Goal: Task Accomplishment & Management: Use online tool/utility

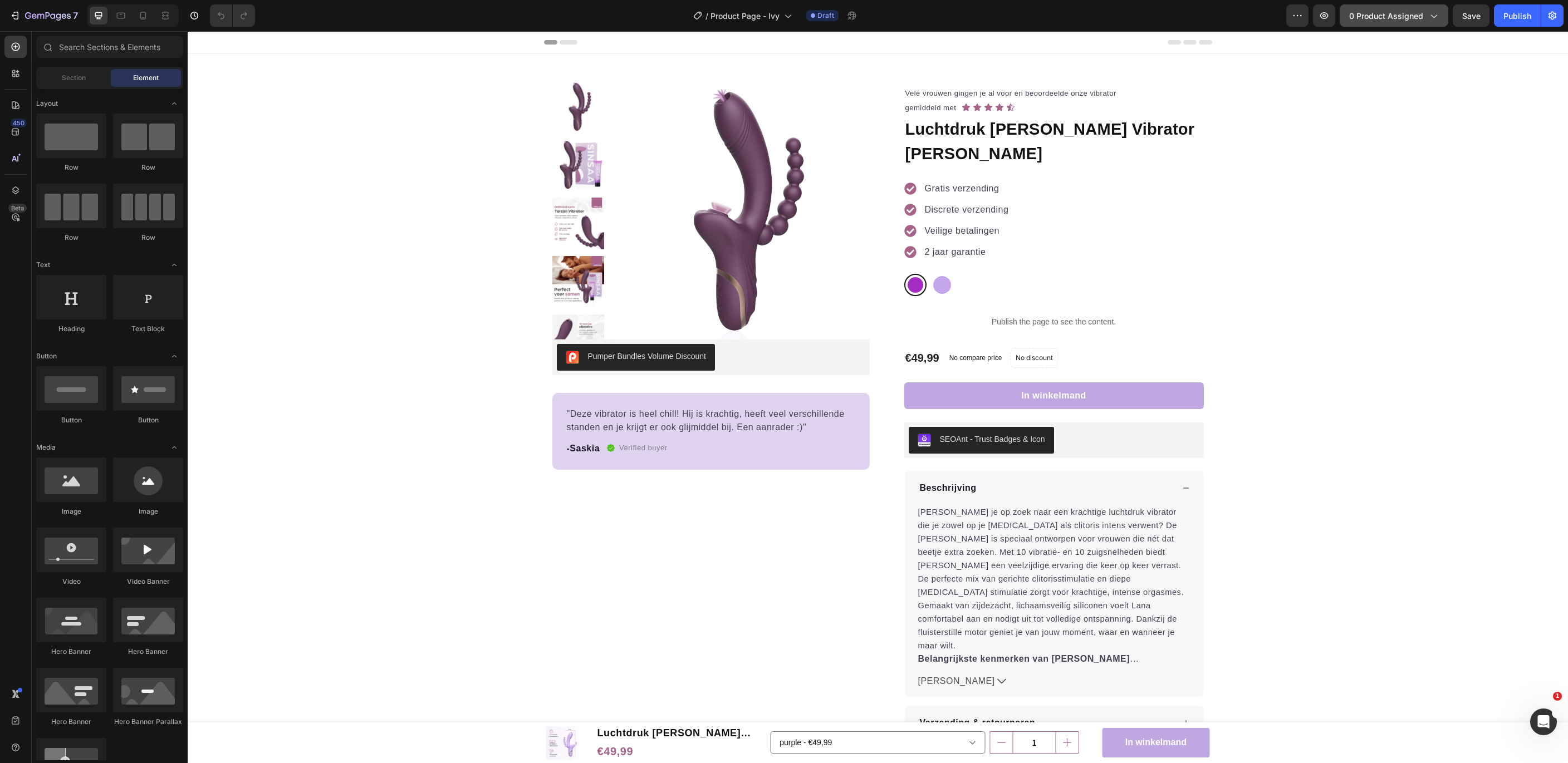
click at [1408, 13] on span "0 product assigned" at bounding box center [1386, 15] width 74 height 12
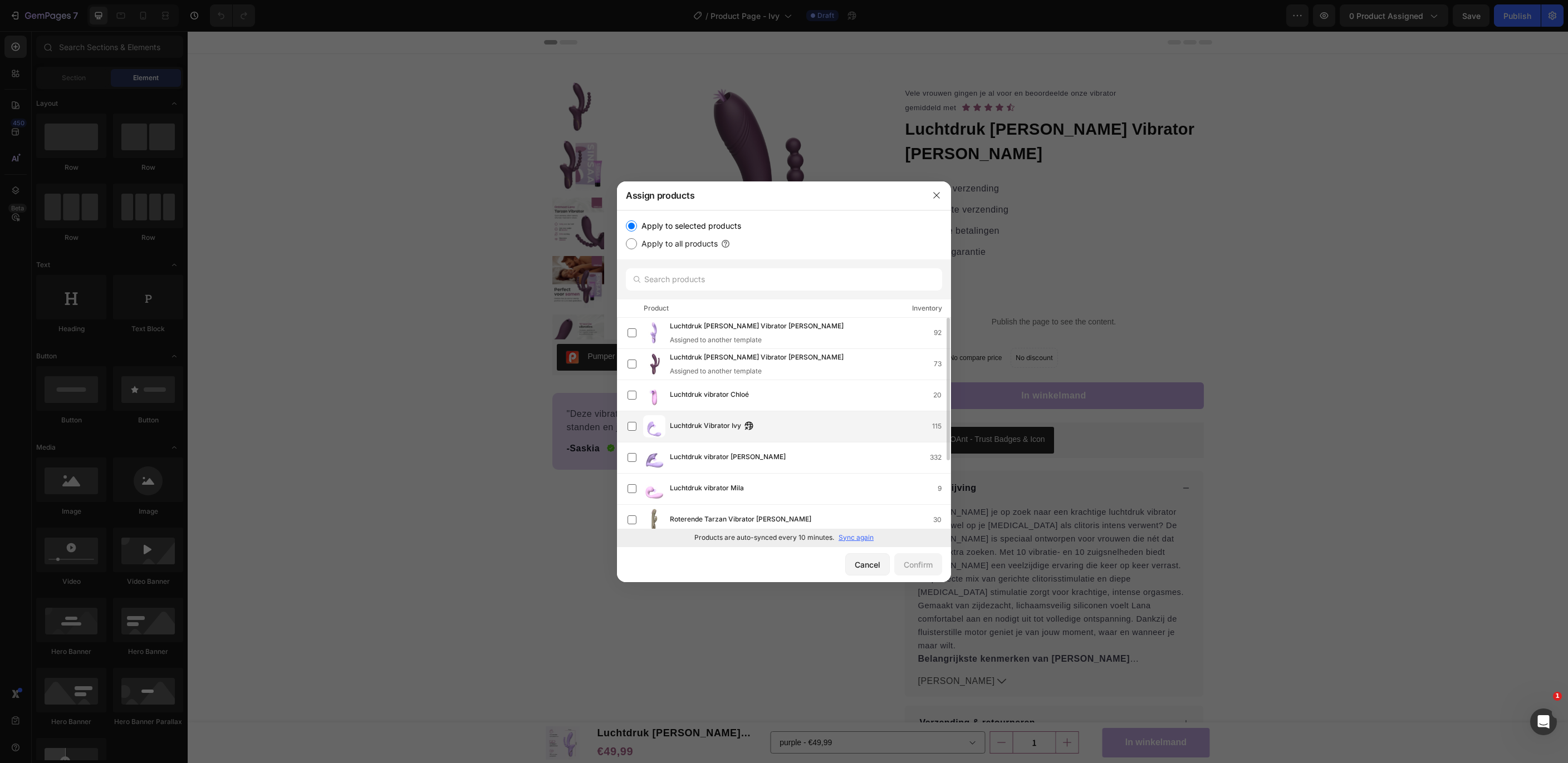
click at [825, 424] on div "Luchtdruk Vibrator Ivy 115" at bounding box center [810, 427] width 281 height 12
click at [929, 570] on div "Confirm" at bounding box center [919, 564] width 29 height 12
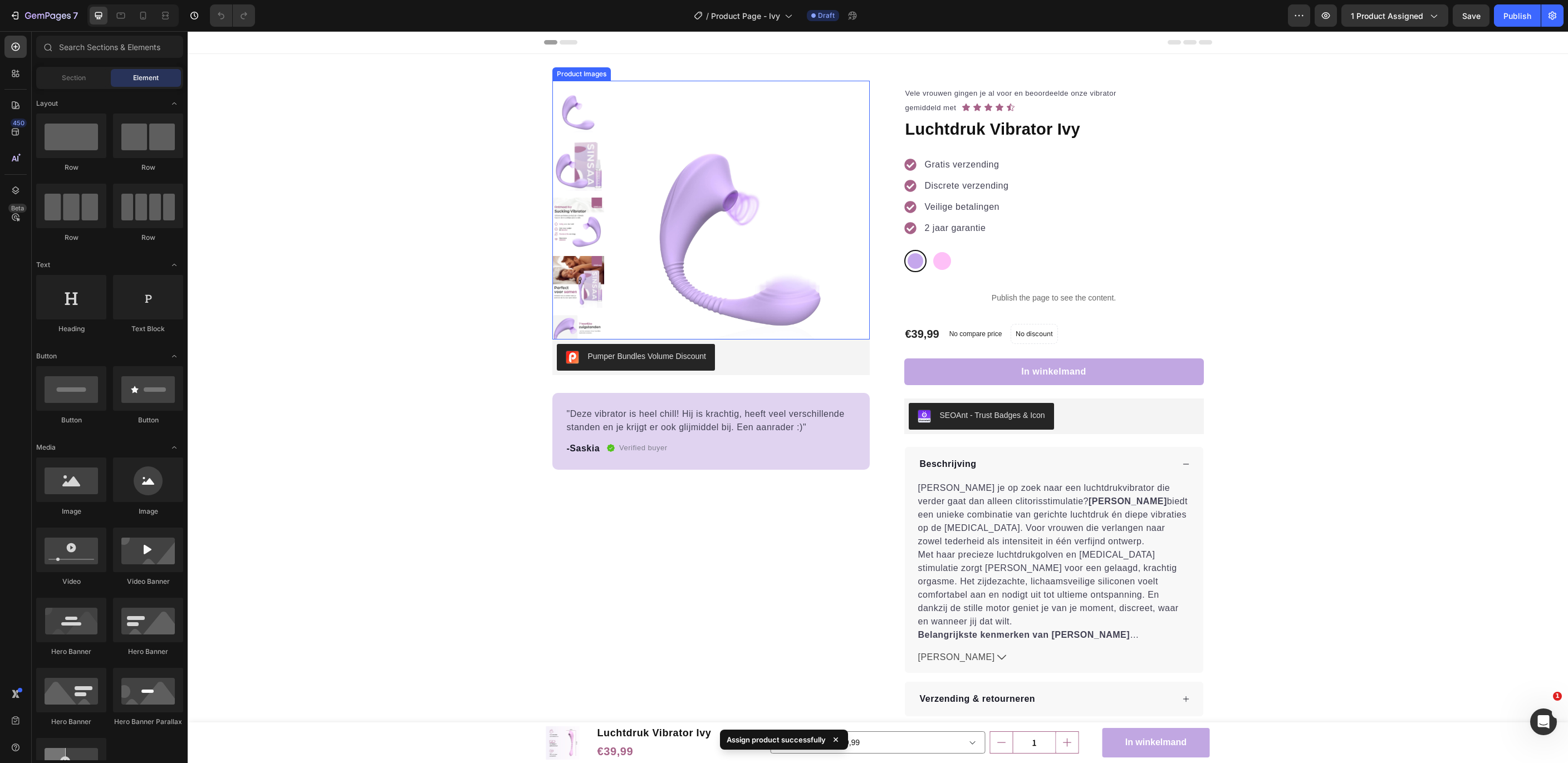
click at [721, 186] on img at bounding box center [740, 210] width 259 height 259
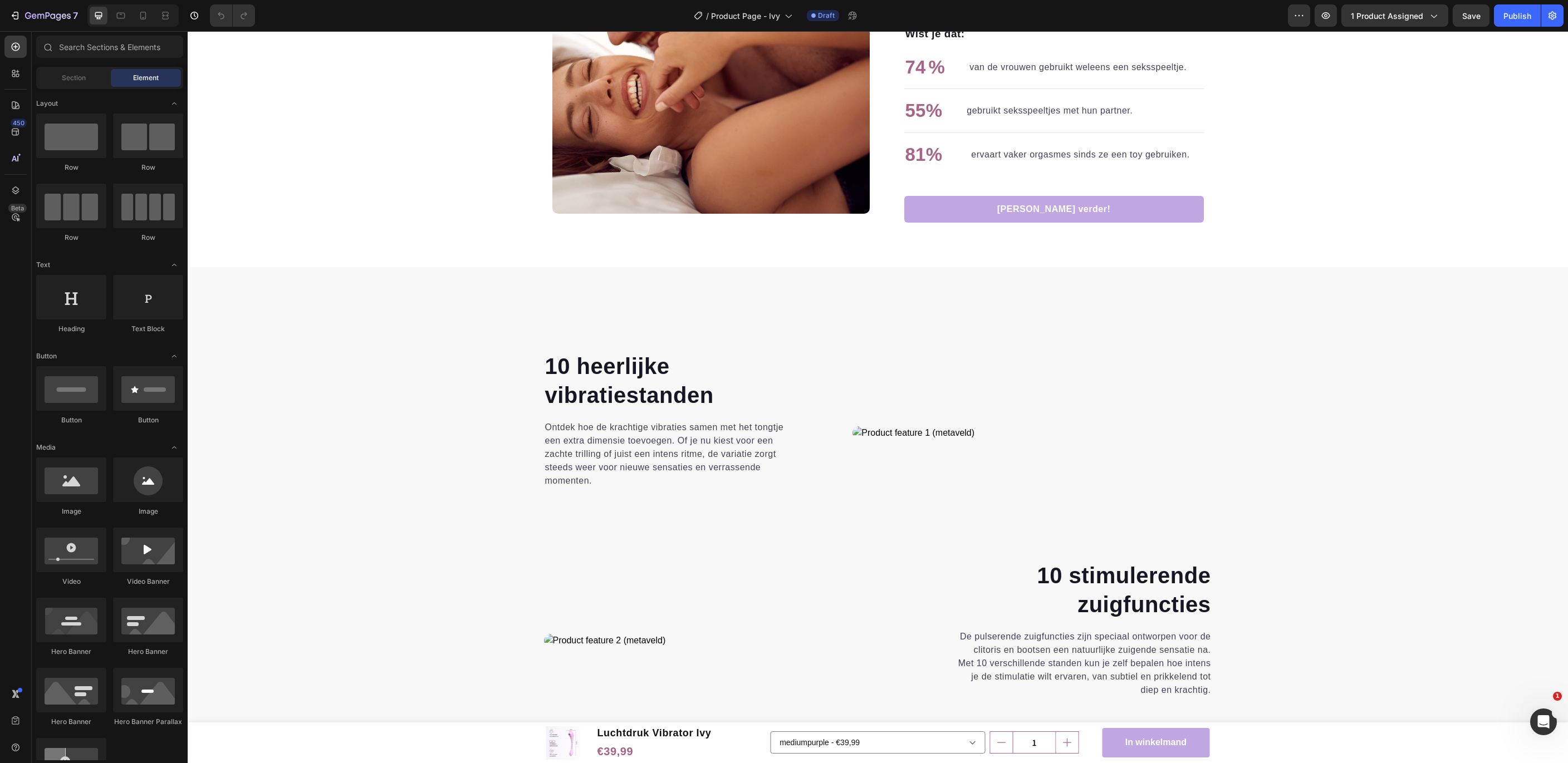
scroll to position [1510, 0]
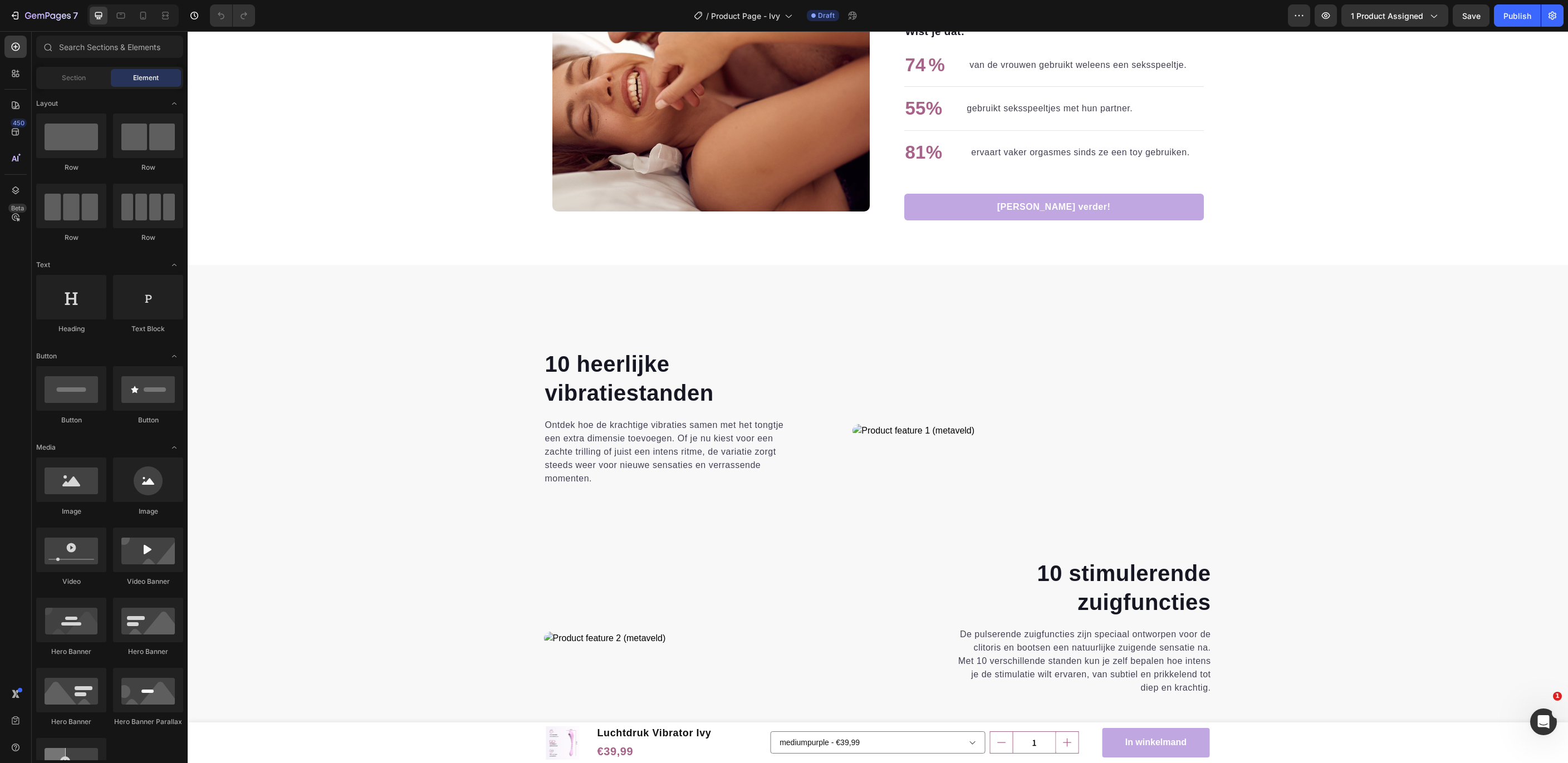
click at [569, 357] on strong "10 heerlijke" at bounding box center [607, 364] width 125 height 24
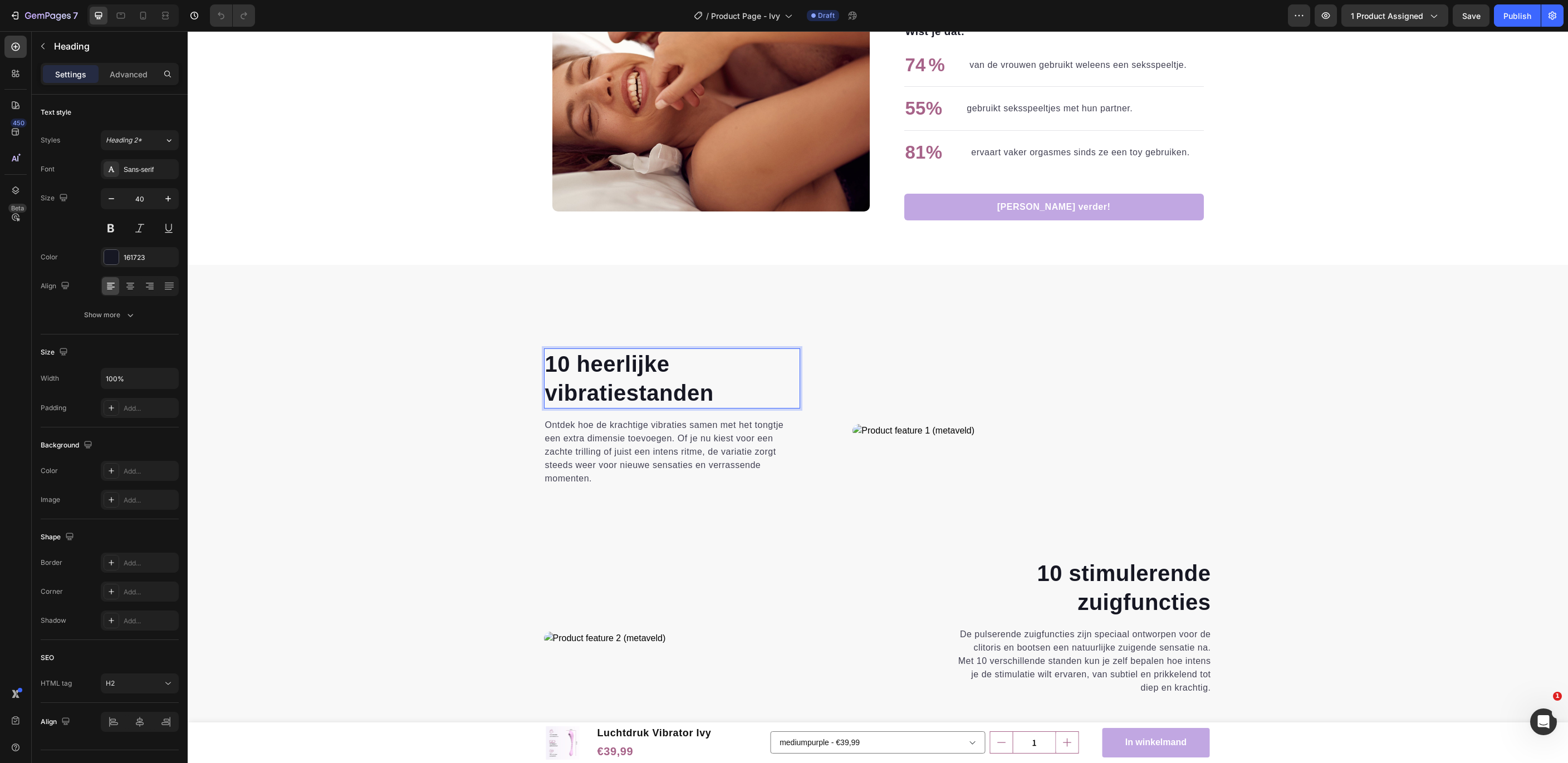
click at [571, 356] on strong "10 heerlijke" at bounding box center [607, 364] width 125 height 24
click at [603, 392] on strong "vibratiestanden" at bounding box center [629, 393] width 169 height 24
click at [383, 415] on div "7 heerlijke zuigstanden Heading 0 Ontdek hoe de krachtige vibraties samen met h…" at bounding box center [878, 556] width 1363 height 415
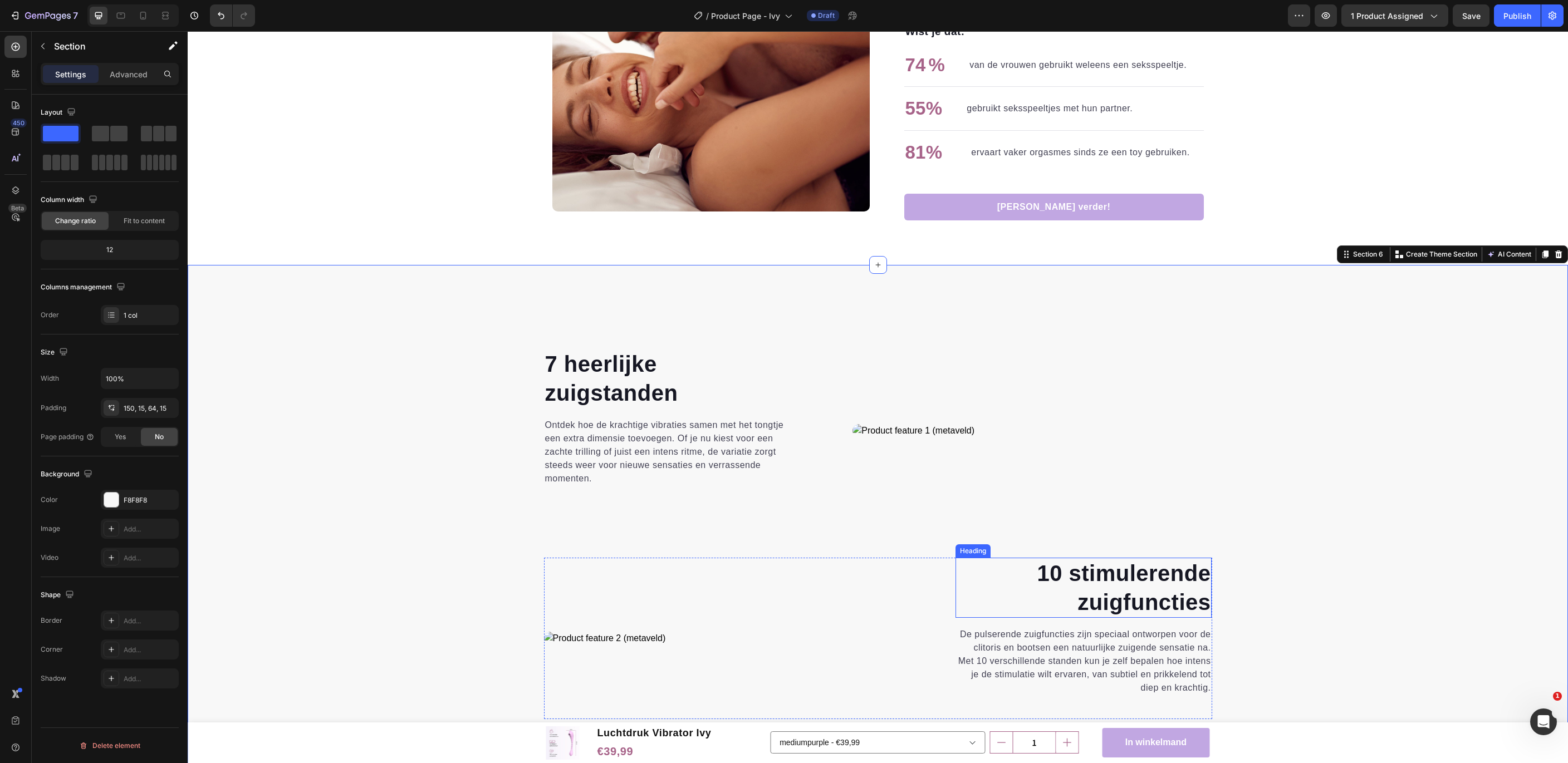
click at [1116, 569] on strong "10 stimulerende zuigfuncties" at bounding box center [1123, 588] width 173 height 54
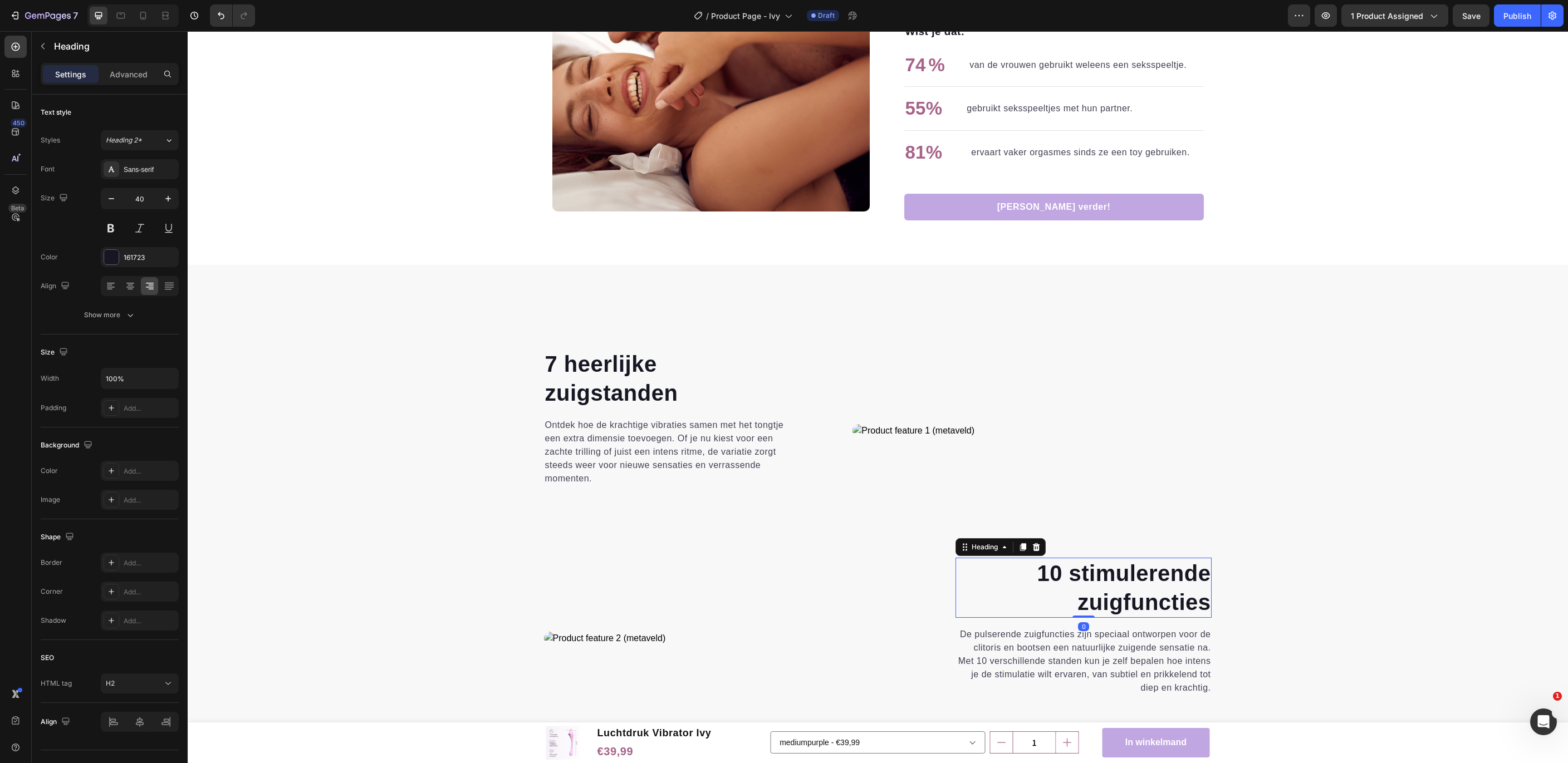
click at [1116, 569] on strong "10 stimulerende zuigfuncties" at bounding box center [1123, 588] width 173 height 54
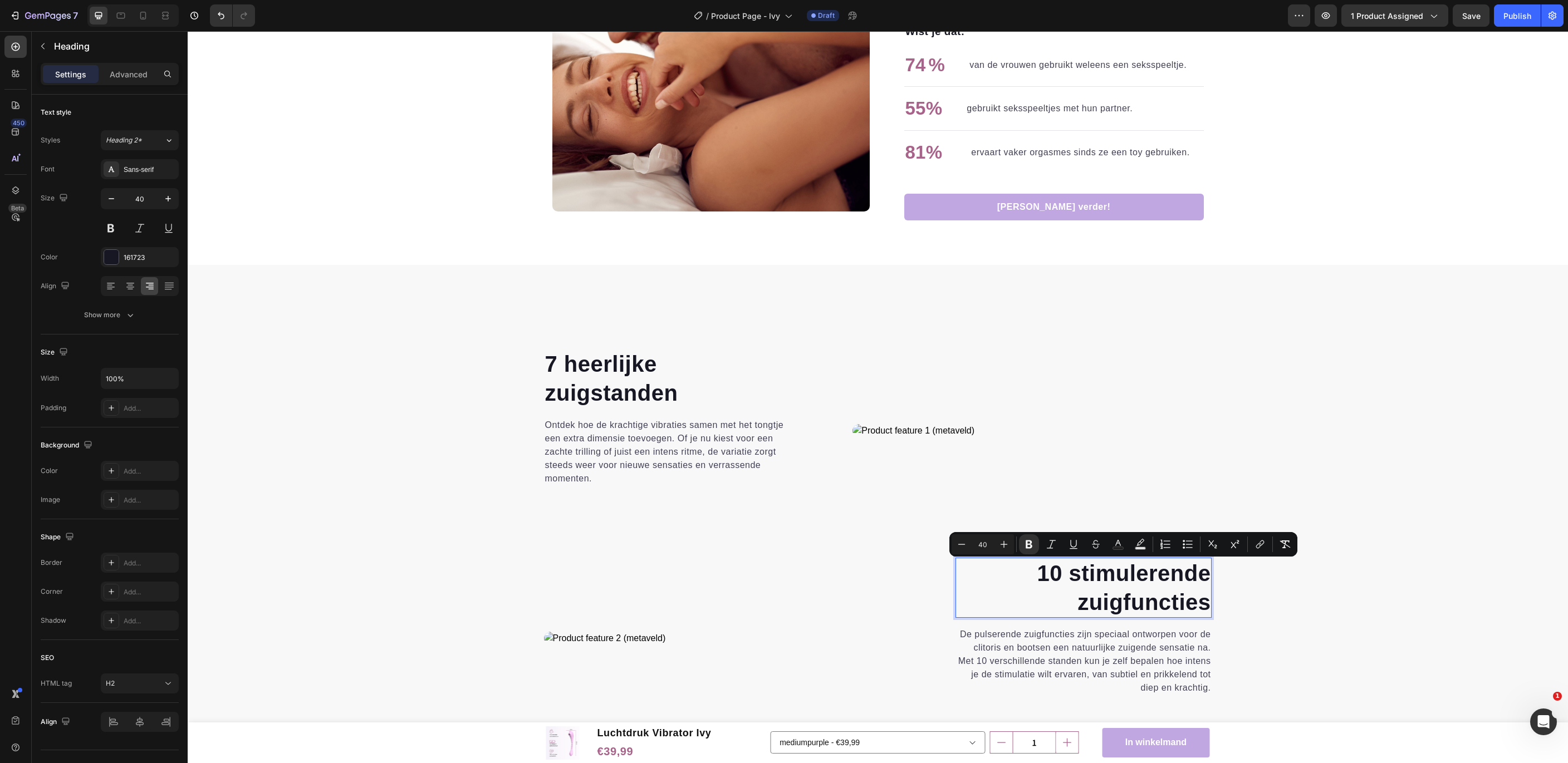
click at [1116, 569] on strong "10 stimulerende zuigfuncties" at bounding box center [1123, 588] width 173 height 54
click at [1120, 578] on strong "10 stimulerende zuigfuncties" at bounding box center [1123, 588] width 173 height 54
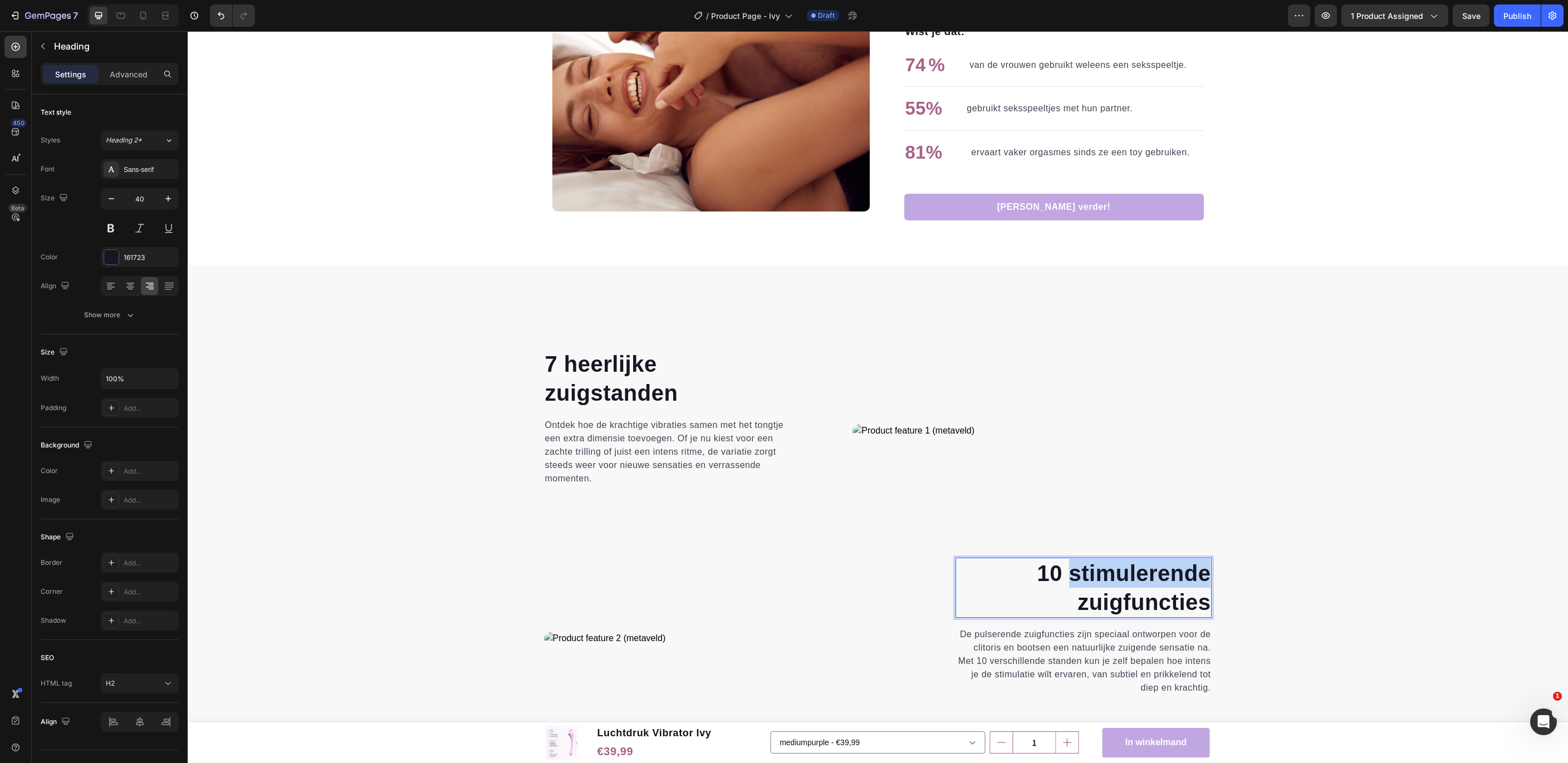
click at [1120, 578] on strong "10 stimulerende zuigfuncties" at bounding box center [1123, 588] width 173 height 54
click at [1147, 601] on strong "10 krachtige zuigfuncties" at bounding box center [1144, 588] width 133 height 54
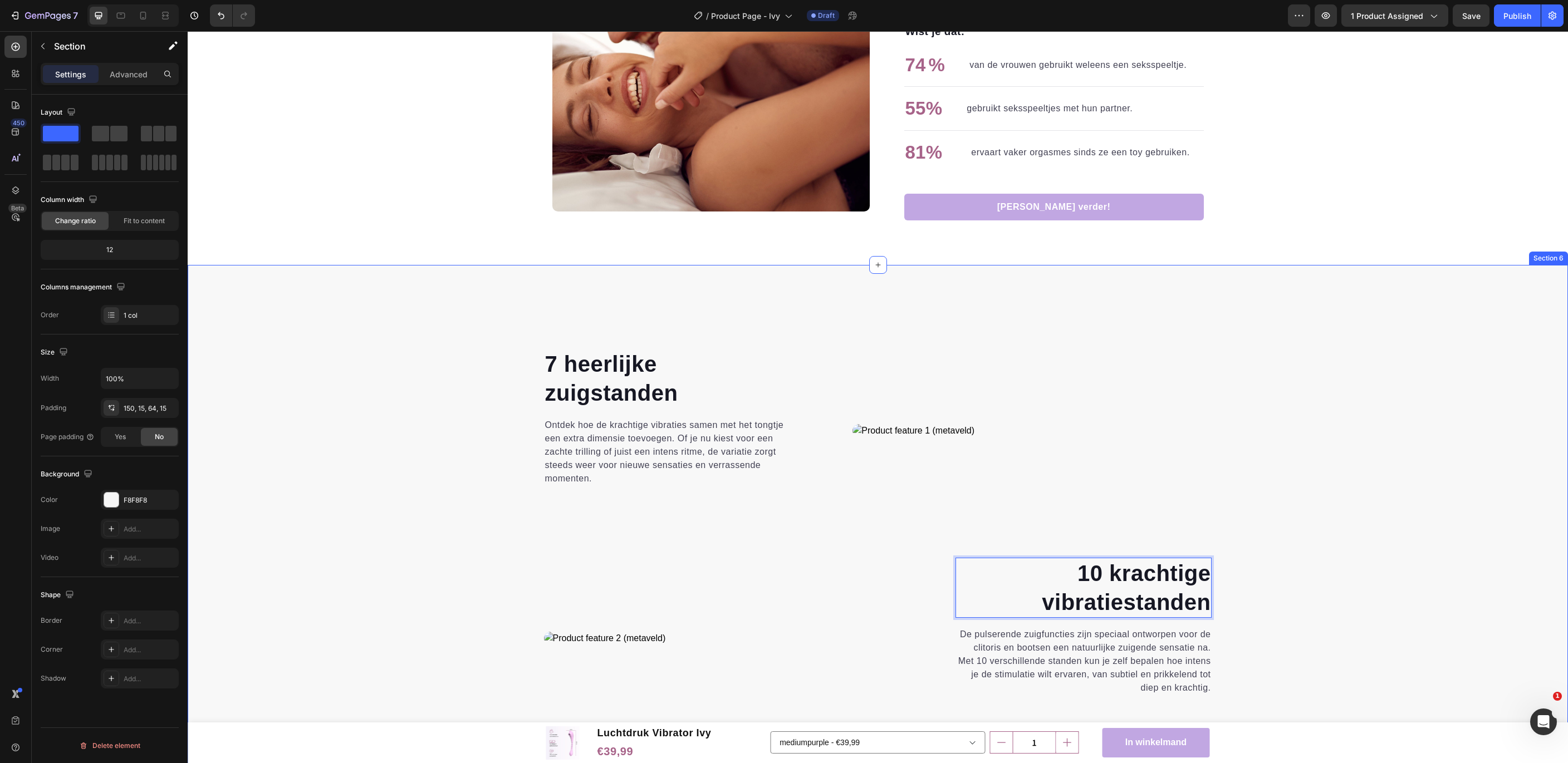
click at [1396, 577] on div "⁠⁠⁠⁠⁠⁠⁠ 7 heerlijke zuigstanden Heading Ontdek hoe de krachtige vibraties samen…" at bounding box center [878, 556] width 1363 height 415
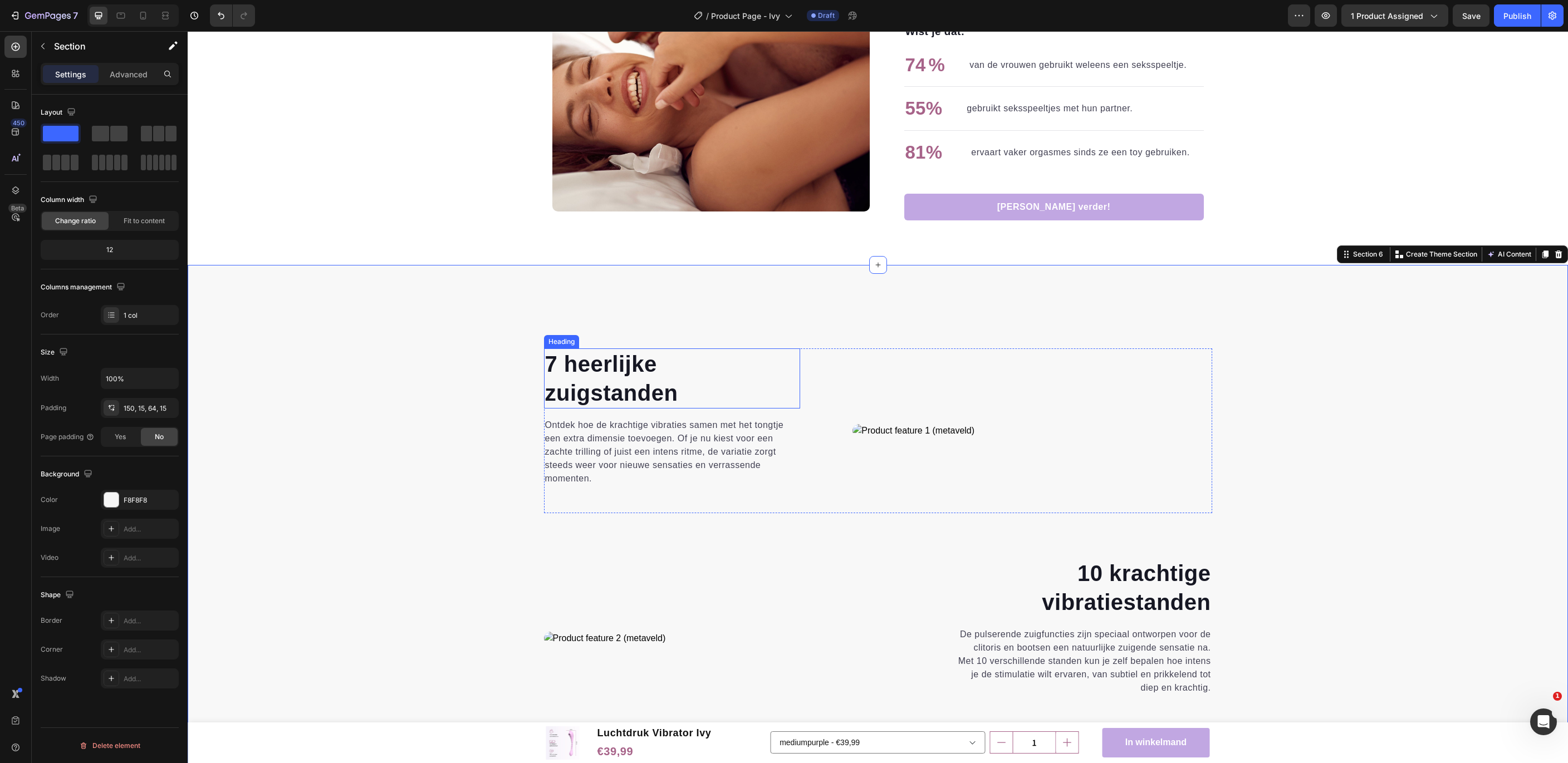
click at [622, 357] on strong "7 heerlijke" at bounding box center [601, 364] width 112 height 24
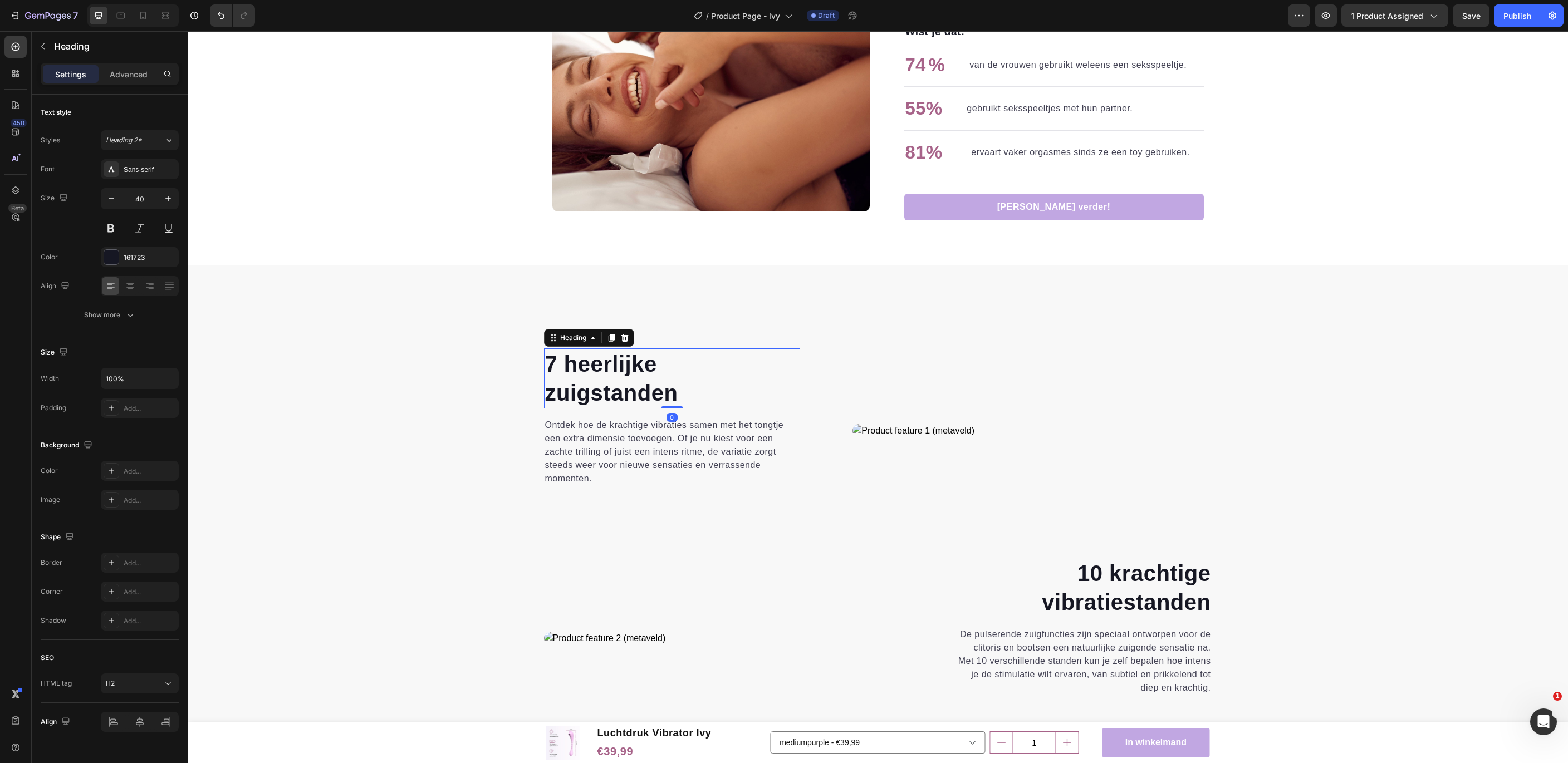
click at [622, 357] on strong "7 heerlijke" at bounding box center [601, 364] width 112 height 24
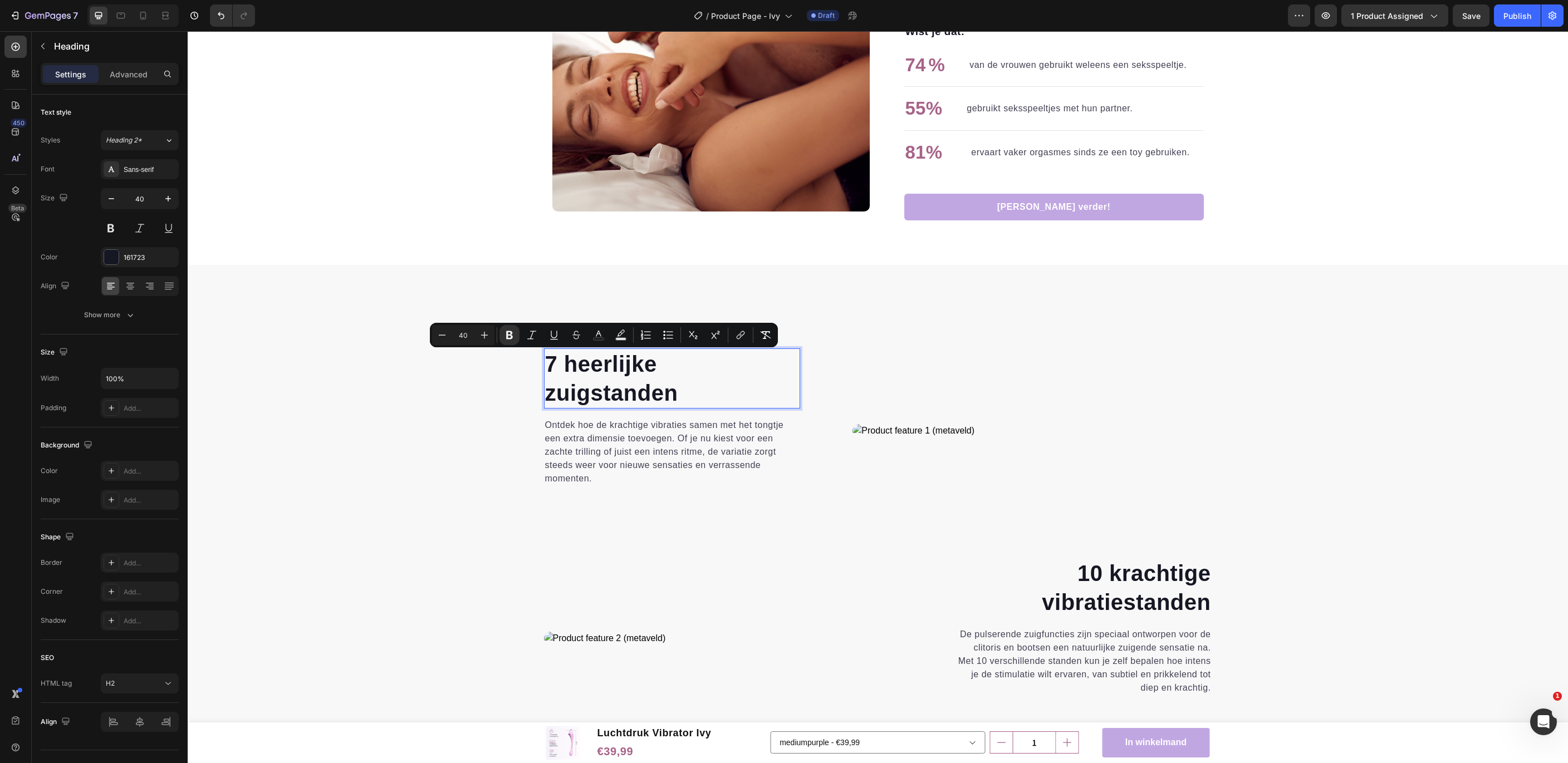
click at [622, 357] on strong "7 heerlijke" at bounding box center [601, 364] width 112 height 24
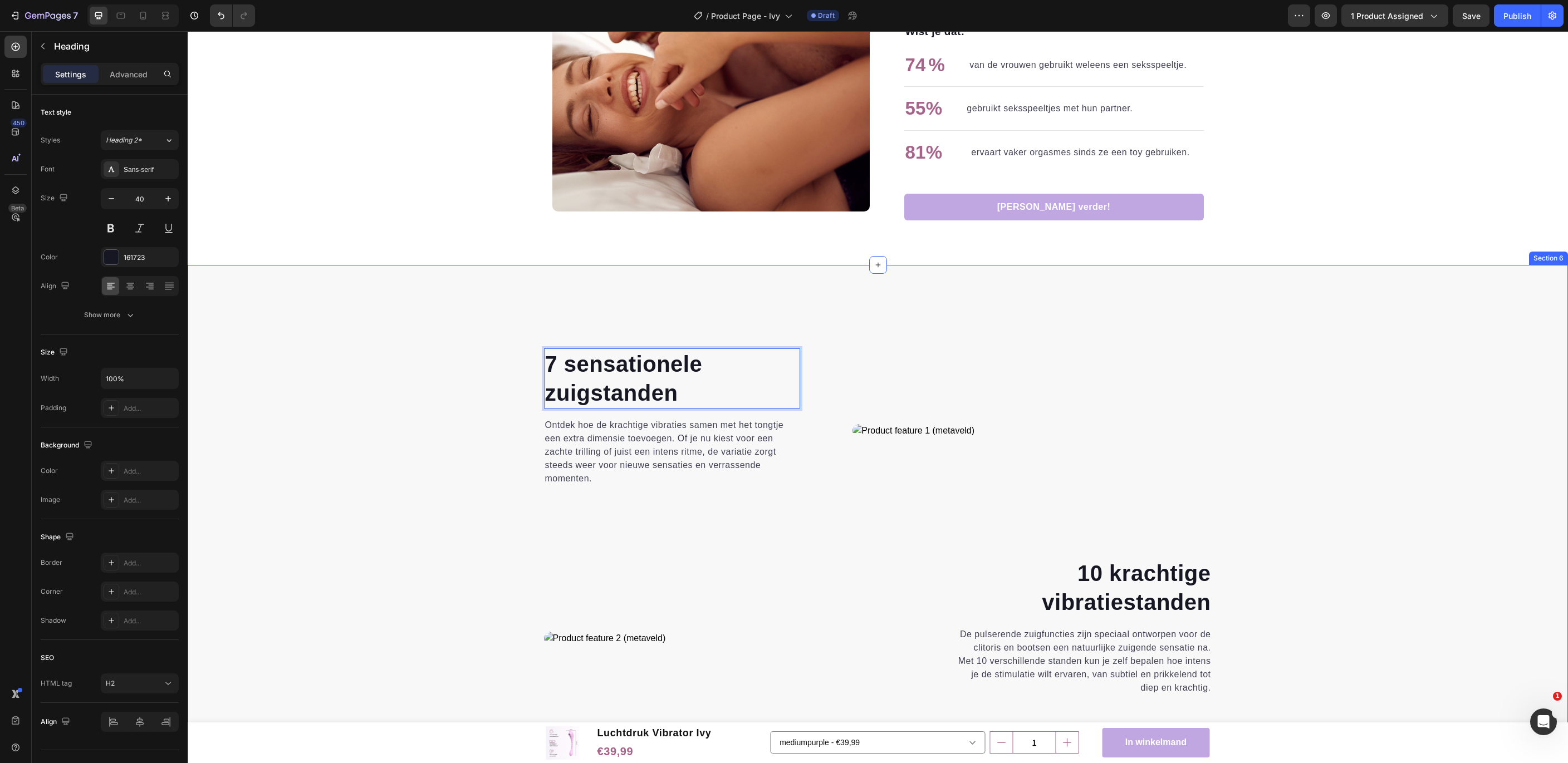
click at [427, 409] on div "7 sensationele zuigstanden Heading 0 Ontdek hoe de krachtige vibraties samen me…" at bounding box center [878, 556] width 1363 height 415
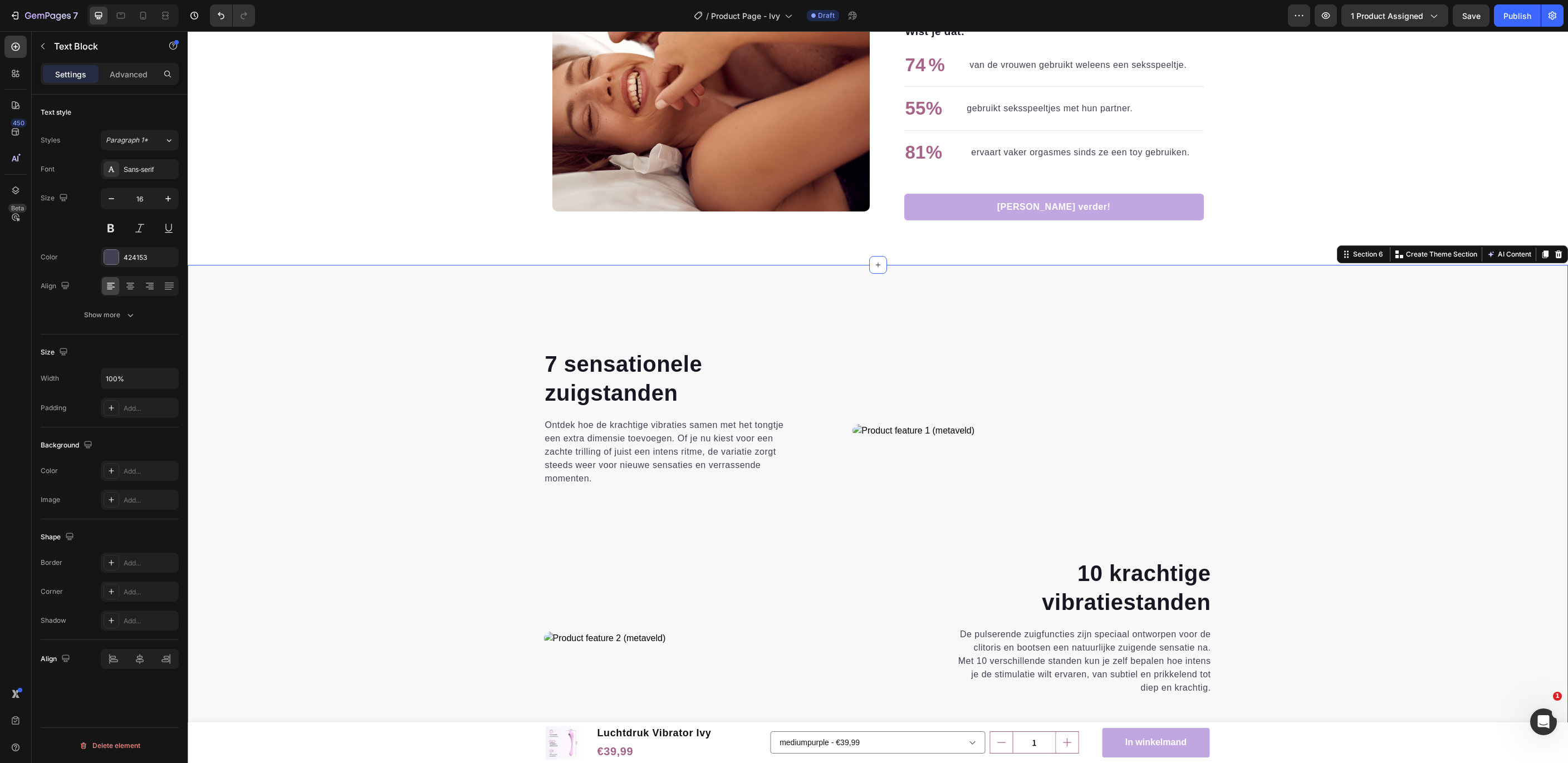
click at [645, 434] on p "Ontdek hoe de krachtige vibraties samen met het tongtje een extra dimensie toev…" at bounding box center [673, 452] width 254 height 67
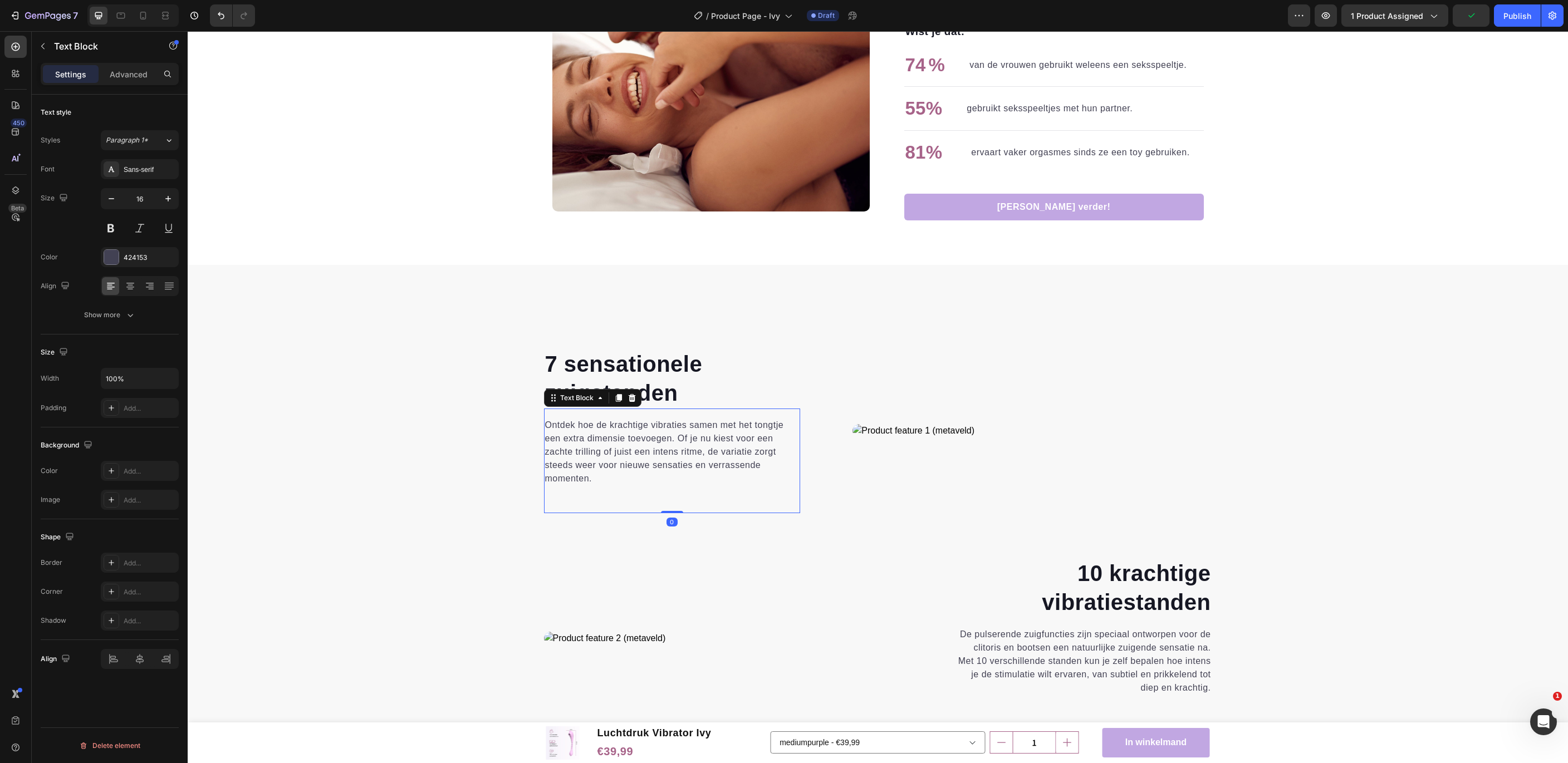
click at [642, 435] on p "Ontdek hoe de krachtige vibraties samen met het tongtje een extra dimensie toev…" at bounding box center [673, 452] width 254 height 67
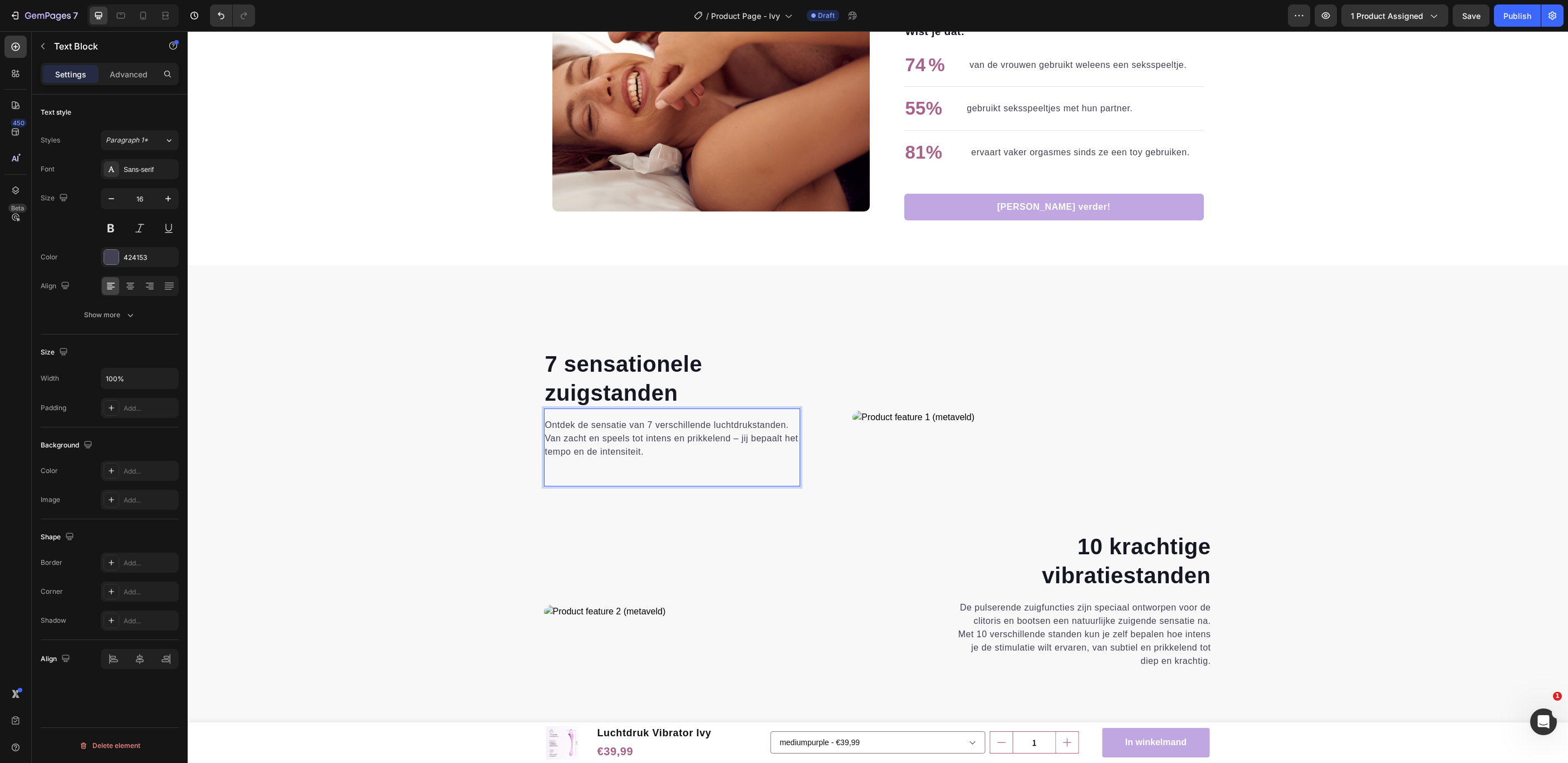
click at [732, 423] on p "Ontdek de sensatie van 7 verschillende luchtdrukstanden. Van zacht en speels to…" at bounding box center [673, 439] width 254 height 40
click at [754, 423] on p "Ontdek de sensatie van 7 verschillende luchtdrukstanden. Van zacht en speels to…" at bounding box center [673, 439] width 254 height 40
click at [775, 467] on div "Ontdek de sensatie van 7 verschillende luchtdruk standen. Van zacht en speels t…" at bounding box center [673, 447] width 257 height 78
click at [676, 426] on p "Ontdek de sensatie van 7 verschillende luchtdruk standen. Van zacht en speels t…" at bounding box center [673, 439] width 254 height 40
click at [720, 424] on p "Ontdek de sensatie van 7 verschillende luchtdruk standen. Van zacht en speels t…" at bounding box center [673, 439] width 254 height 40
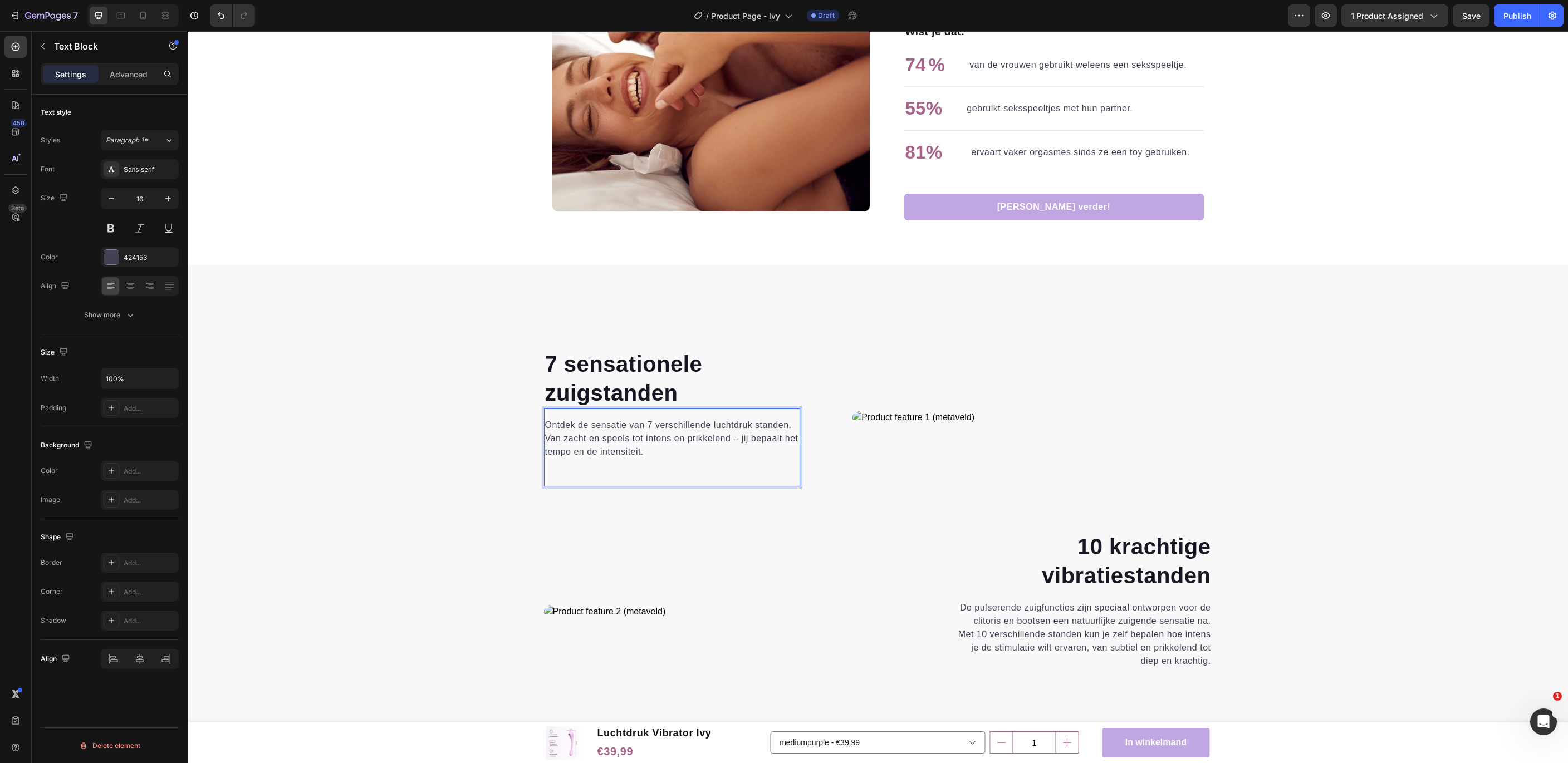
click at [715, 425] on p "Ontdek de sensatie van 7 verschillende luchtdruk standen. Van zacht en speels t…" at bounding box center [673, 439] width 254 height 40
click at [713, 425] on p "Ontdek de sensatie van 7 verschillende luchtdruk standen. Van zacht en speels t…" at bounding box center [673, 439] width 254 height 40
drag, startPoint x: 683, startPoint y: 444, endPoint x: 598, endPoint y: 437, distance: 85.3
click at [683, 444] on p "Ontdek de sensatie van 7 verschillende luchtdrukstanden. Van zacht en speels to…" at bounding box center [673, 439] width 254 height 40
click at [735, 437] on p "Ontdek de sensatie van 7 verschillende luchtdrukstanden. Van zacht en speels to…" at bounding box center [673, 439] width 254 height 40
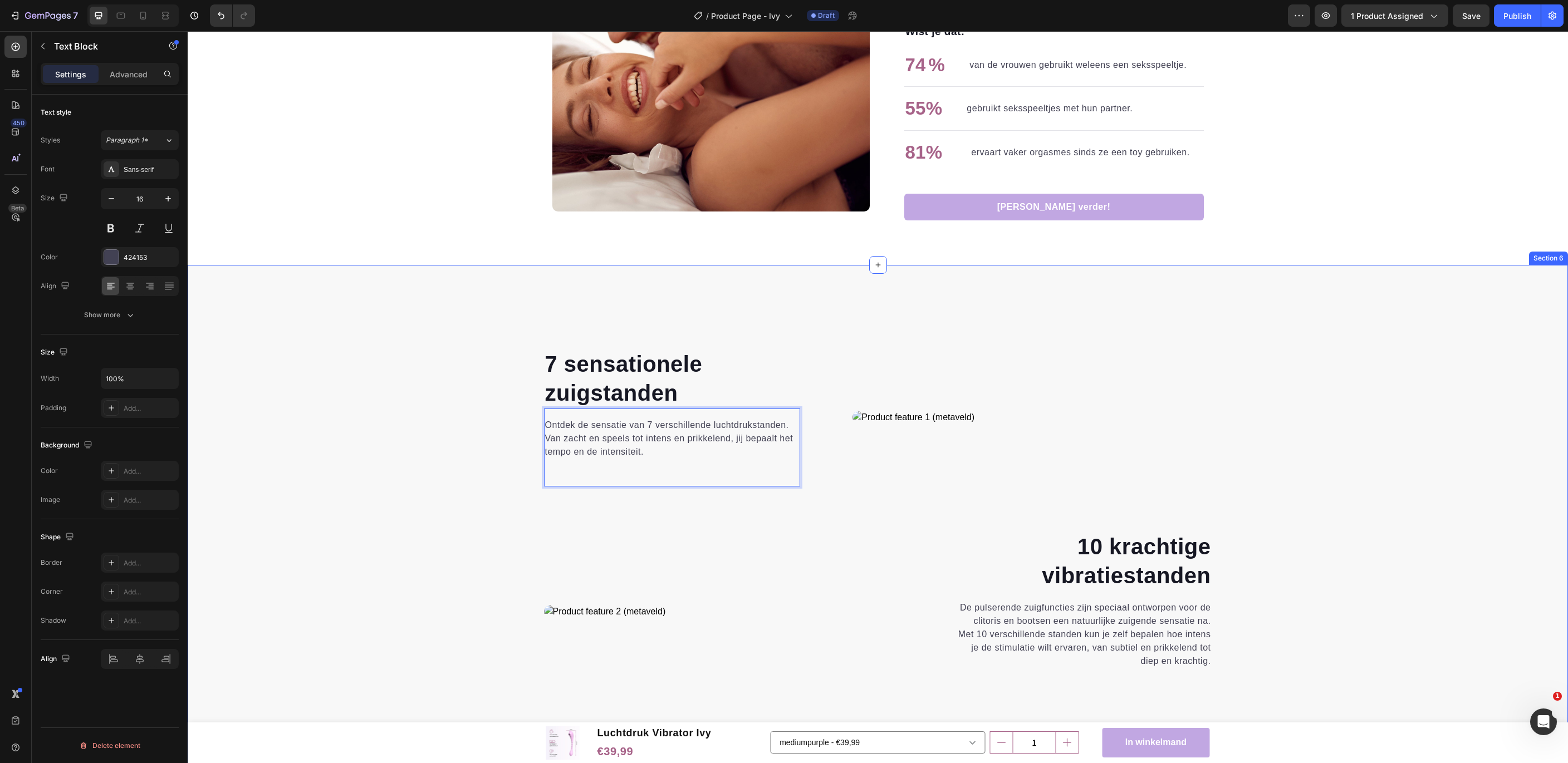
click at [387, 486] on div "⁠⁠⁠⁠⁠⁠⁠ 7 sensationele zuigstanden Heading Ontdek de sensatie van 7 verschillen…" at bounding box center [878, 543] width 1363 height 389
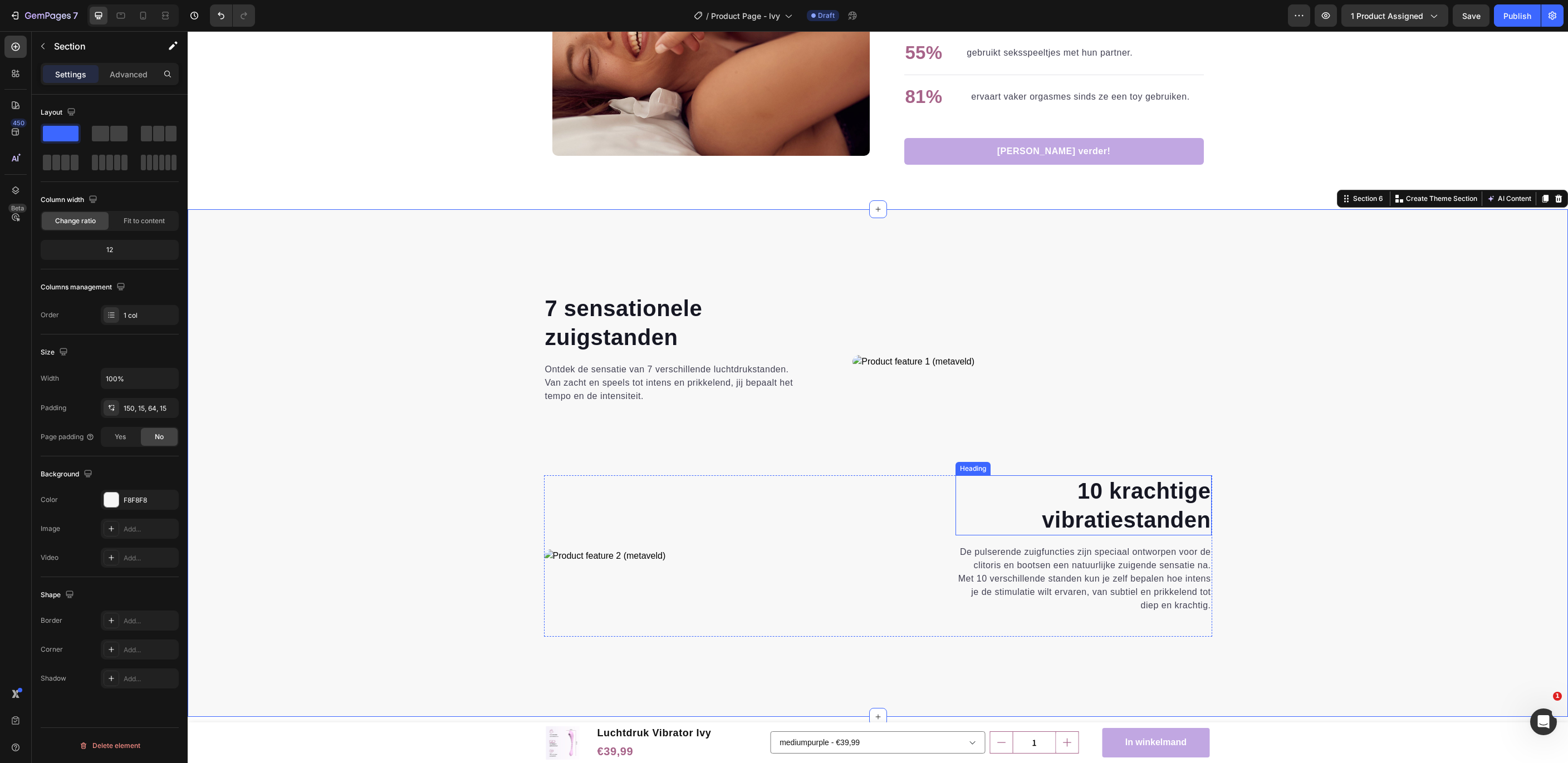
scroll to position [1590, 0]
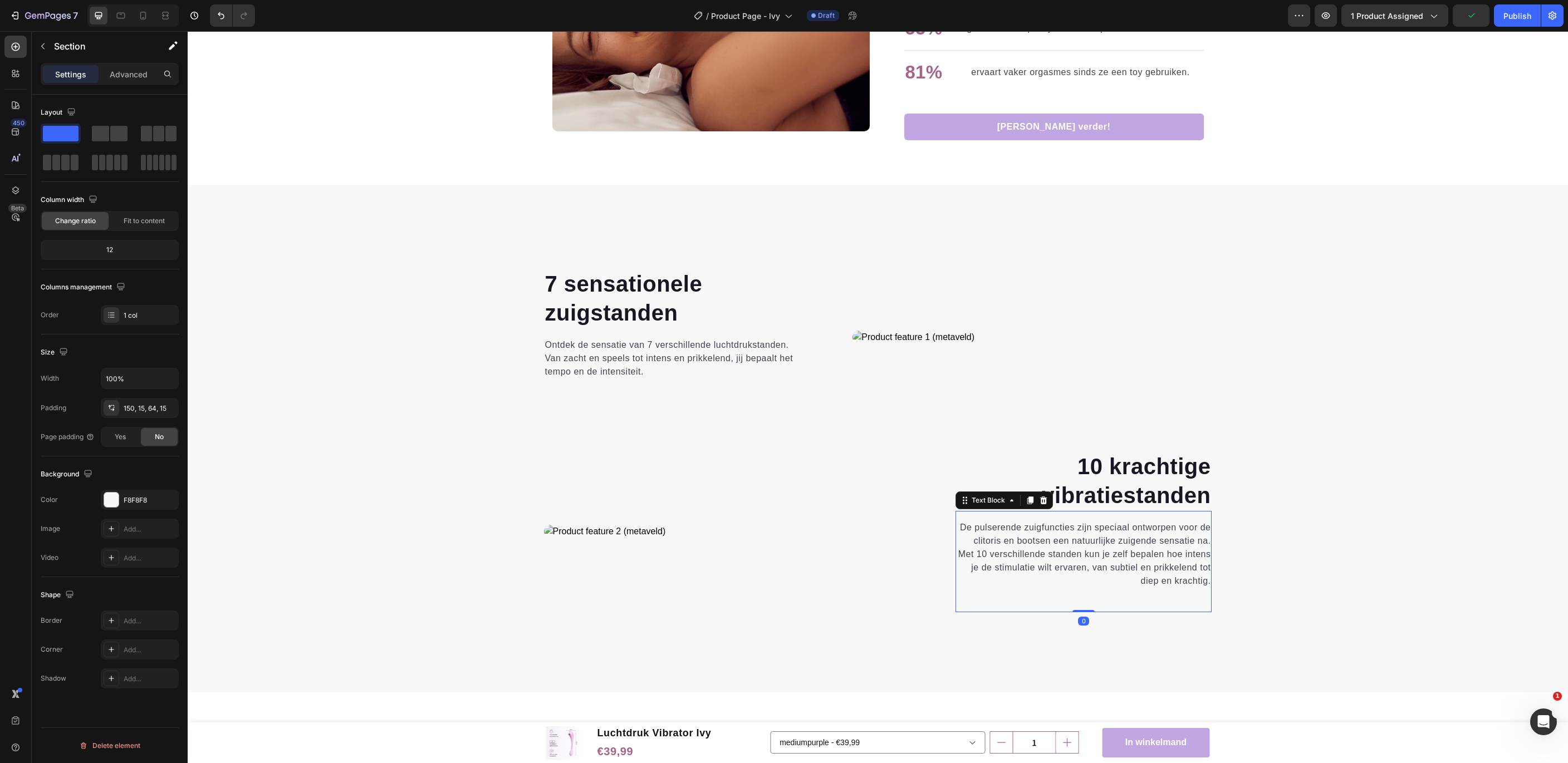
click at [1143, 554] on p "De pulserende zuigfuncties zijn speciaal ontworpen voor de clitoris en bootsen …" at bounding box center [1084, 554] width 254 height 67
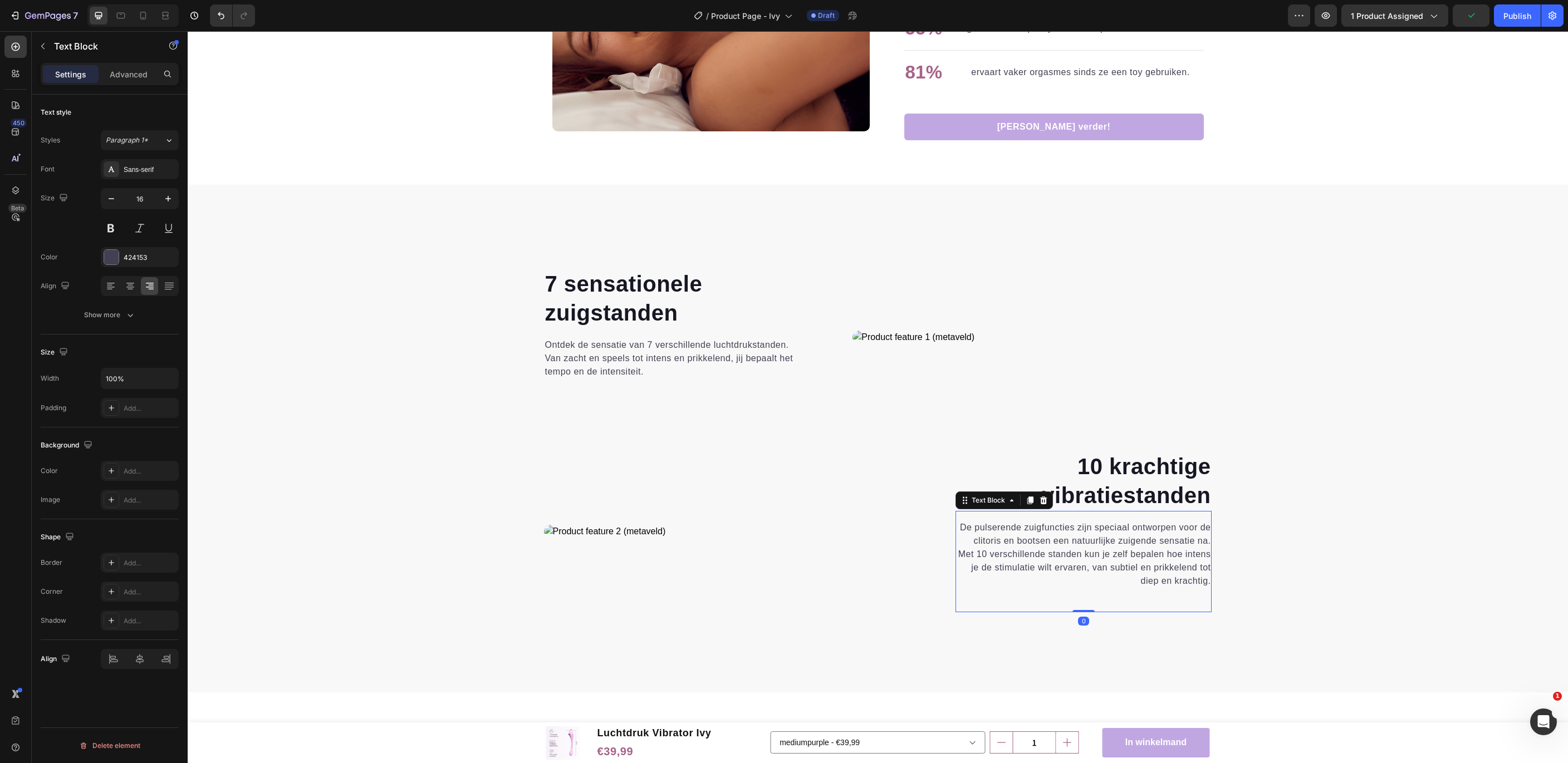
click at [1143, 554] on p "De pulserende zuigfuncties zijn speciaal ontworpen voor de clitoris en bootsen …" at bounding box center [1084, 554] width 254 height 67
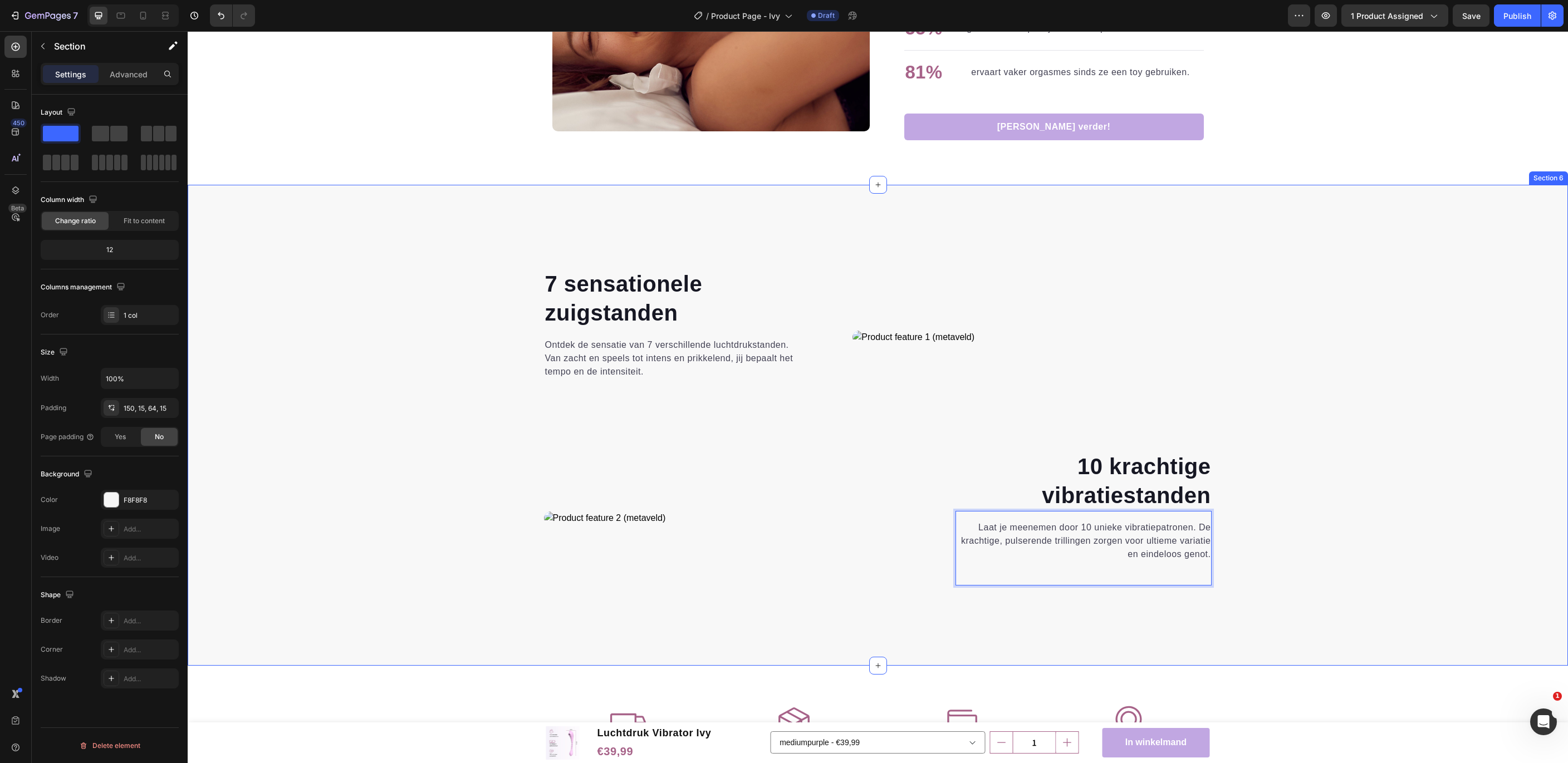
click at [1303, 566] on div "⁠⁠⁠⁠⁠⁠⁠ 7 sensationele zuigstanden Heading Ontdek de sensatie van 7 verschillen…" at bounding box center [878, 449] width 1363 height 362
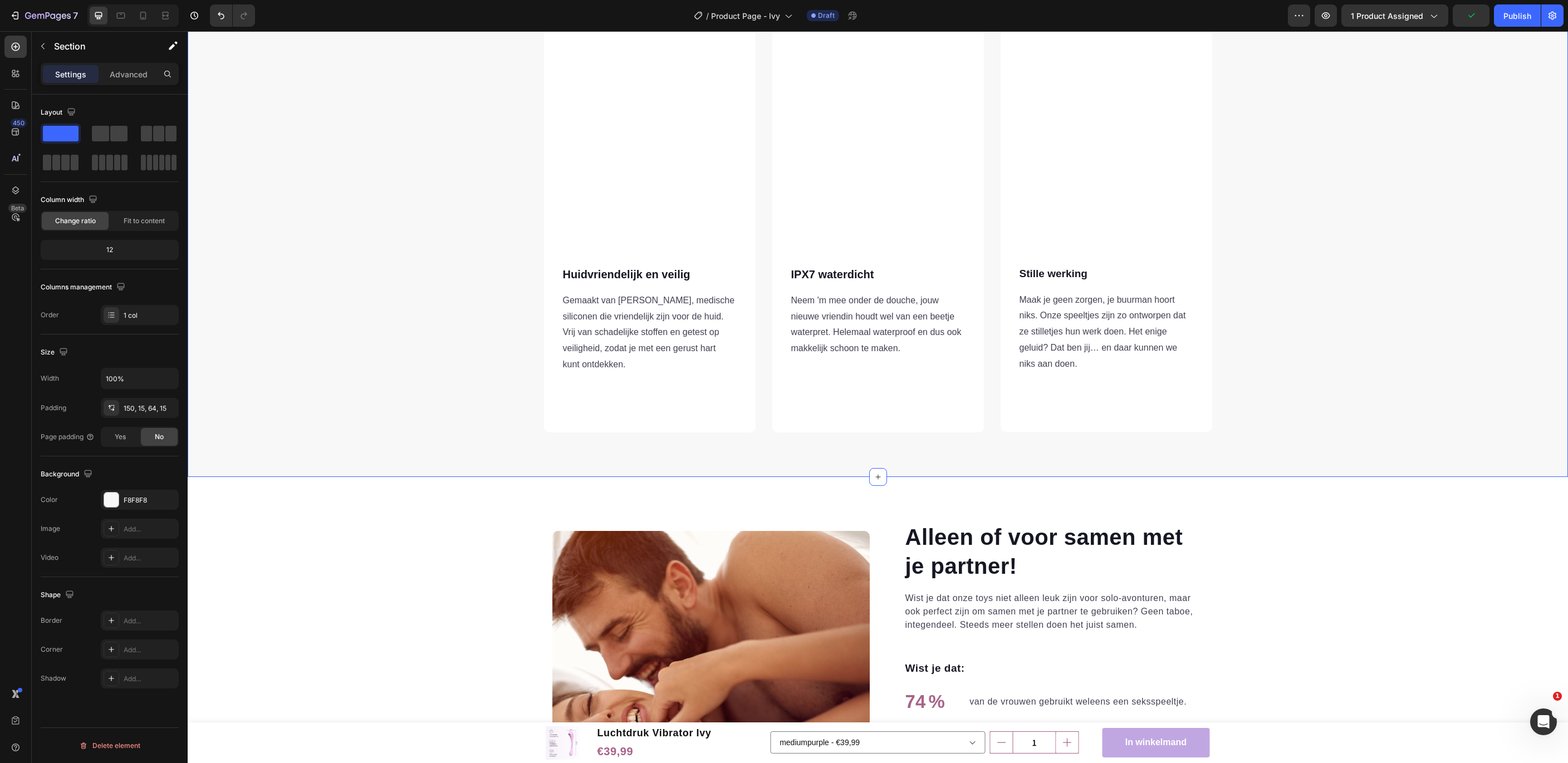
scroll to position [866, 0]
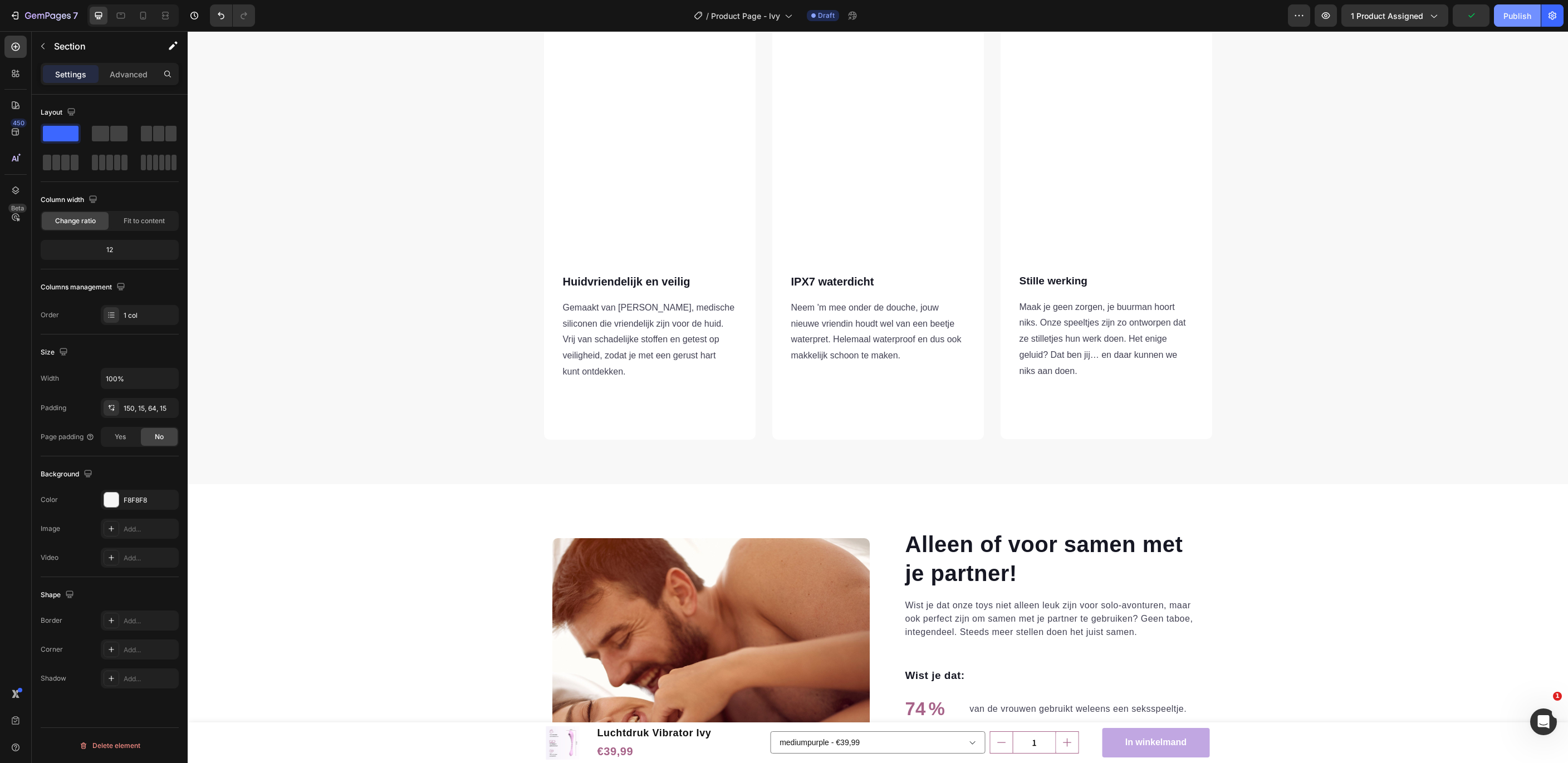
click at [1525, 18] on div "Publish" at bounding box center [1517, 15] width 28 height 12
click at [14, 15] on icon "button" at bounding box center [15, 15] width 11 height 11
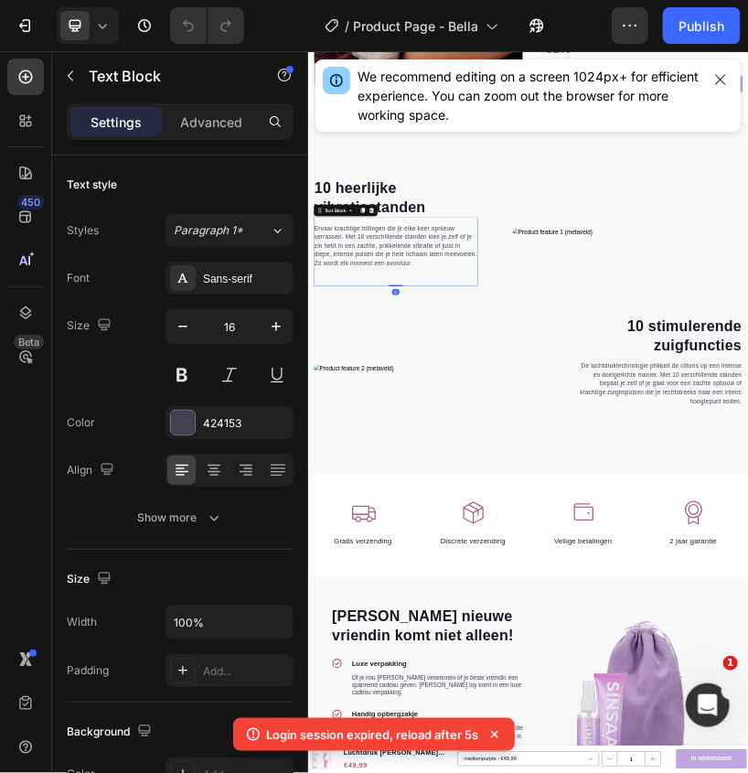
scroll to position [1936, 0]
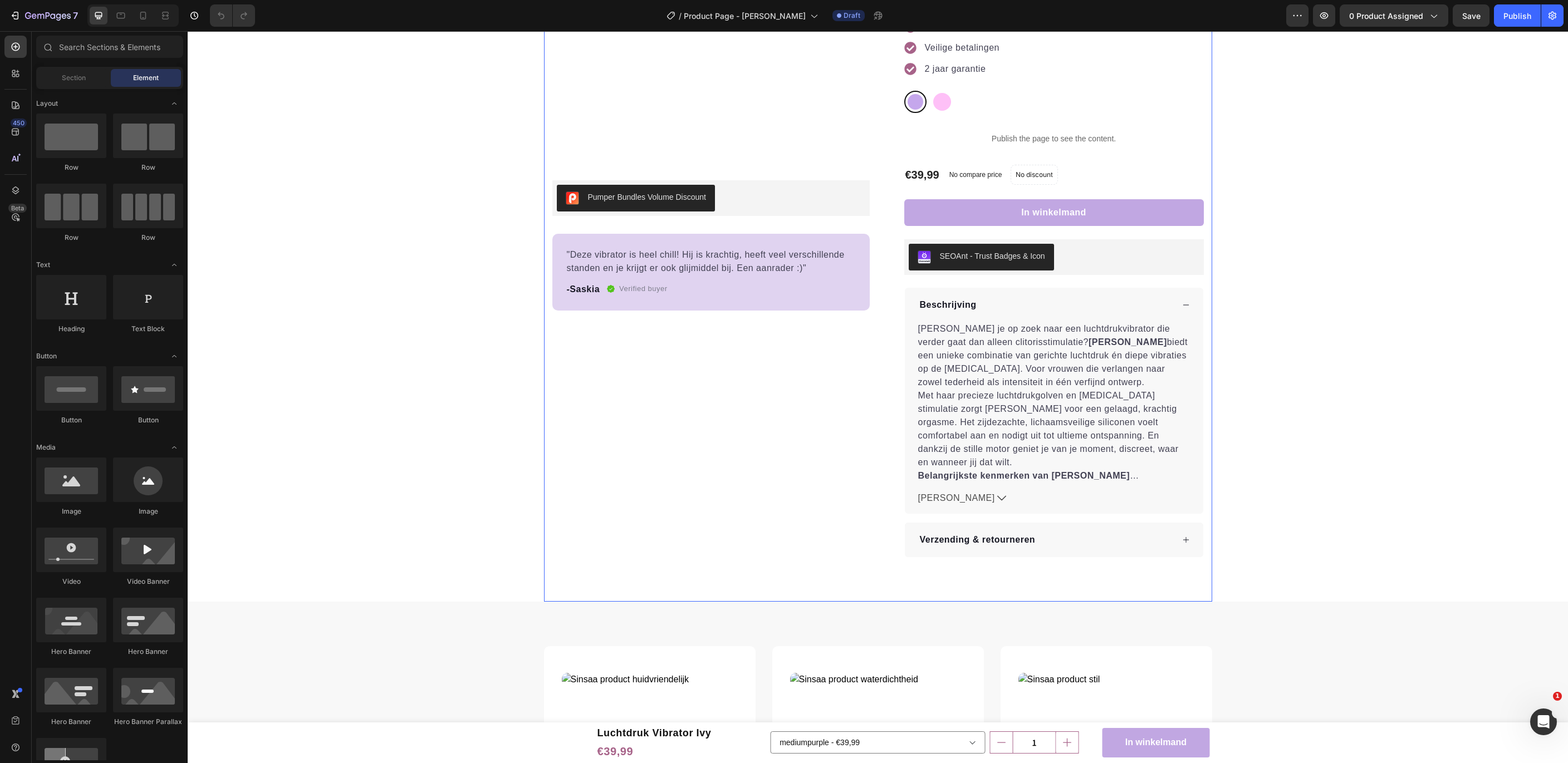
scroll to position [156, 0]
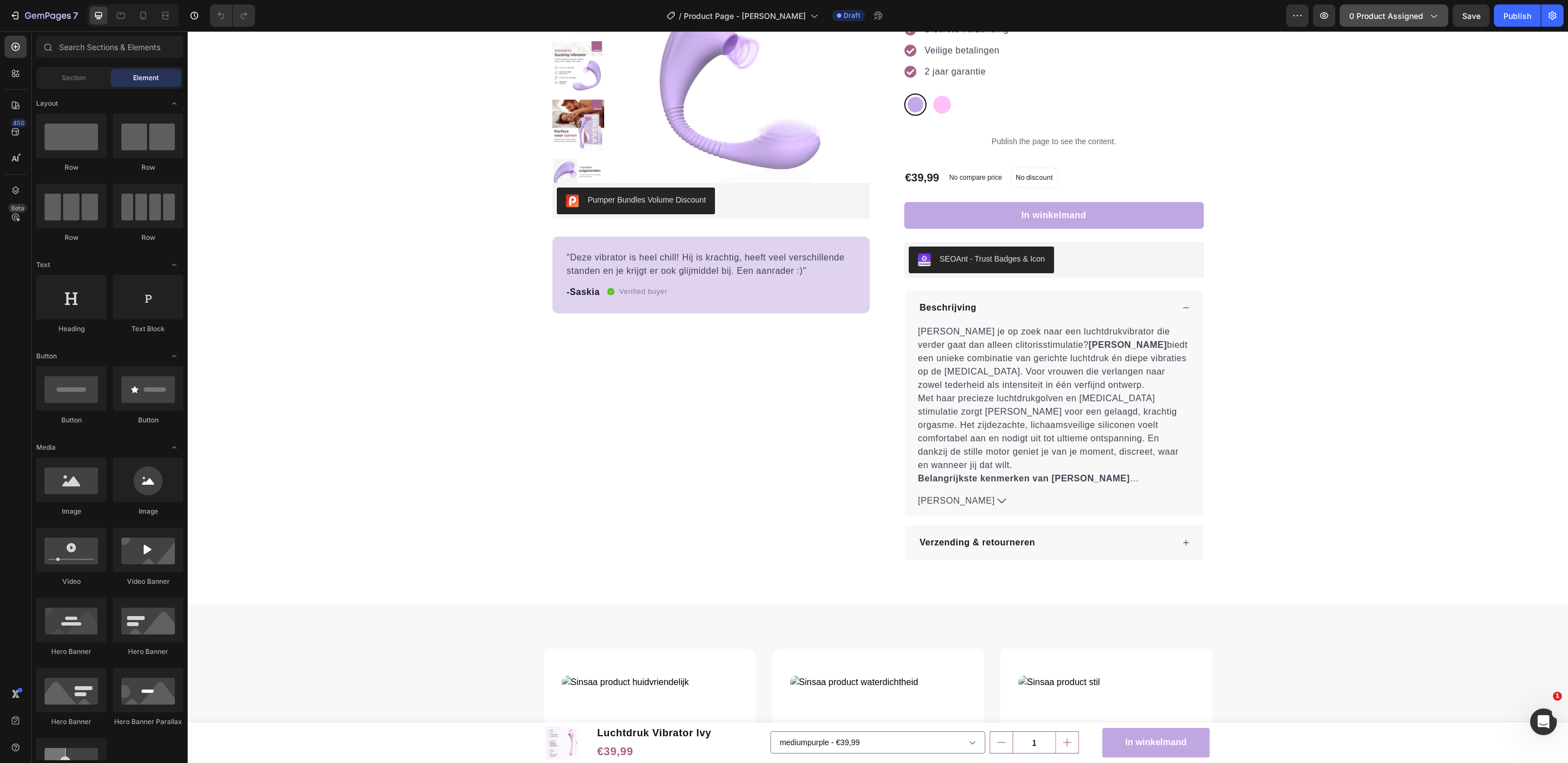
click at [1388, 15] on span "0 product assigned" at bounding box center [1386, 15] width 74 height 12
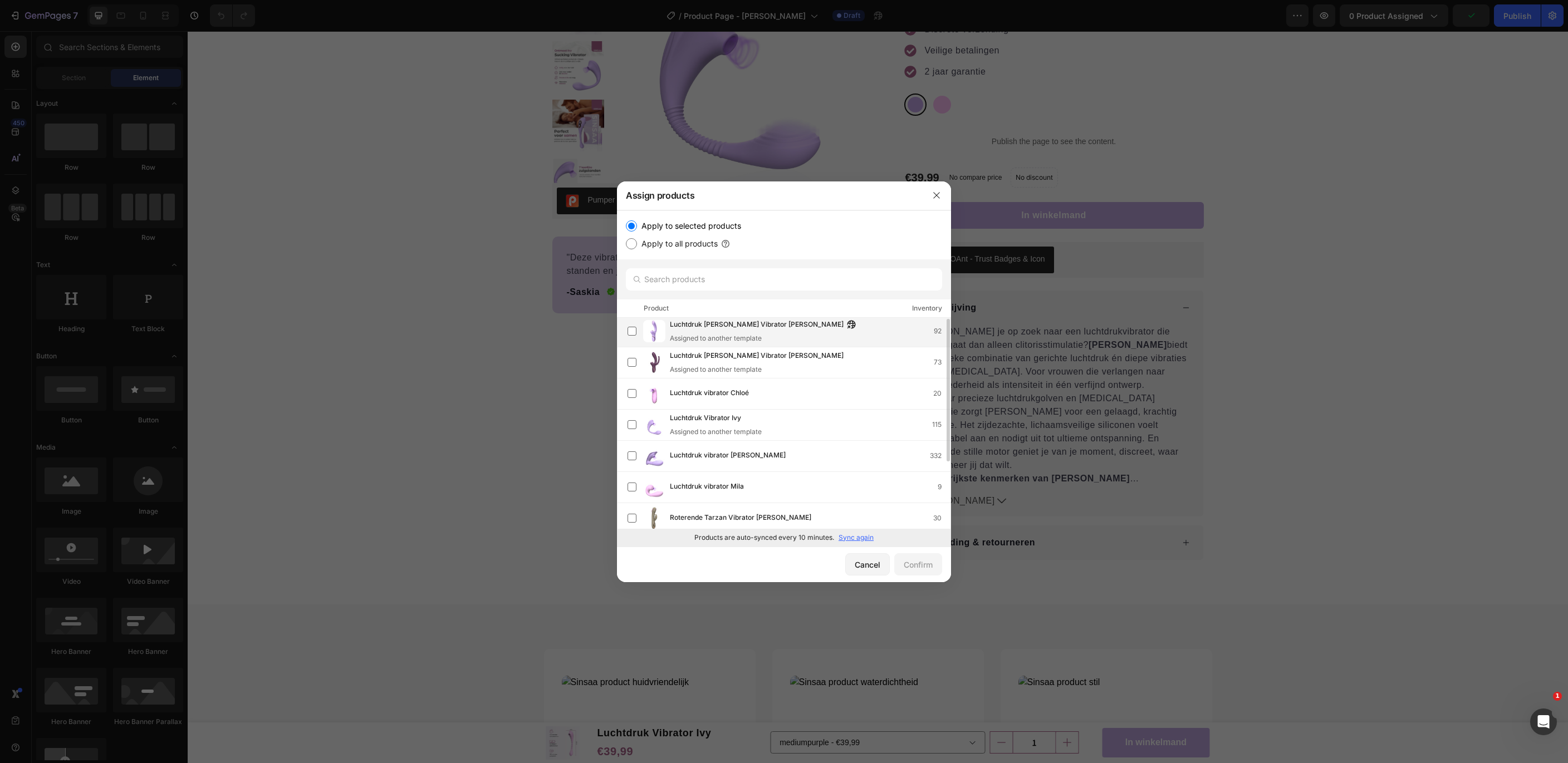
scroll to position [1, 0]
click at [879, 456] on div "Luchtdruk vibrator Jade 332" at bounding box center [810, 457] width 281 height 12
click at [912, 566] on div "Confirm" at bounding box center [919, 564] width 29 height 12
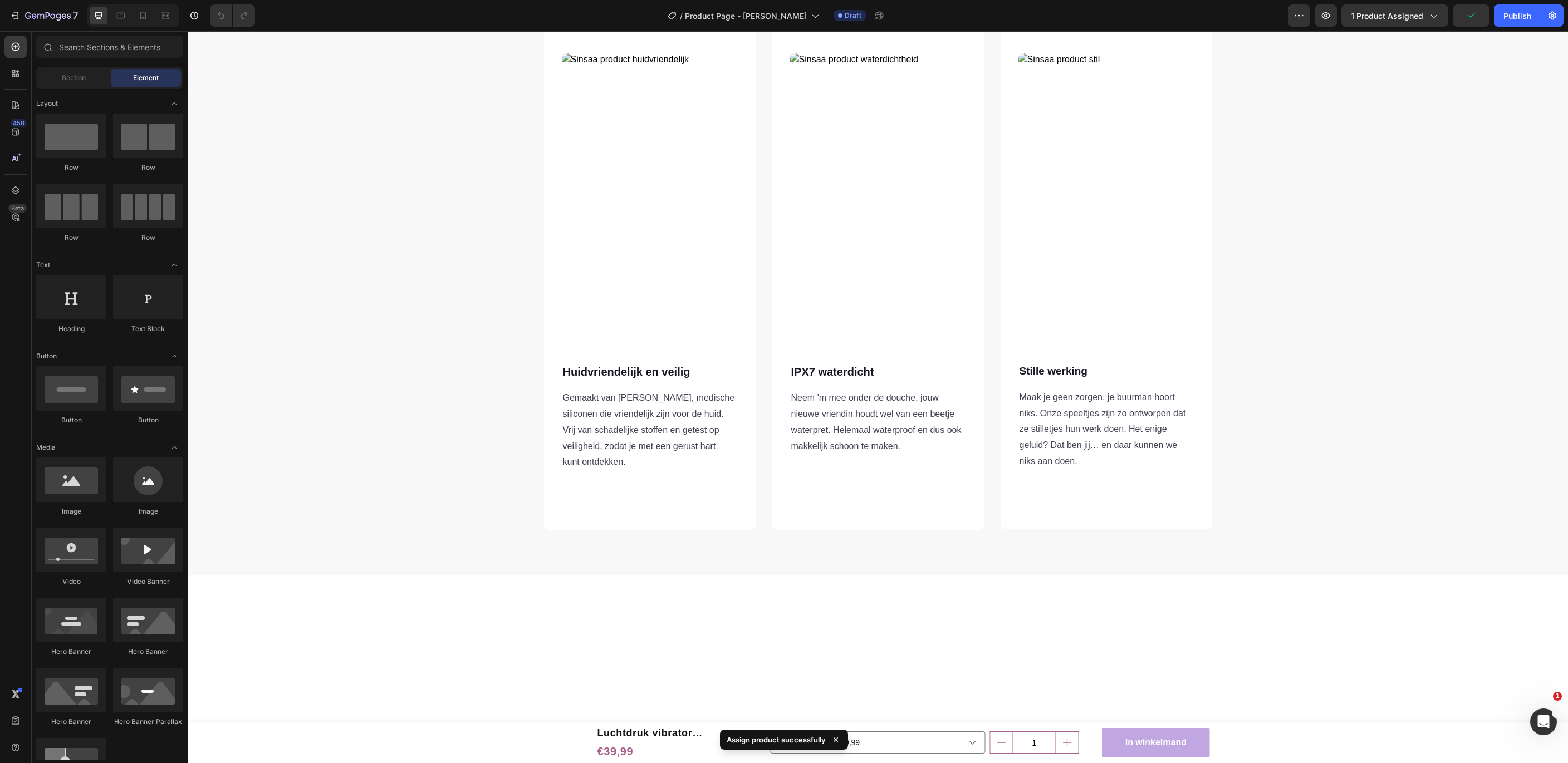
scroll to position [0, 0]
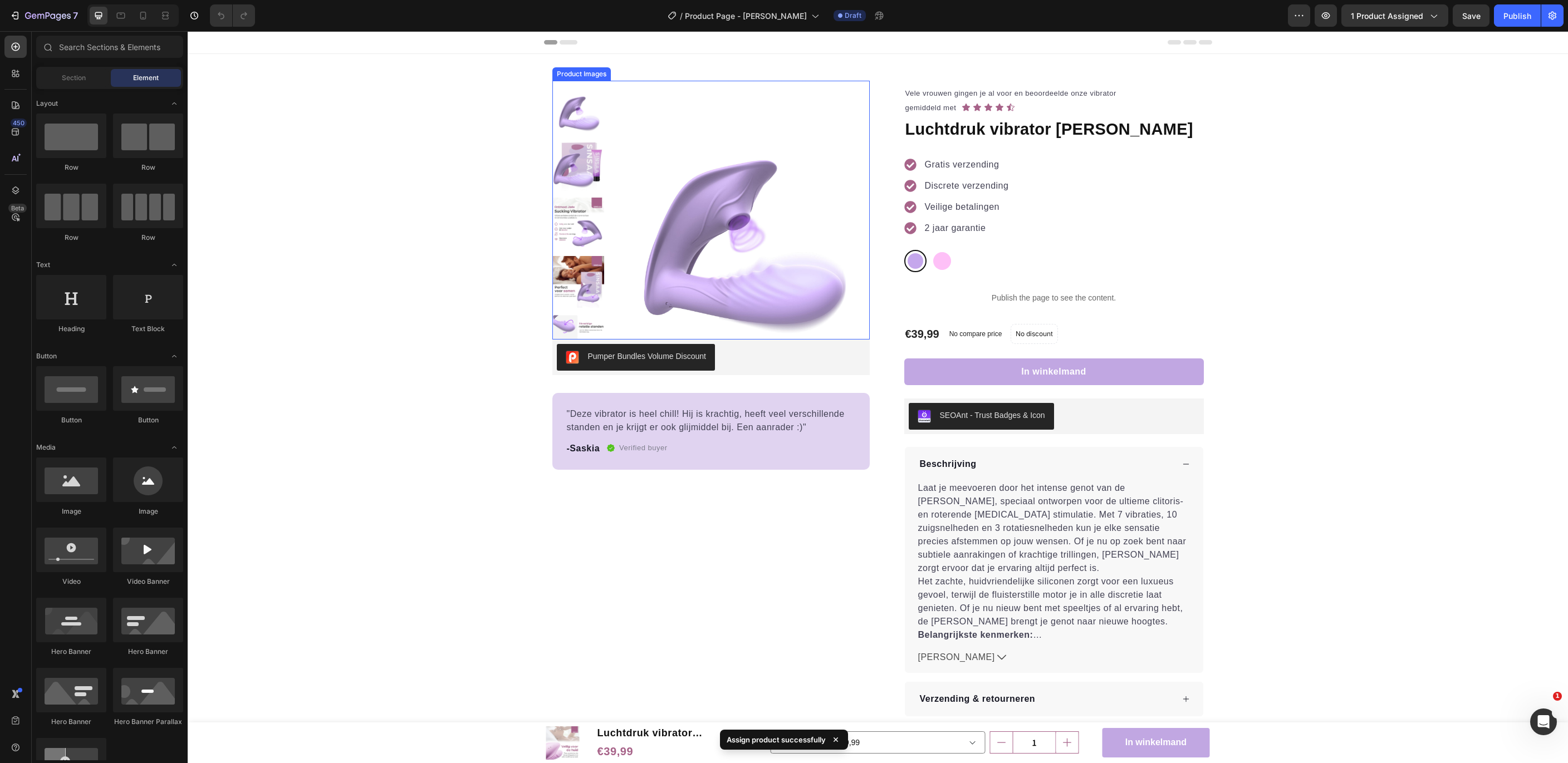
click at [707, 206] on img at bounding box center [740, 210] width 259 height 259
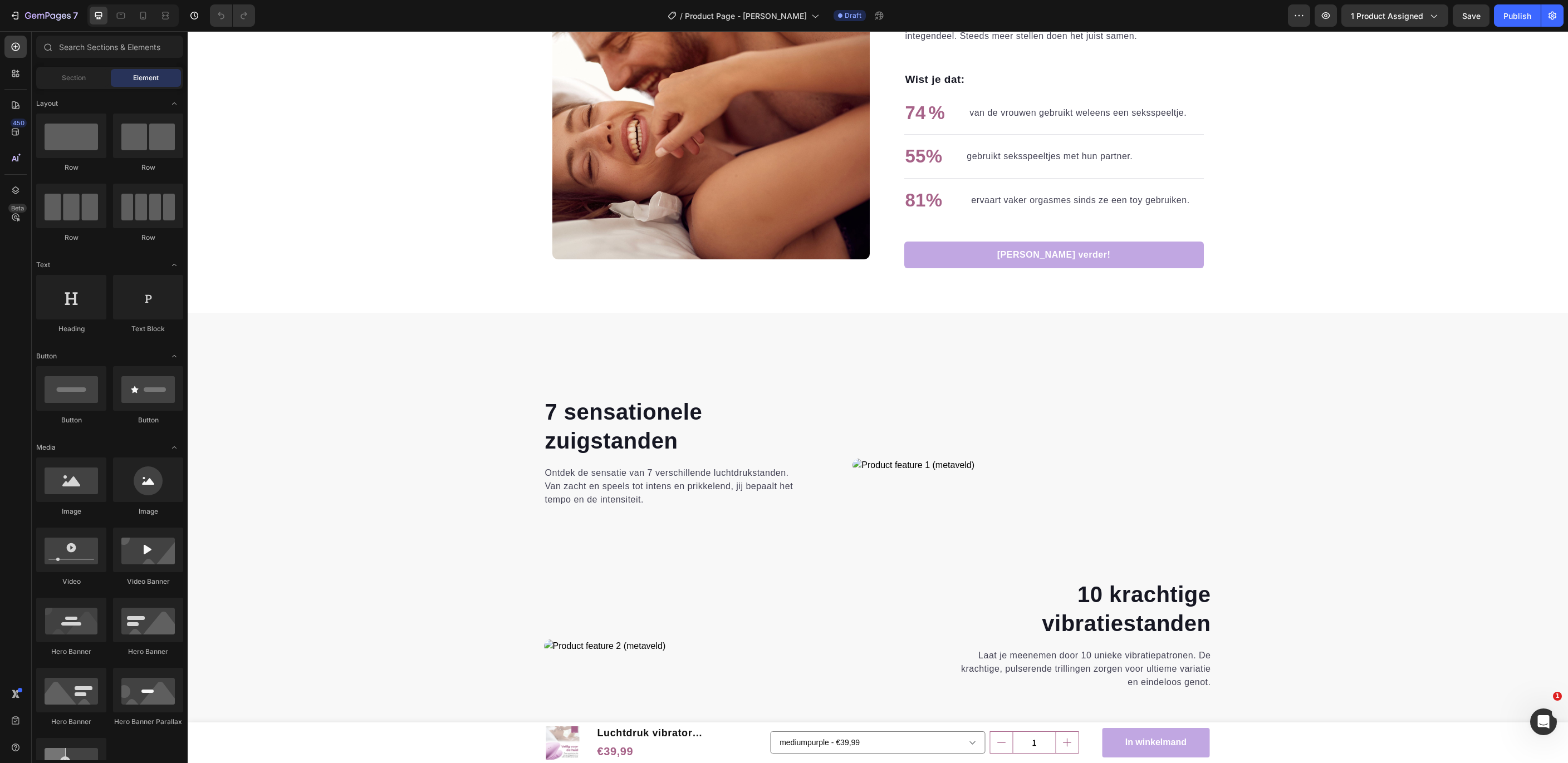
scroll to position [1466, 0]
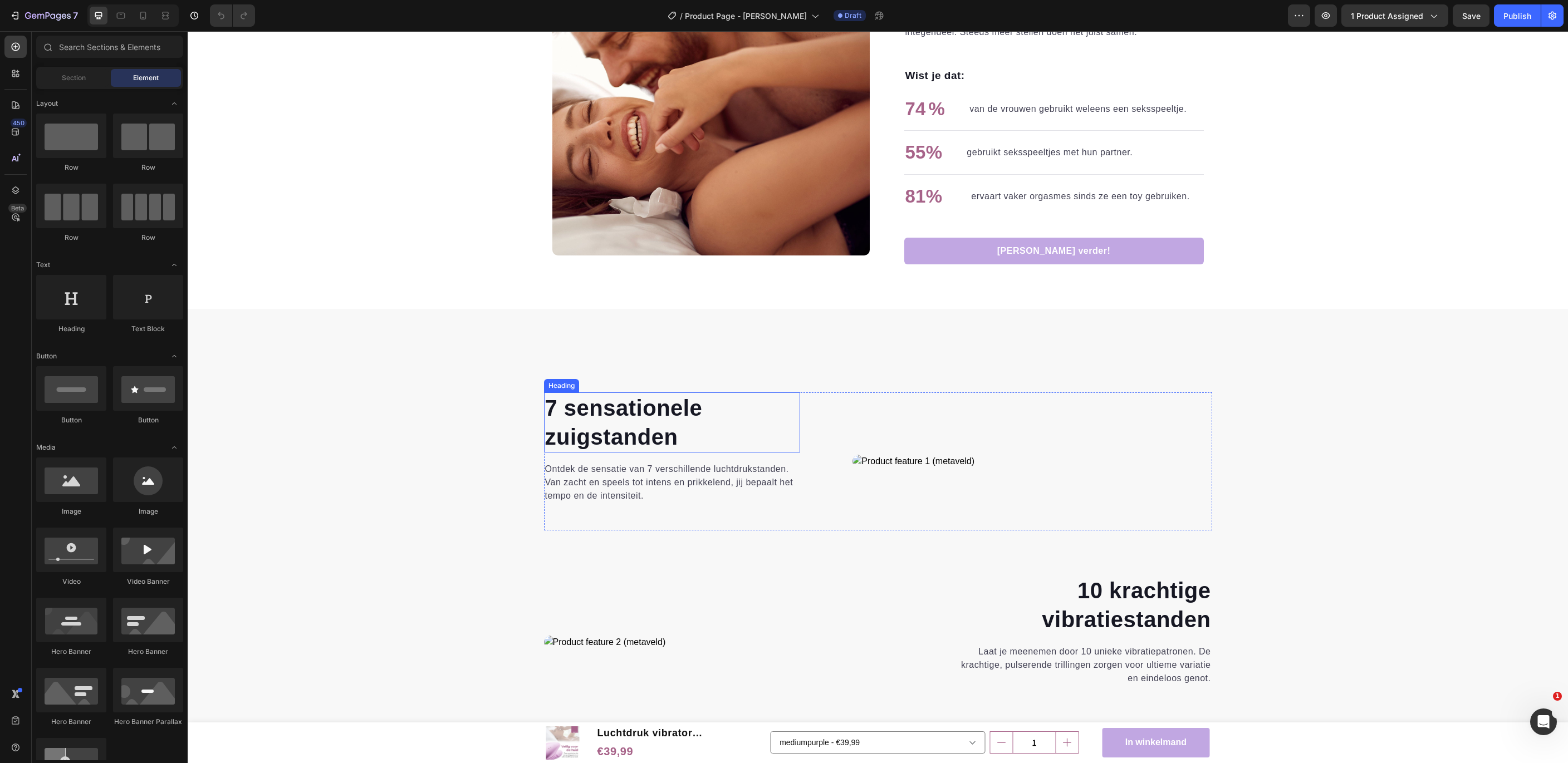
click at [572, 406] on strong "7 sensationele" at bounding box center [624, 408] width 158 height 24
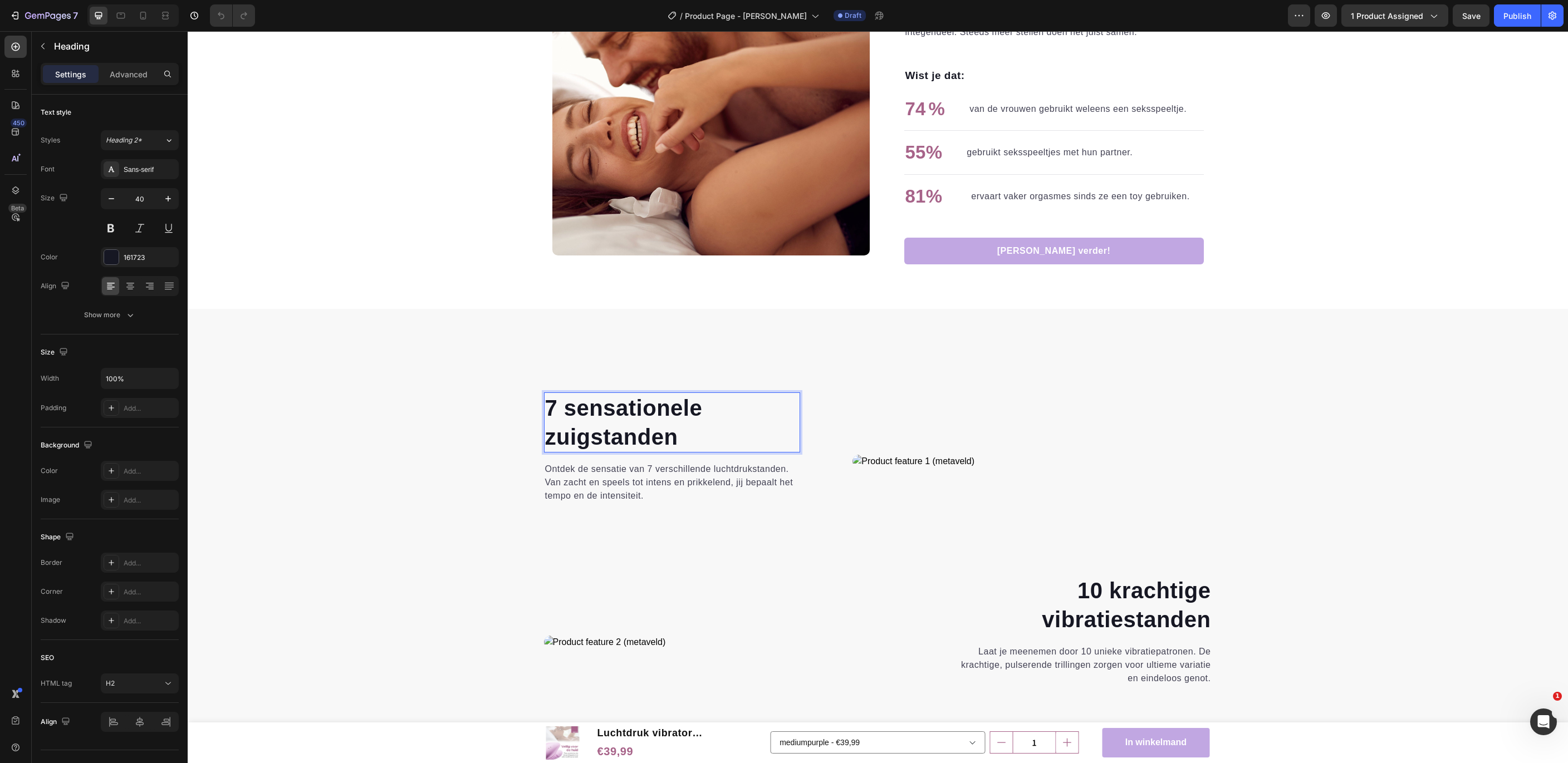
click at [558, 406] on strong "7 sensationele" at bounding box center [624, 408] width 158 height 24
click at [1319, 500] on div "7 sensationele zuigstanden Heading 0 Ontdek de sensatie van 7 verschillende luc…" at bounding box center [878, 573] width 1363 height 362
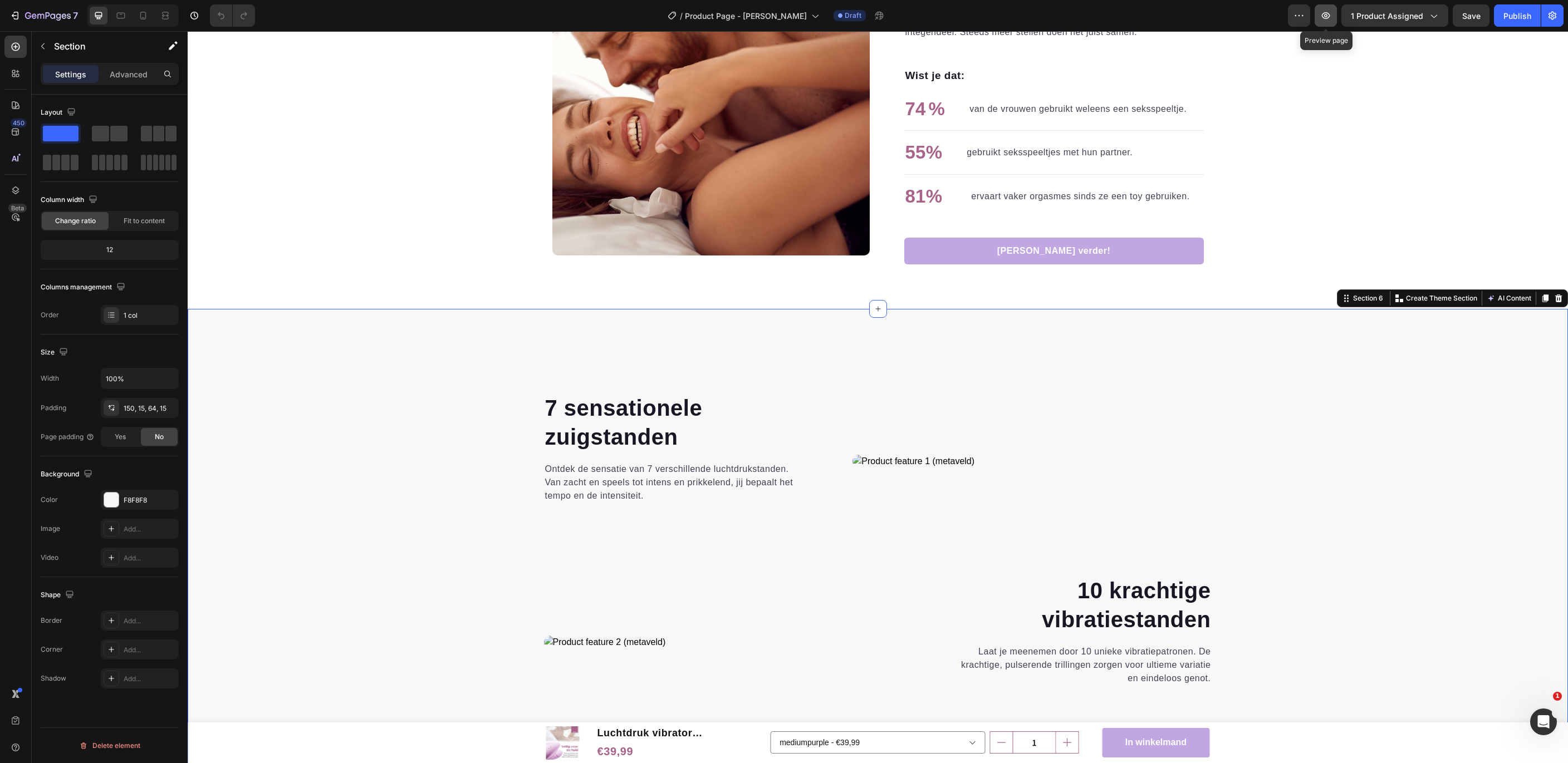
click at [1329, 17] on icon "button" at bounding box center [1326, 15] width 11 height 11
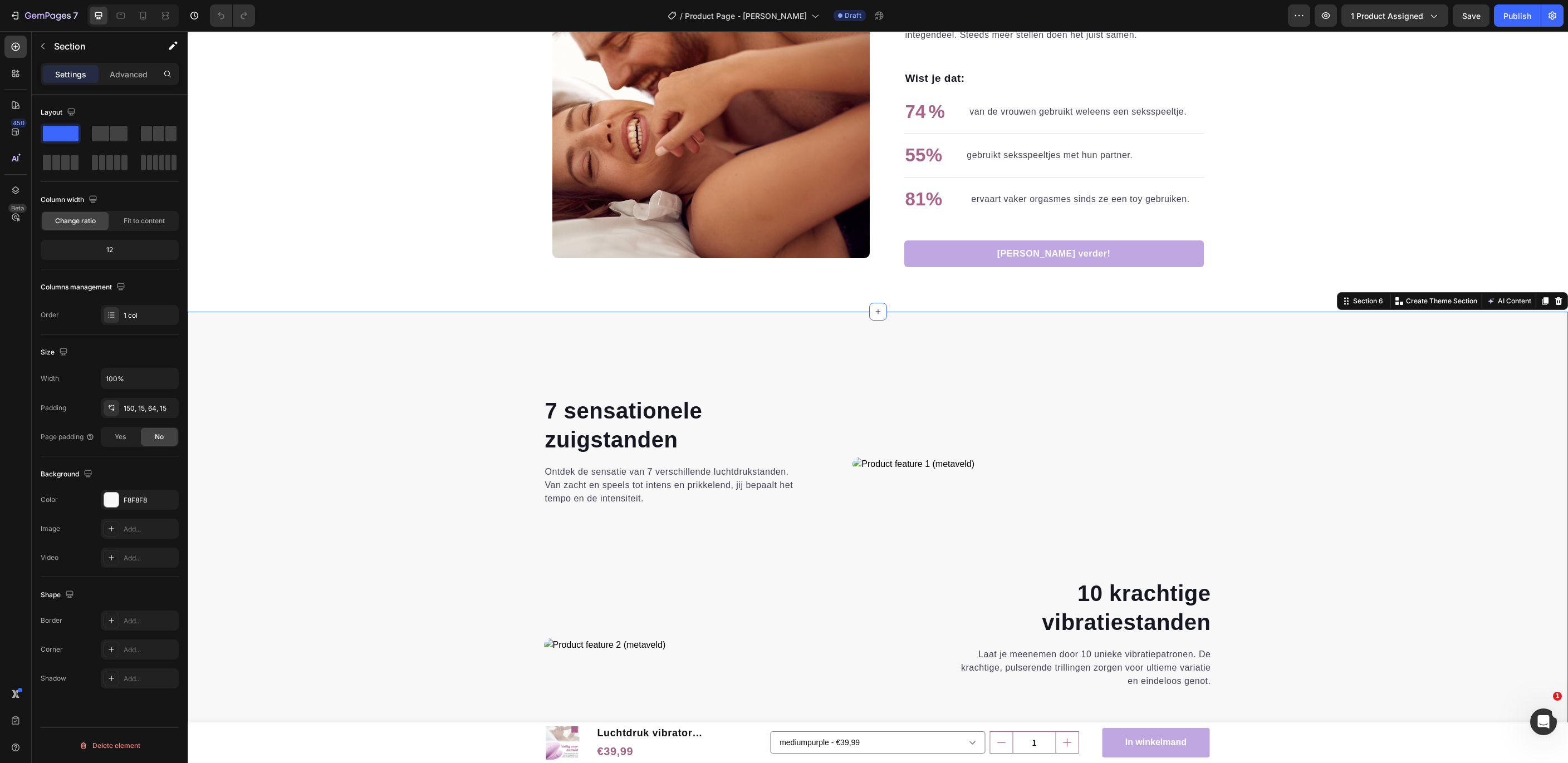
click at [569, 408] on strong "7 sensationele" at bounding box center [624, 411] width 158 height 24
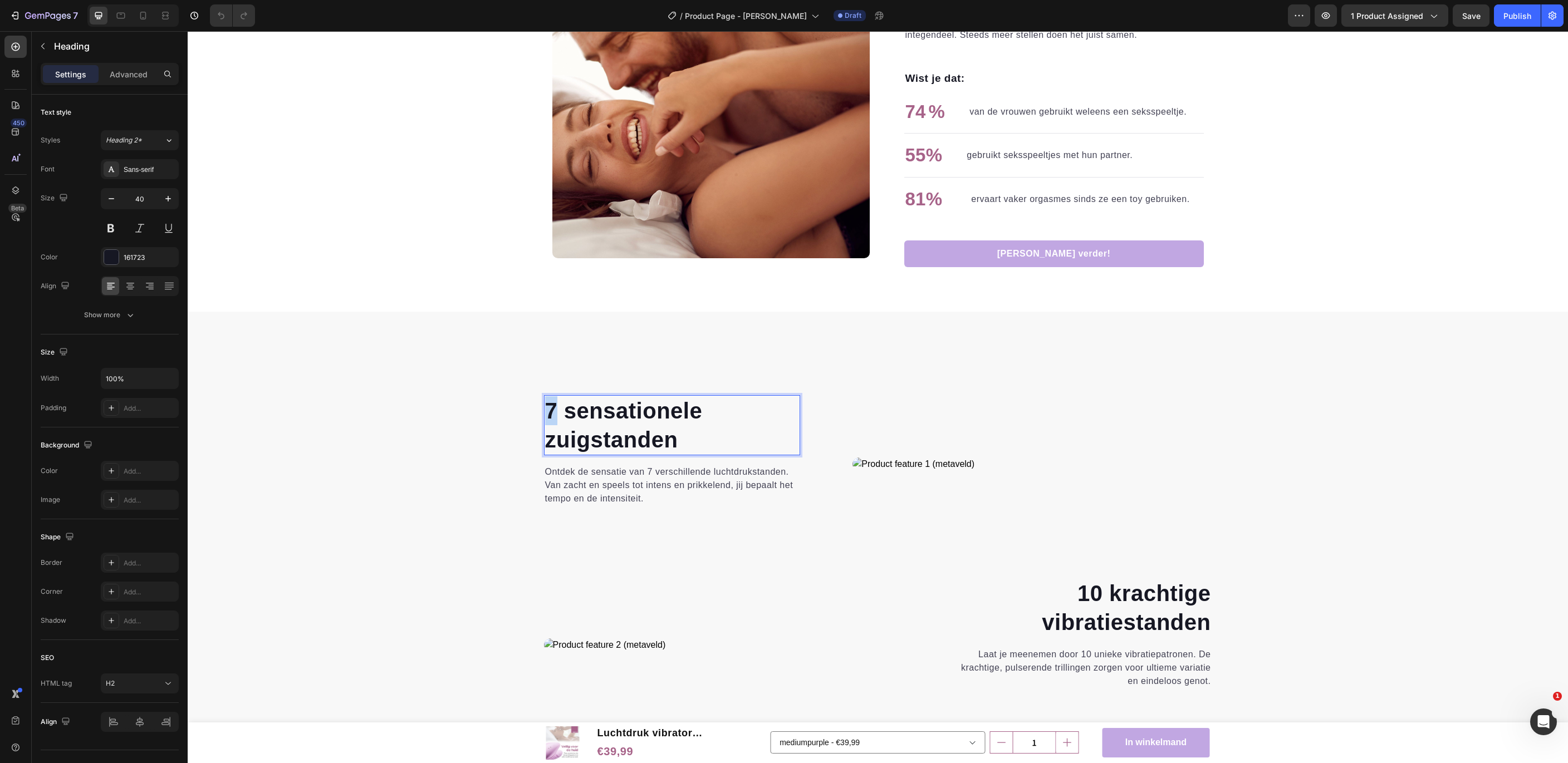
drag, startPoint x: 555, startPoint y: 408, endPoint x: 543, endPoint y: 408, distance: 12.0
click at [544, 408] on h2 "7 sensationele zuigstanden" at bounding box center [673, 425] width 257 height 60
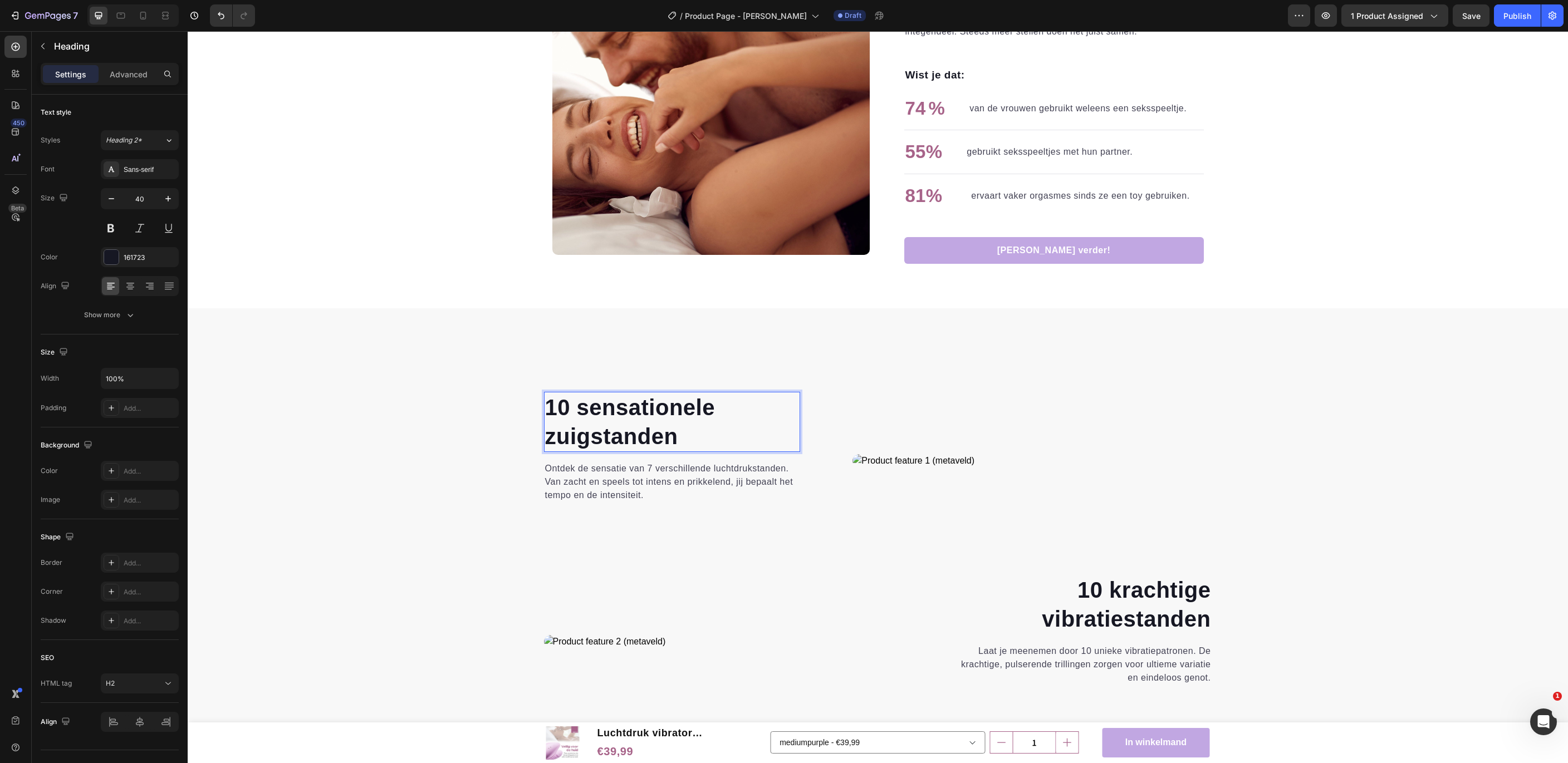
scroll to position [1468, 0]
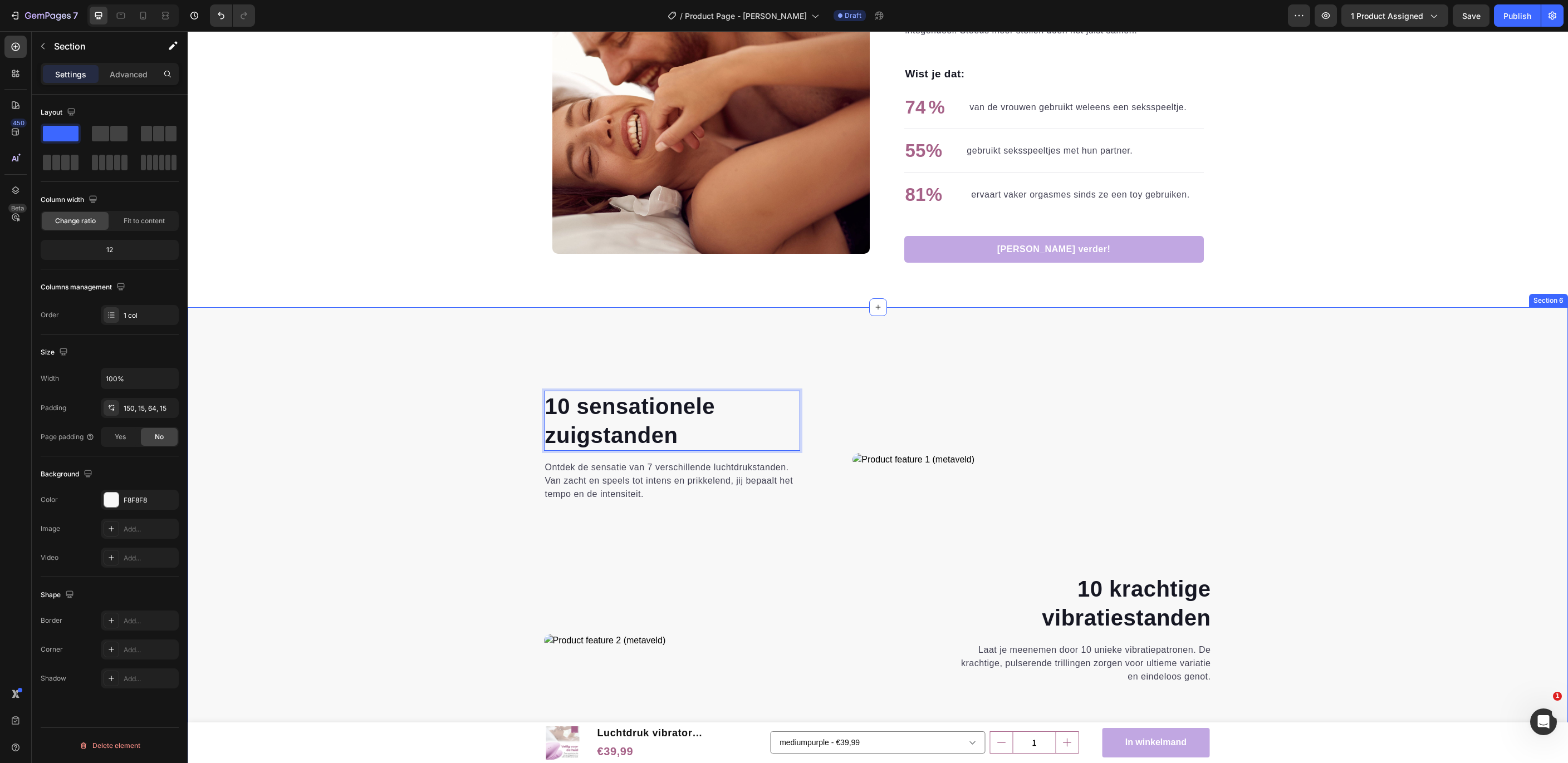
click at [363, 427] on div "10 sensationele zuigstanden Heading 0 Ontdek de sensatie van 7 verschillende lu…" at bounding box center [878, 571] width 1363 height 362
click at [637, 466] on p "Ontdek de sensatie van 7 verschillende luchtdrukstanden. Van zacht en speels to…" at bounding box center [673, 481] width 254 height 40
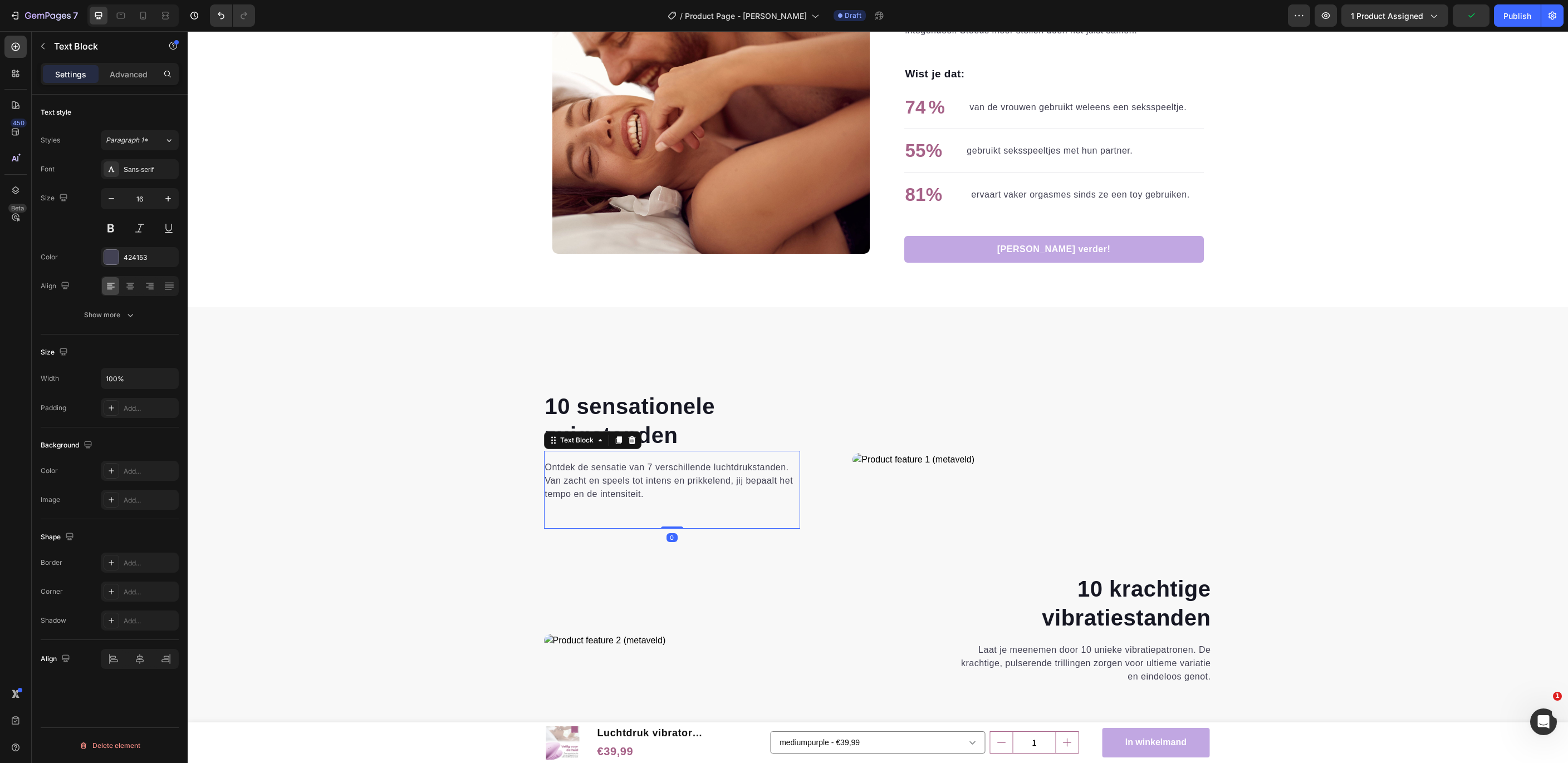
click at [637, 466] on p "Ontdek de sensatie van 7 verschillende luchtdrukstanden. Van zacht en speels to…" at bounding box center [673, 481] width 254 height 40
click at [657, 464] on p "Ontdek de sensatie van 7 verschillende luchtdrukstanden. Van zacht en speels to…" at bounding box center [673, 481] width 254 height 40
click at [406, 494] on div "⁠⁠⁠⁠⁠⁠⁠ 10 sensationele zuigstanden Heading Ontdek de sensatie van 10 verschill…" at bounding box center [878, 571] width 1363 height 362
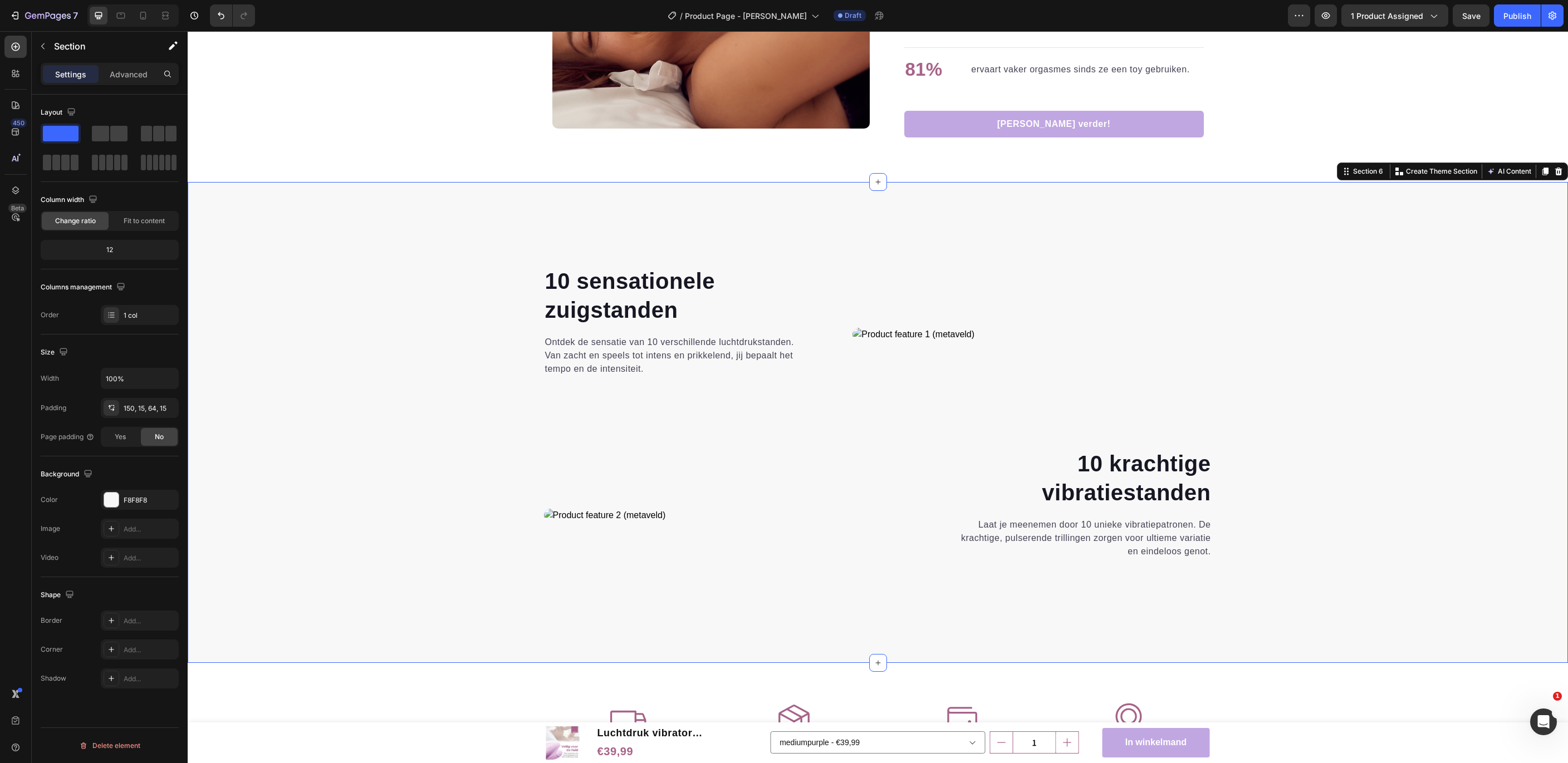
scroll to position [1590, 0]
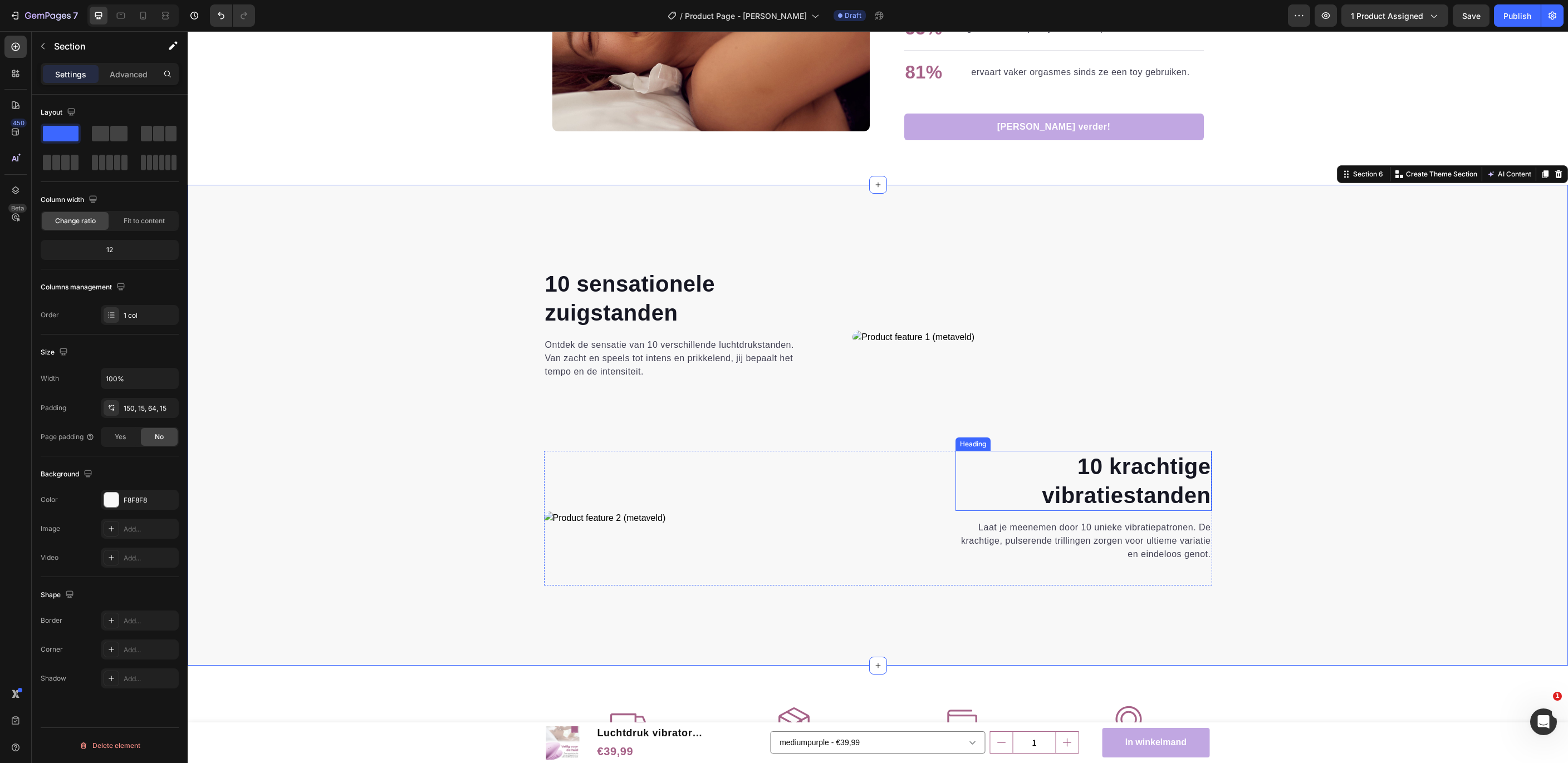
click at [1144, 465] on strong "10 krachtige" at bounding box center [1144, 466] width 133 height 24
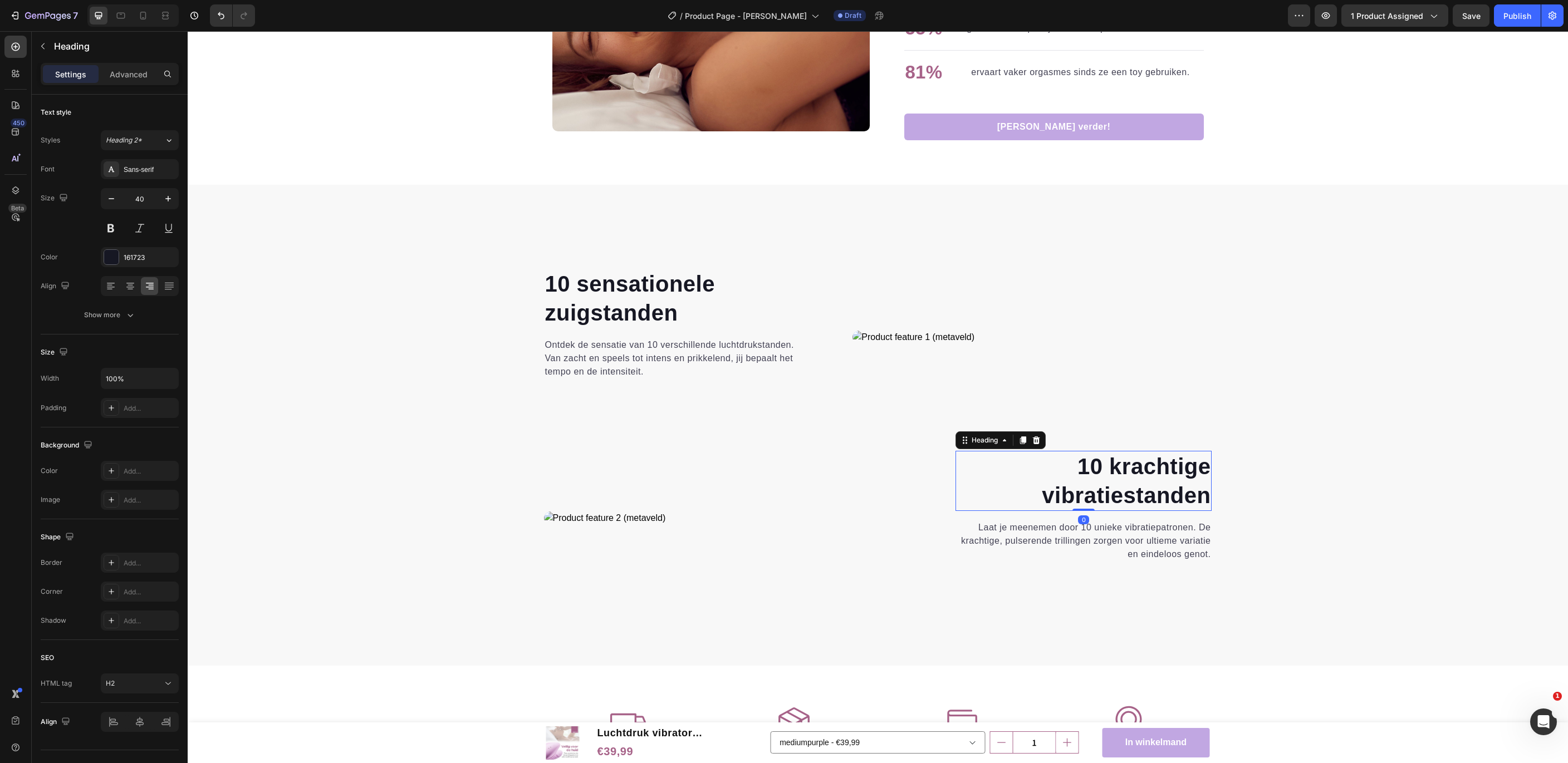
click at [1144, 465] on strong "10 krachtige" at bounding box center [1144, 466] width 133 height 24
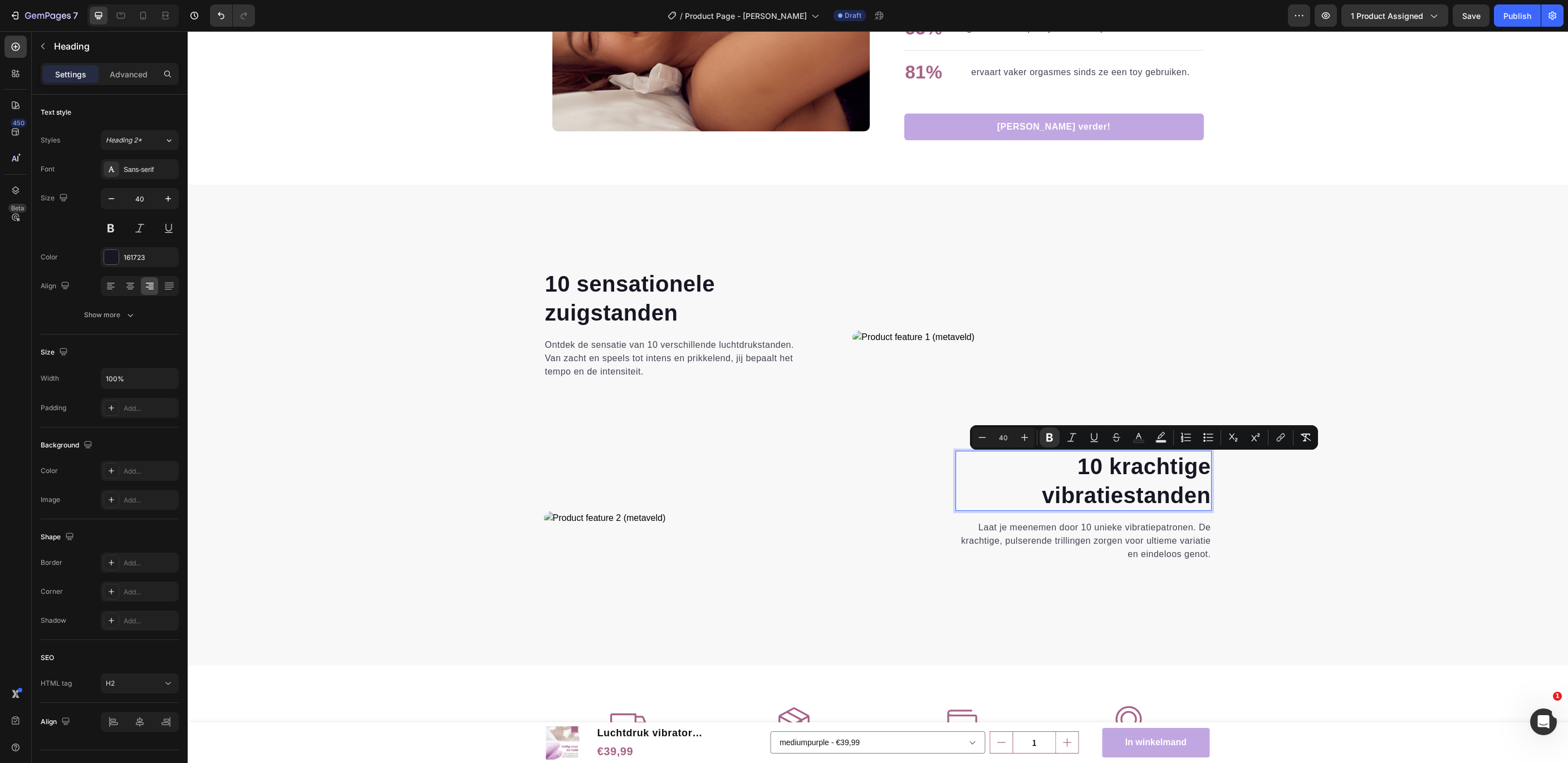
click at [1094, 464] on strong "10 krachtige" at bounding box center [1144, 466] width 133 height 24
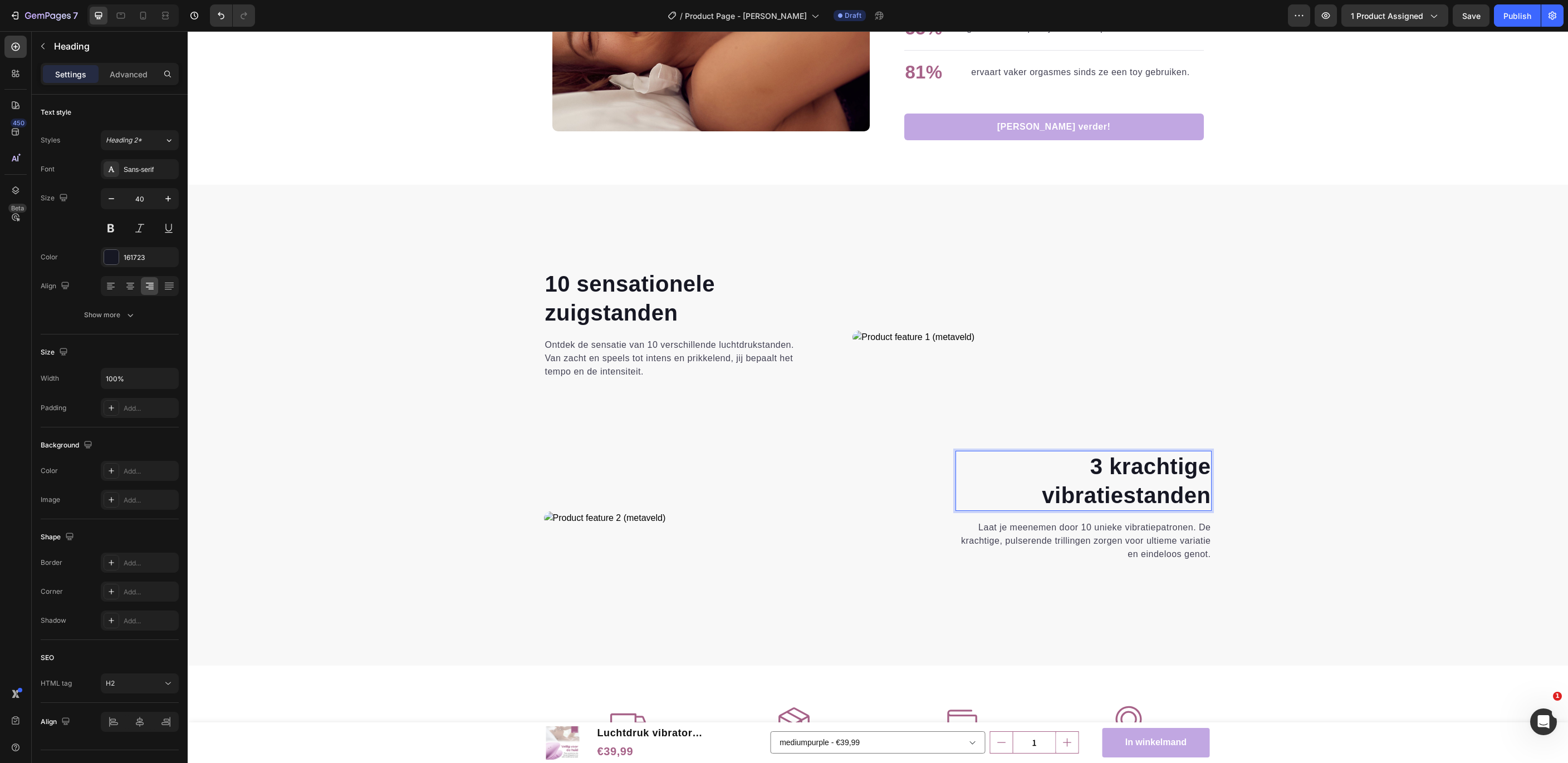
click at [1082, 499] on p "3 krachtige vibratiestanden" at bounding box center [1084, 481] width 254 height 58
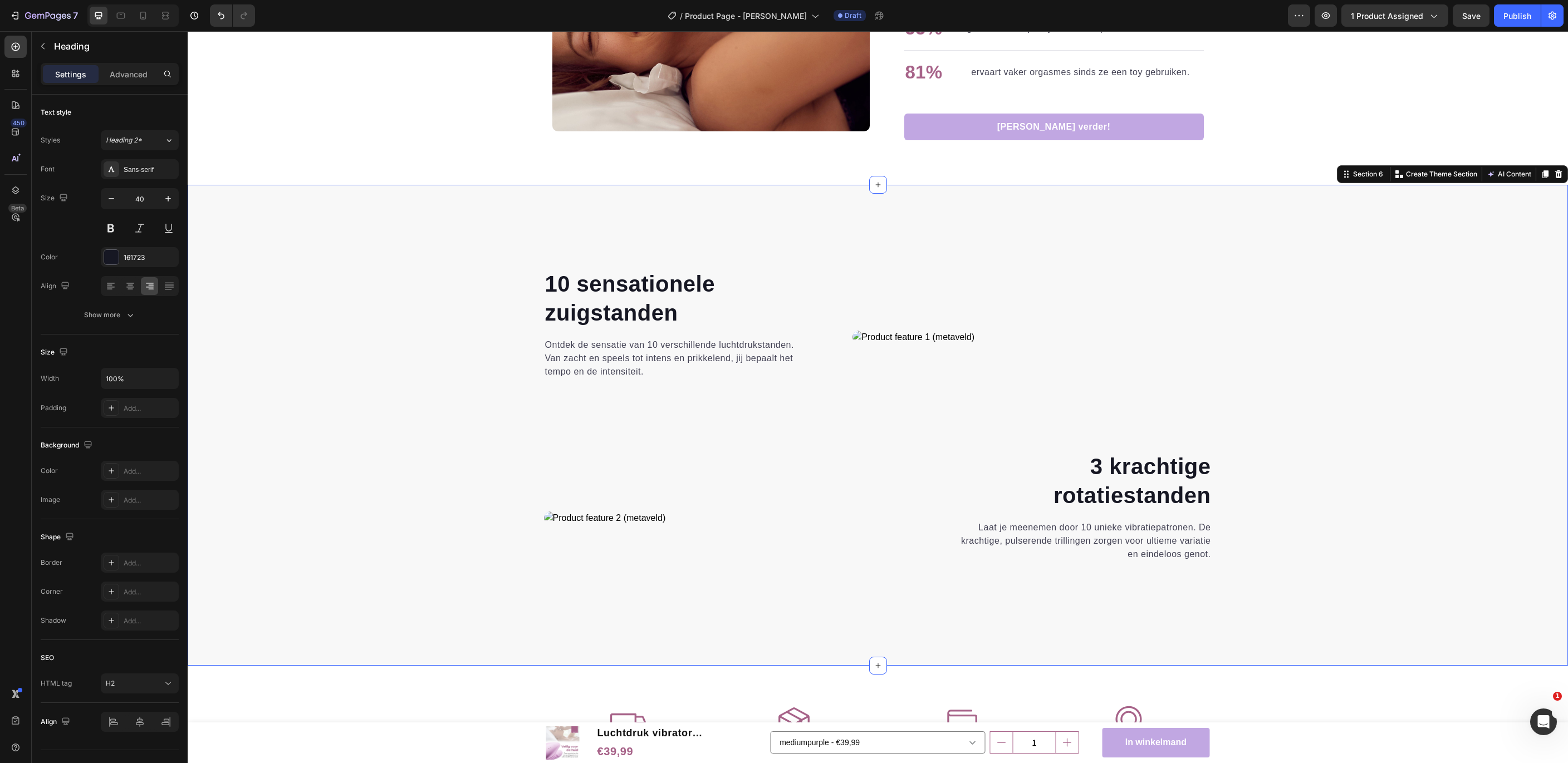
click at [1367, 519] on div "⁠⁠⁠⁠⁠⁠⁠ 10 sensationele zuigstanden Heading Ontdek de sensatie van 10 verschill…" at bounding box center [878, 449] width 1363 height 362
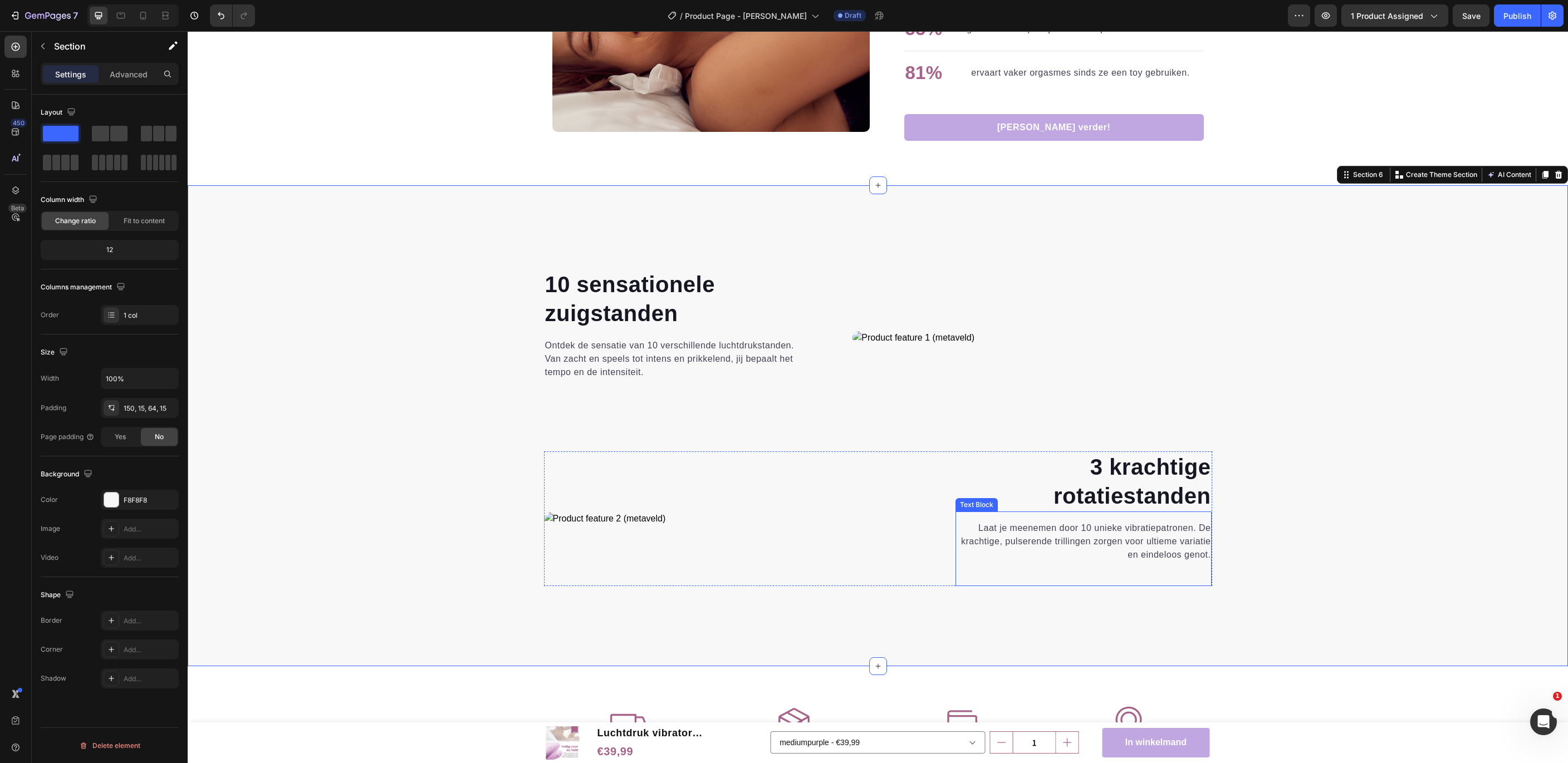
click at [1089, 527] on p "Laat je meenemen door 10 unieke vibratiepatronen. De krachtige, pulserende tril…" at bounding box center [1084, 542] width 254 height 40
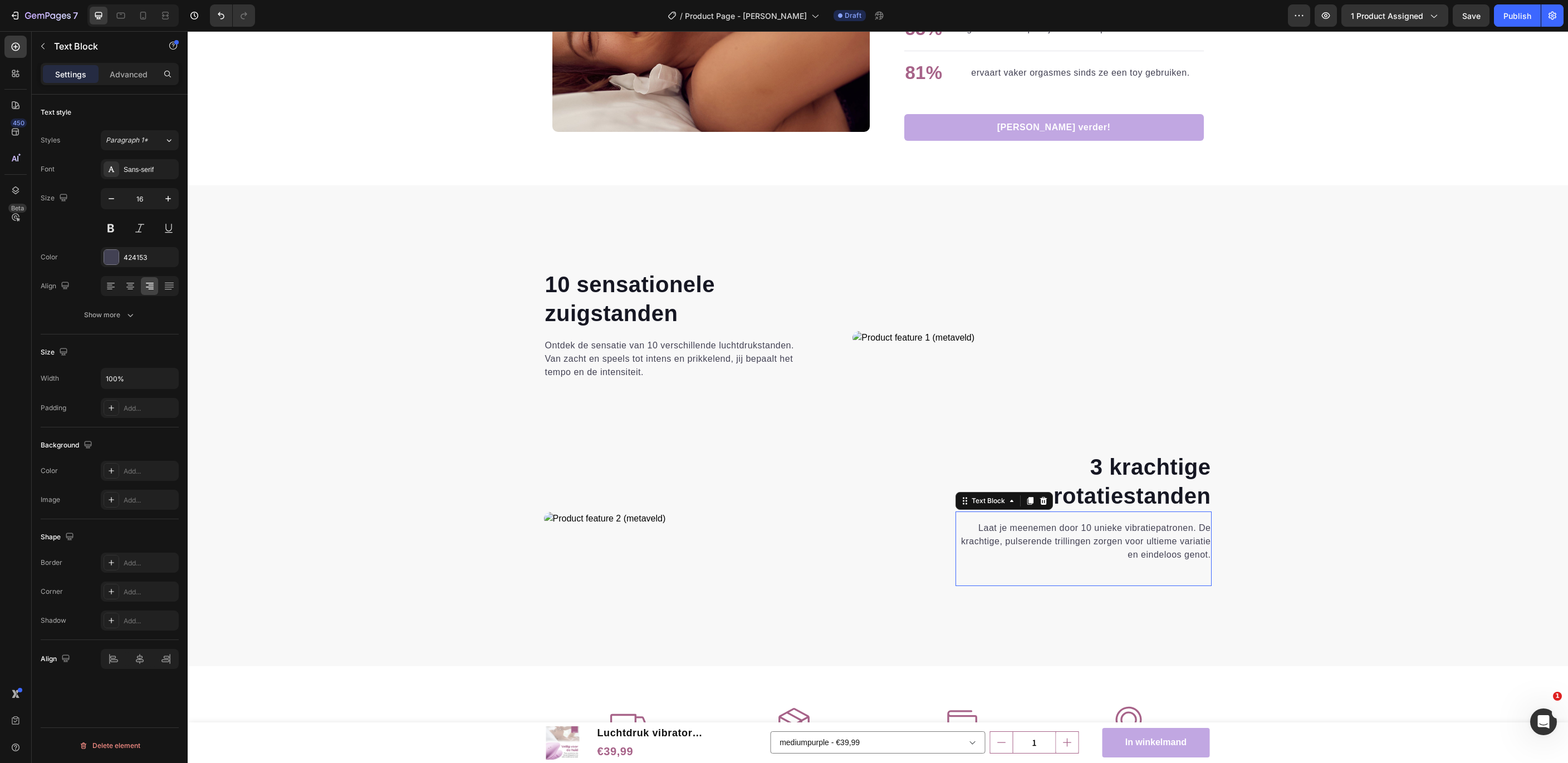
click at [1089, 527] on p "Laat je meenemen door 10 unieke vibratiepatronen. De krachtige, pulserende tril…" at bounding box center [1084, 542] width 254 height 40
click at [1089, 526] on p "Laat je meenemen door 10 unieke vibratiepatronen. De krachtige, pulserende tril…" at bounding box center [1084, 542] width 254 height 40
click at [1153, 526] on p "Laat je meenemen door 3 unieke vibratiepatronen. De krachtige, pulserende trill…" at bounding box center [1084, 542] width 254 height 40
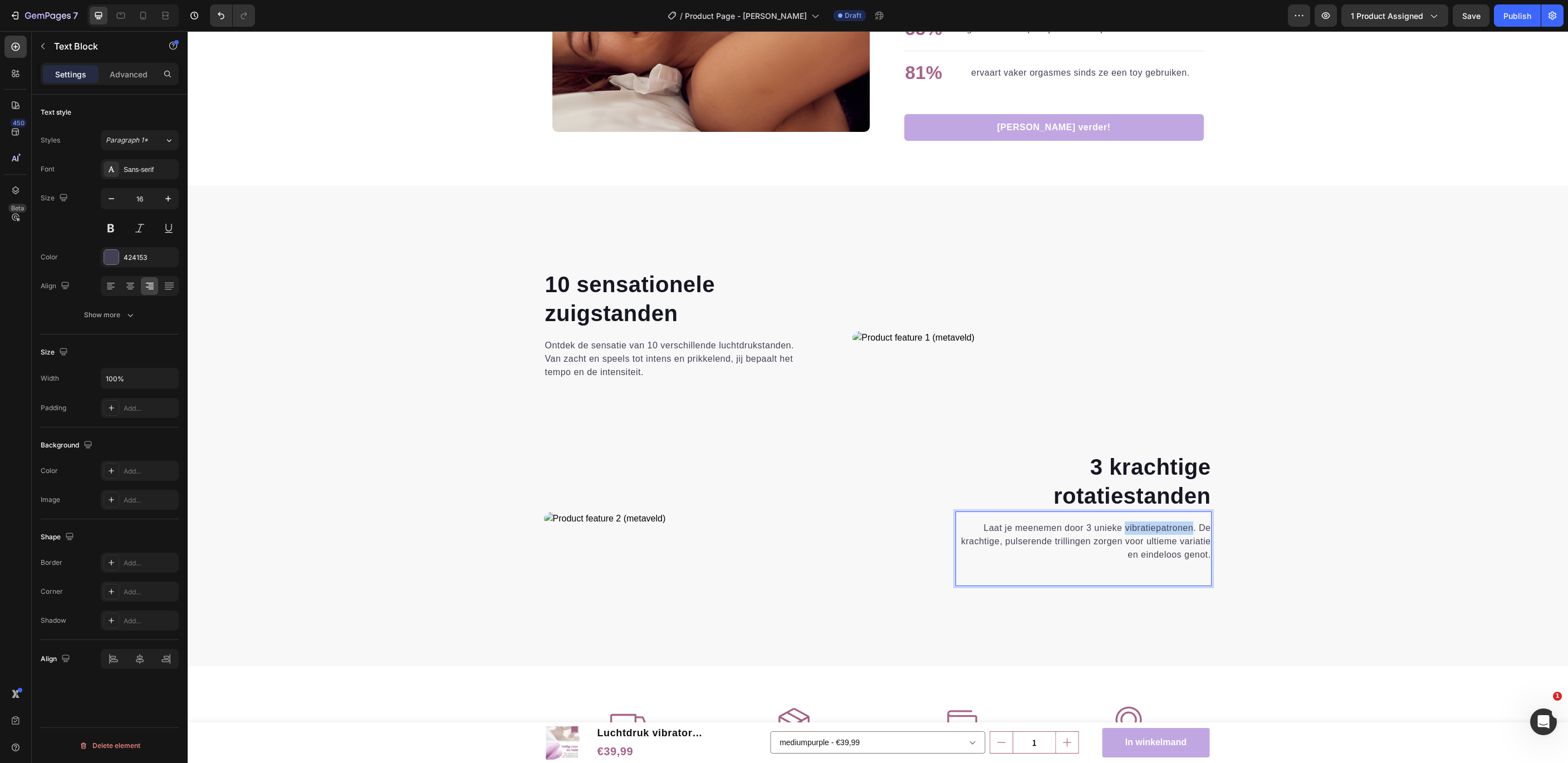
click at [1153, 526] on p "Laat je meenemen door 3 unieke vibratiepatronen. De krachtige, pulserende trill…" at bounding box center [1084, 542] width 254 height 40
click at [1031, 540] on p "Laat je meenemen door 3 unieke rotatiestanden. De krachtige, pulserende trillin…" at bounding box center [1084, 542] width 254 height 40
click at [1073, 538] on p "Laat je meenemen door 3 unieke rotatiestanden. De krachtige, roterende trilling…" at bounding box center [1084, 542] width 254 height 40
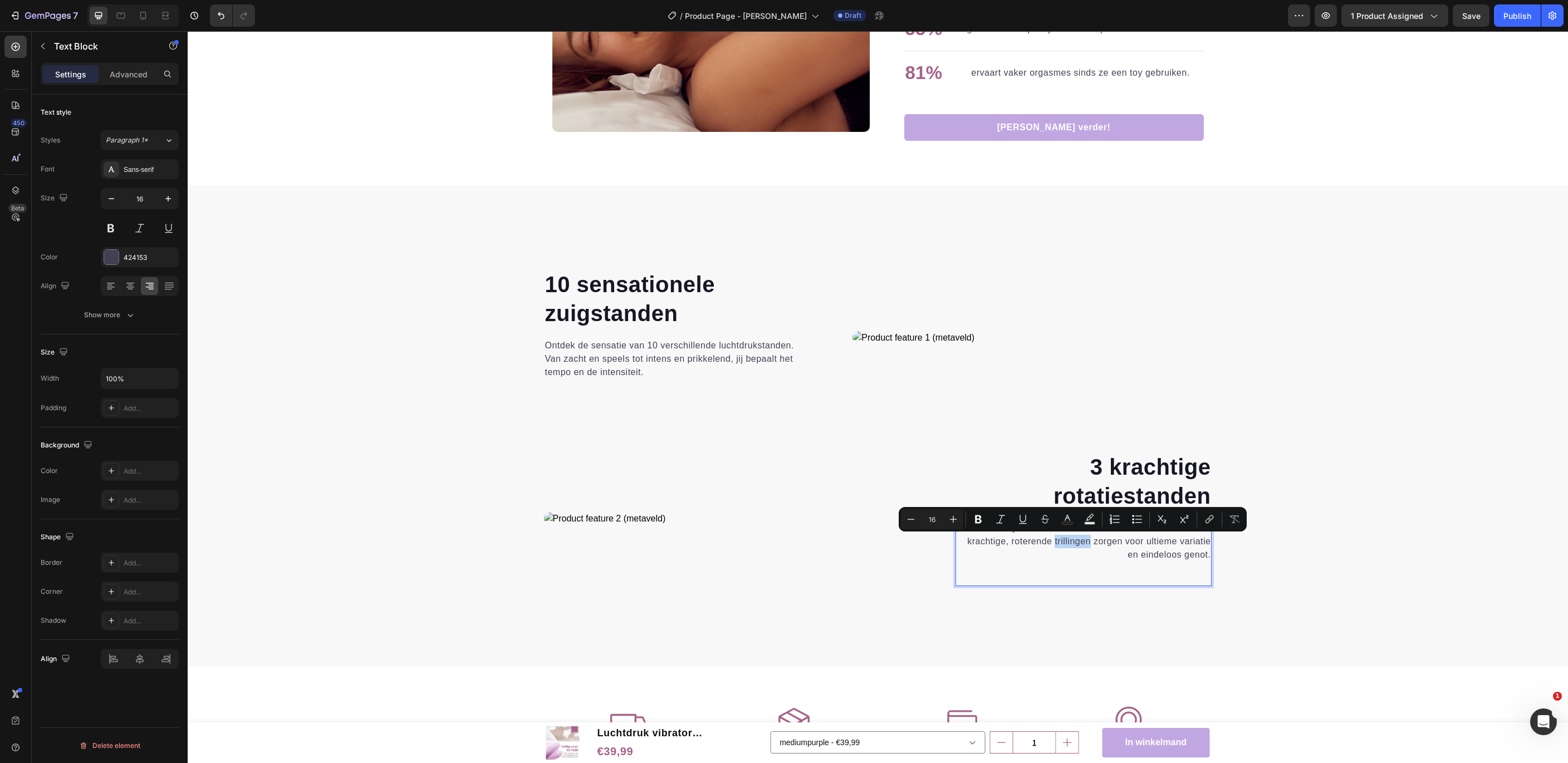
click at [1185, 568] on div "Laat je meenemen door 3 unieke rotatiestanden. De krachtige, roterende trilling…" at bounding box center [1084, 549] width 257 height 75
click at [1070, 536] on p "Laat je meenemen door 3 unieke rotatiestanden. De krachtige, roterende trilling…" at bounding box center [1084, 542] width 254 height 40
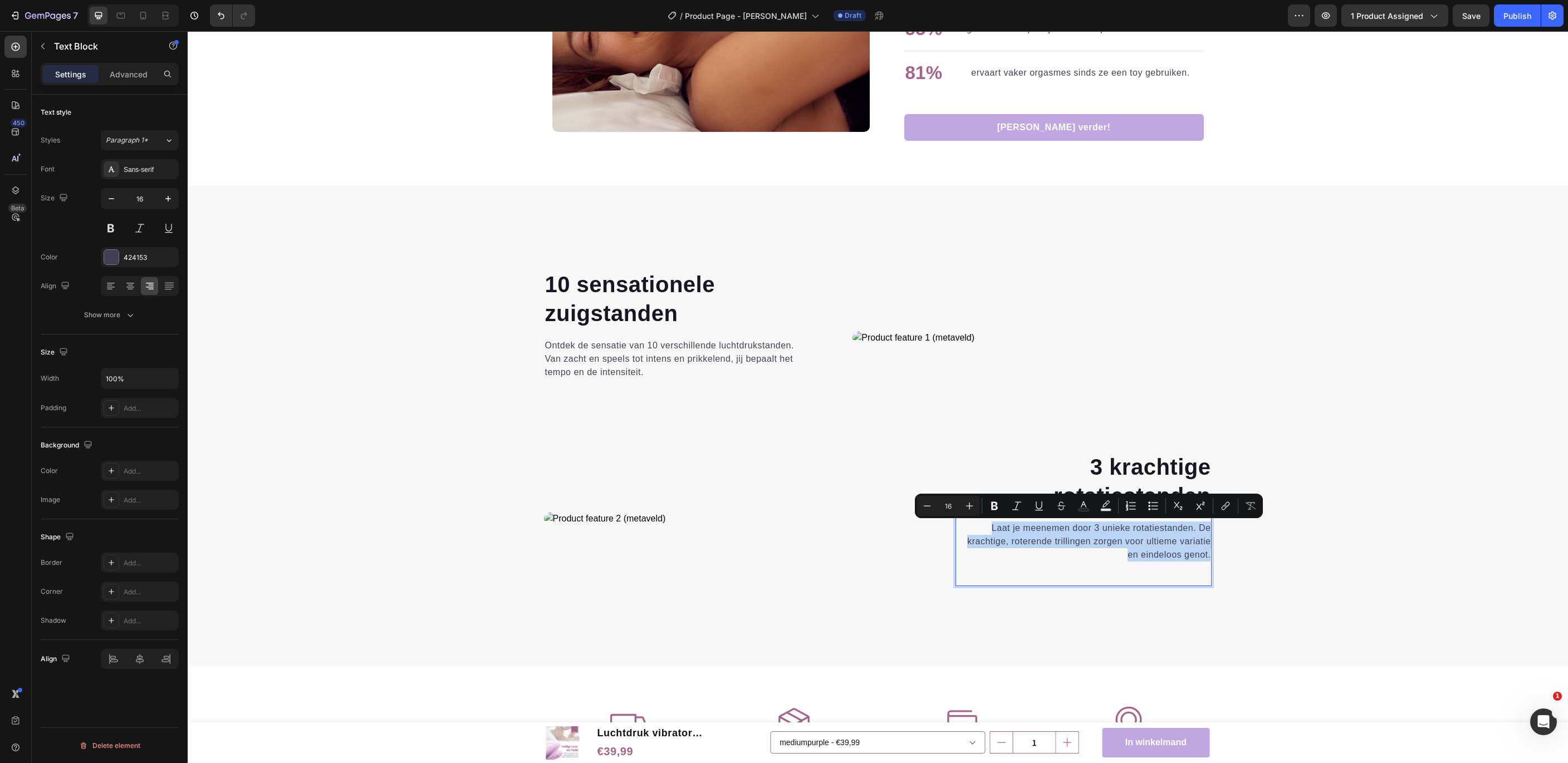
click at [1069, 538] on p "Laat je meenemen door 3 unieke rotatiestanden. De krachtige, roterende trilling…" at bounding box center [1084, 542] width 254 height 40
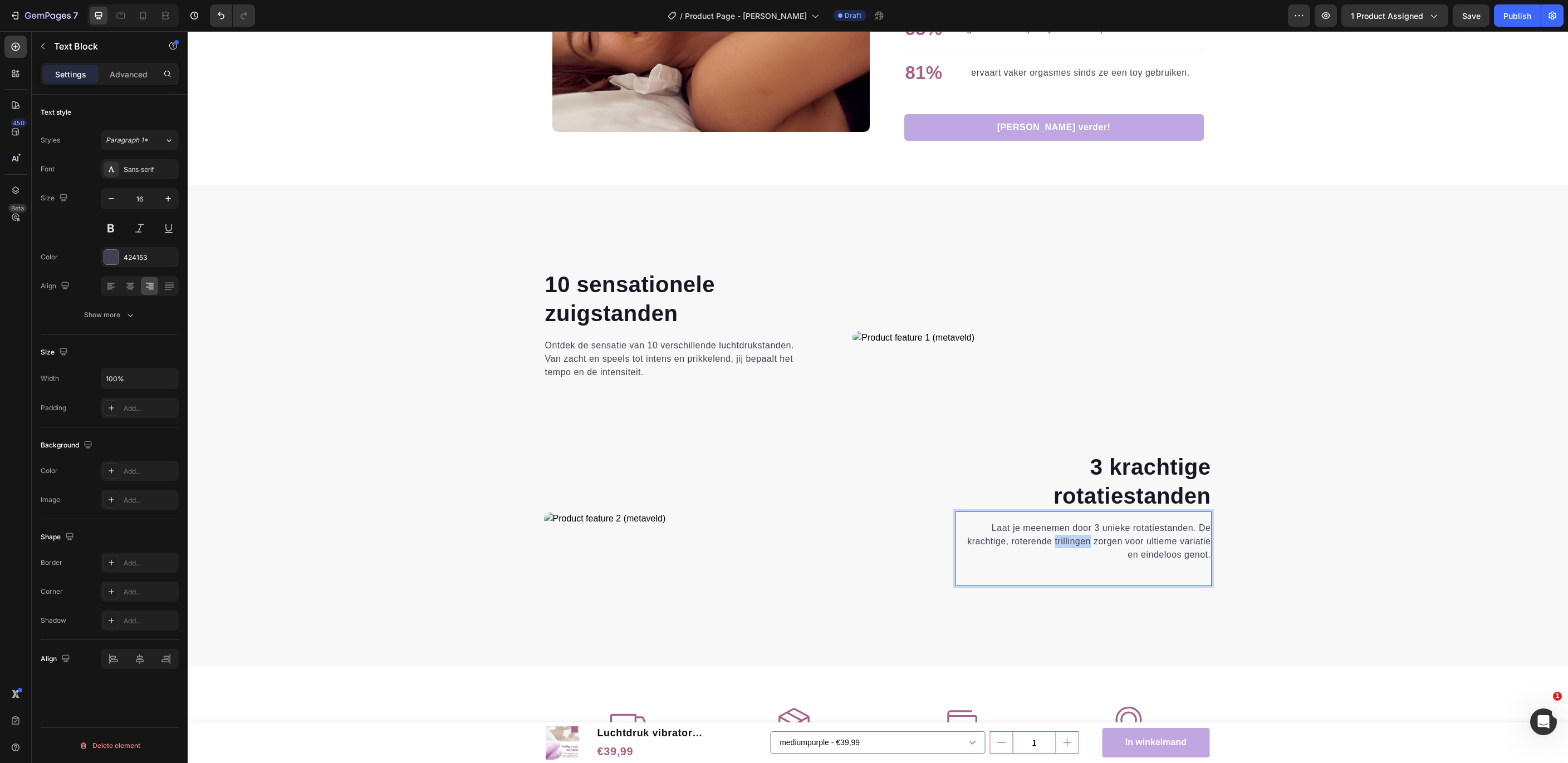
click at [1069, 538] on p "Laat je meenemen door 3 unieke rotatiestanden. De krachtige, roterende trilling…" at bounding box center [1084, 542] width 254 height 40
click at [1107, 540] on p "Laat je meenemen door 3 unieke rotatiestanden. De krachtige, roterende stimulat…" at bounding box center [1084, 542] width 254 height 40
click at [1185, 540] on p "Laat je meenemen door 3 unieke rotatiestanden. De krachtige, roterende stimulat…" at bounding box center [1084, 542] width 254 height 40
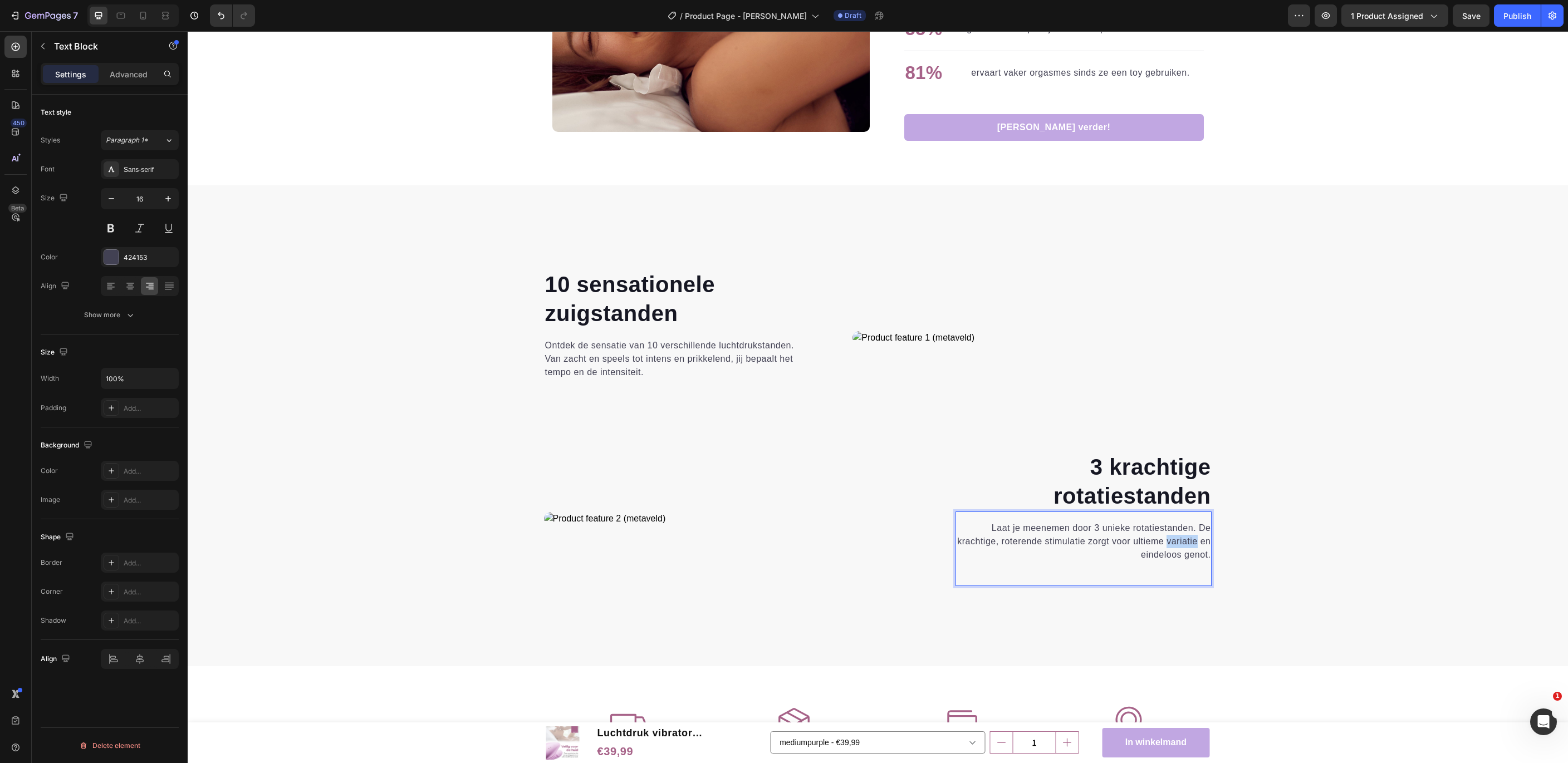
click at [1185, 540] on p "Laat je meenemen door 3 unieke rotatiestanden. De krachtige, roterende stimulat…" at bounding box center [1084, 542] width 254 height 40
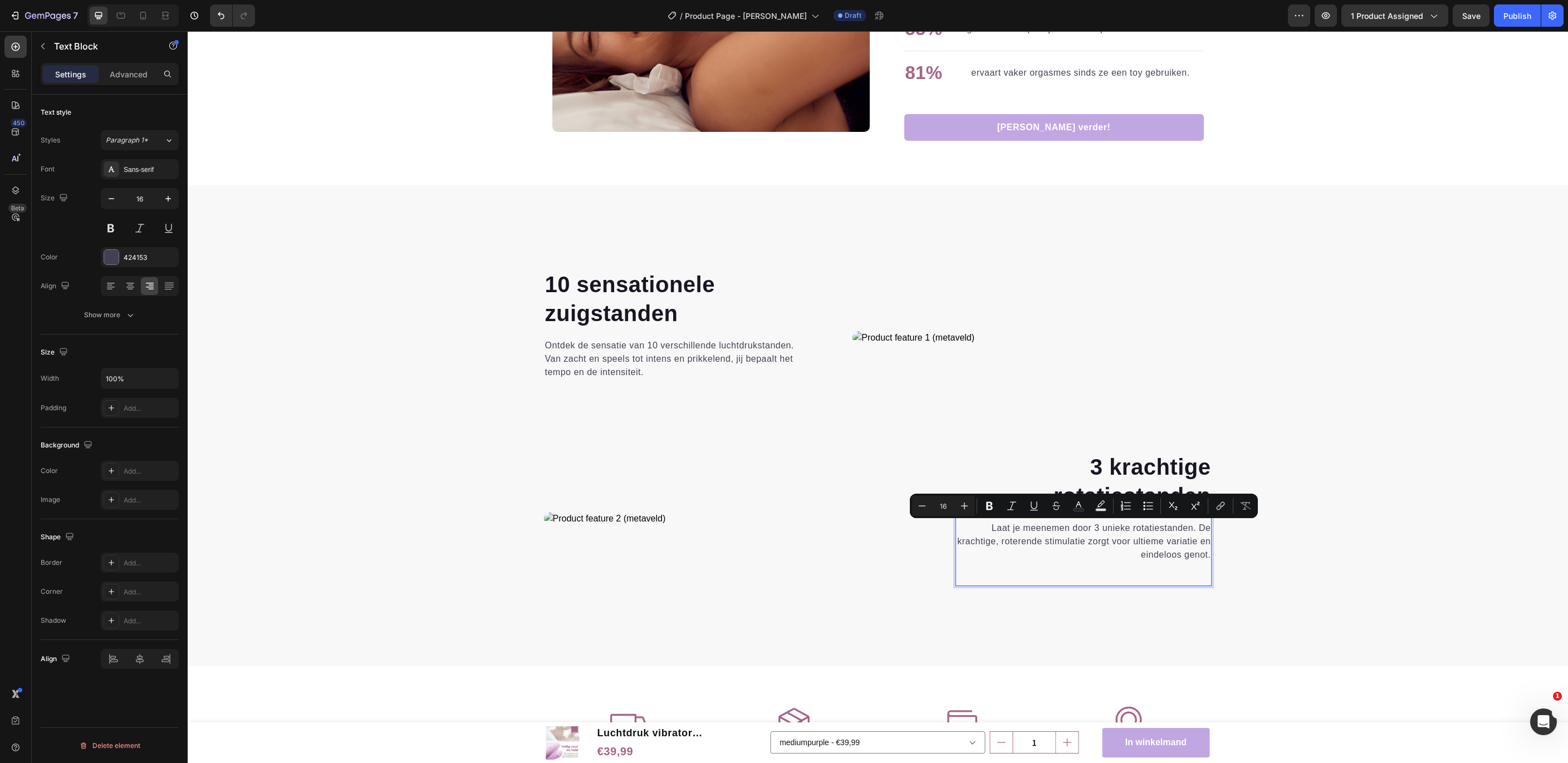
click at [1185, 540] on p "Laat je meenemen door 3 unieke rotatiestanden. De krachtige, roterende stimulat…" at bounding box center [1084, 542] width 254 height 40
click at [1173, 560] on p "Laat je meenemen door 3 unieke rotatiestanden. De krachtige, roterende stimulat…" at bounding box center [1084, 542] width 254 height 40
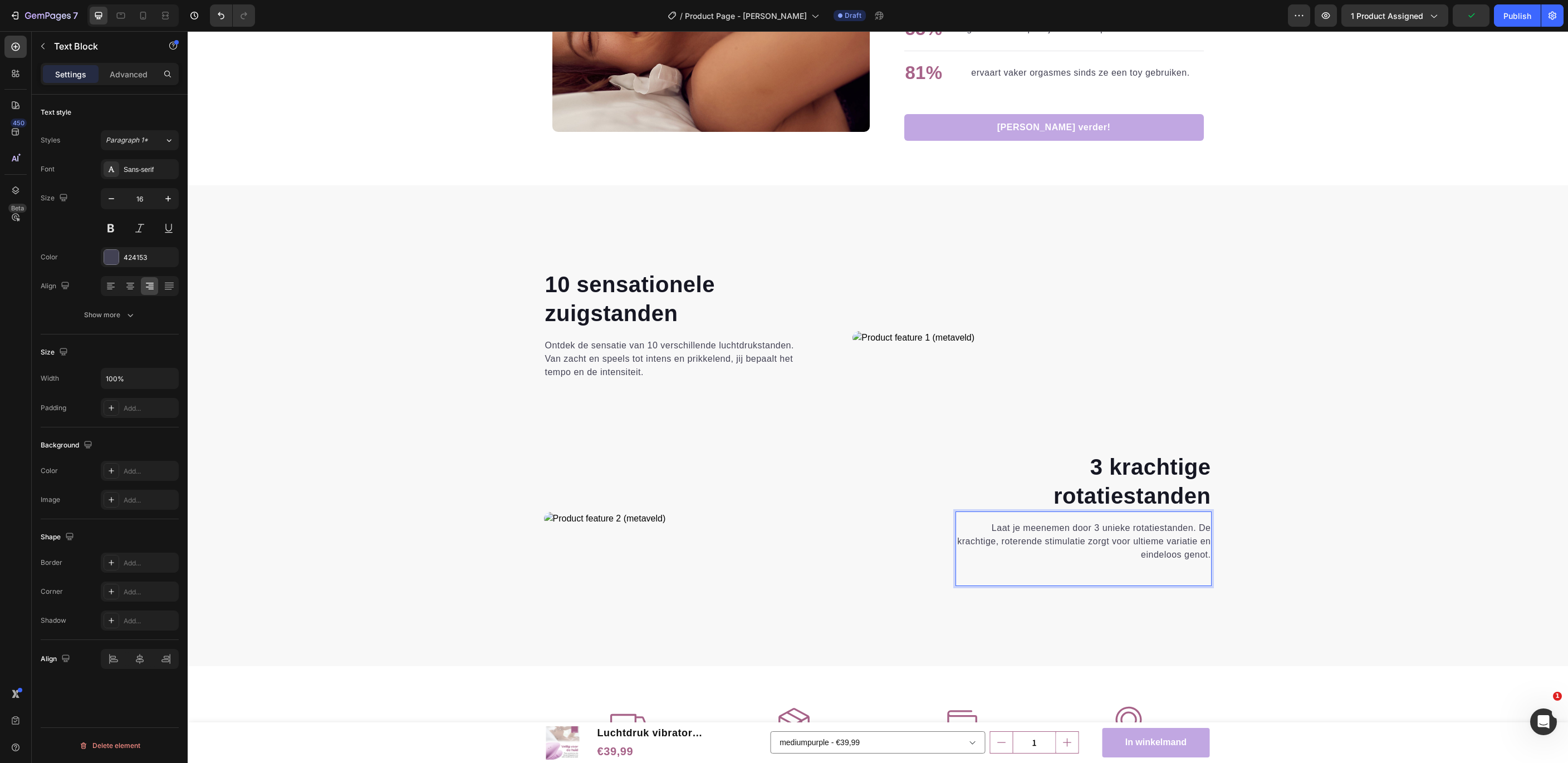
click at [1183, 538] on p "Laat je meenemen door 3 unieke rotatiestanden. De krachtige, roterende stimulat…" at bounding box center [1084, 542] width 254 height 40
click at [1328, 564] on div "⁠⁠⁠⁠⁠⁠⁠ 10 sensationele zuigstanden Heading Ontdek de sensatie van 10 verschill…" at bounding box center [878, 450] width 1363 height 362
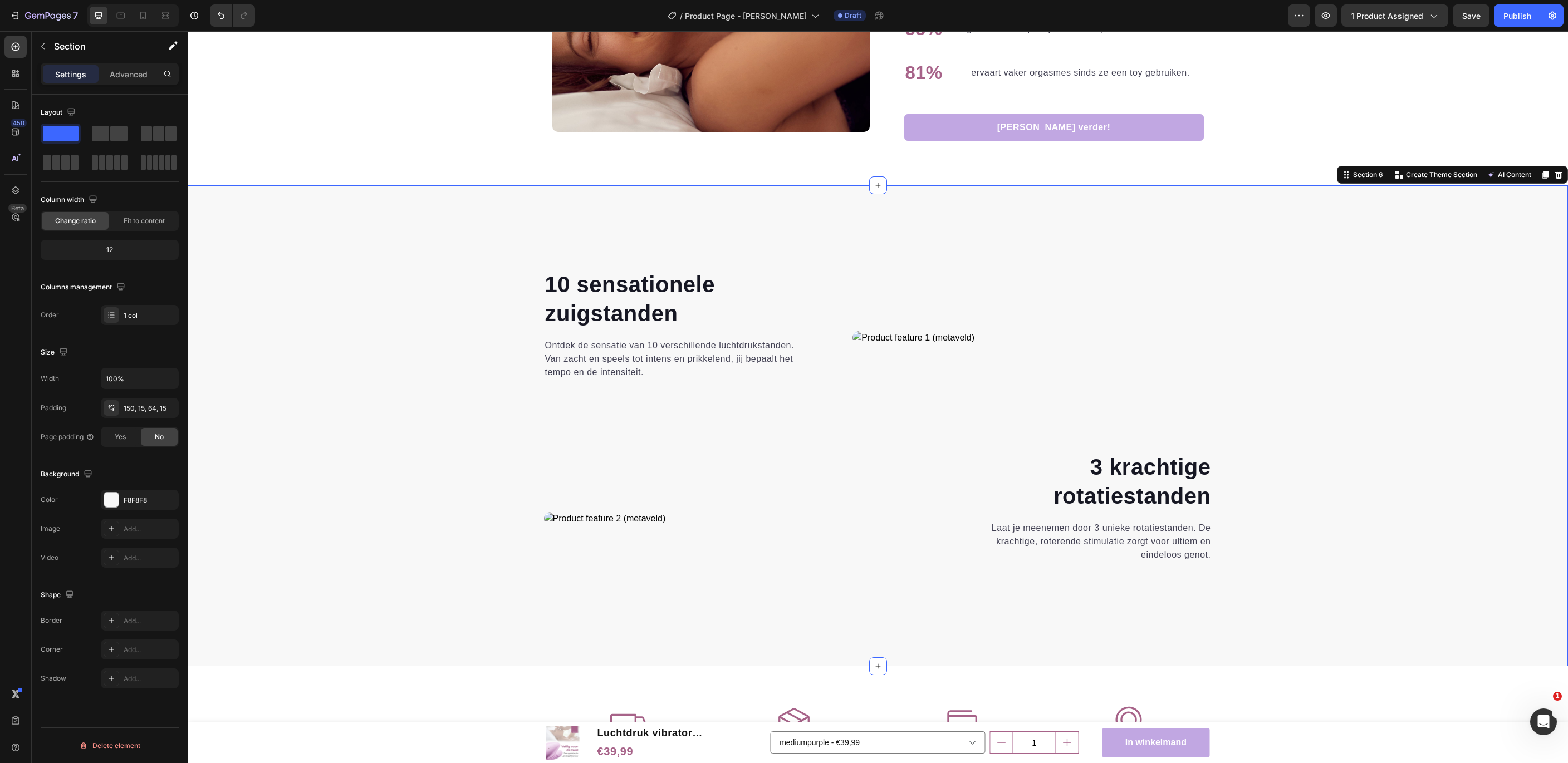
click at [1273, 559] on div "⁠⁠⁠⁠⁠⁠⁠ 10 sensationele zuigstanden Heading Ontdek de sensatie van 10 verschill…" at bounding box center [878, 450] width 1363 height 362
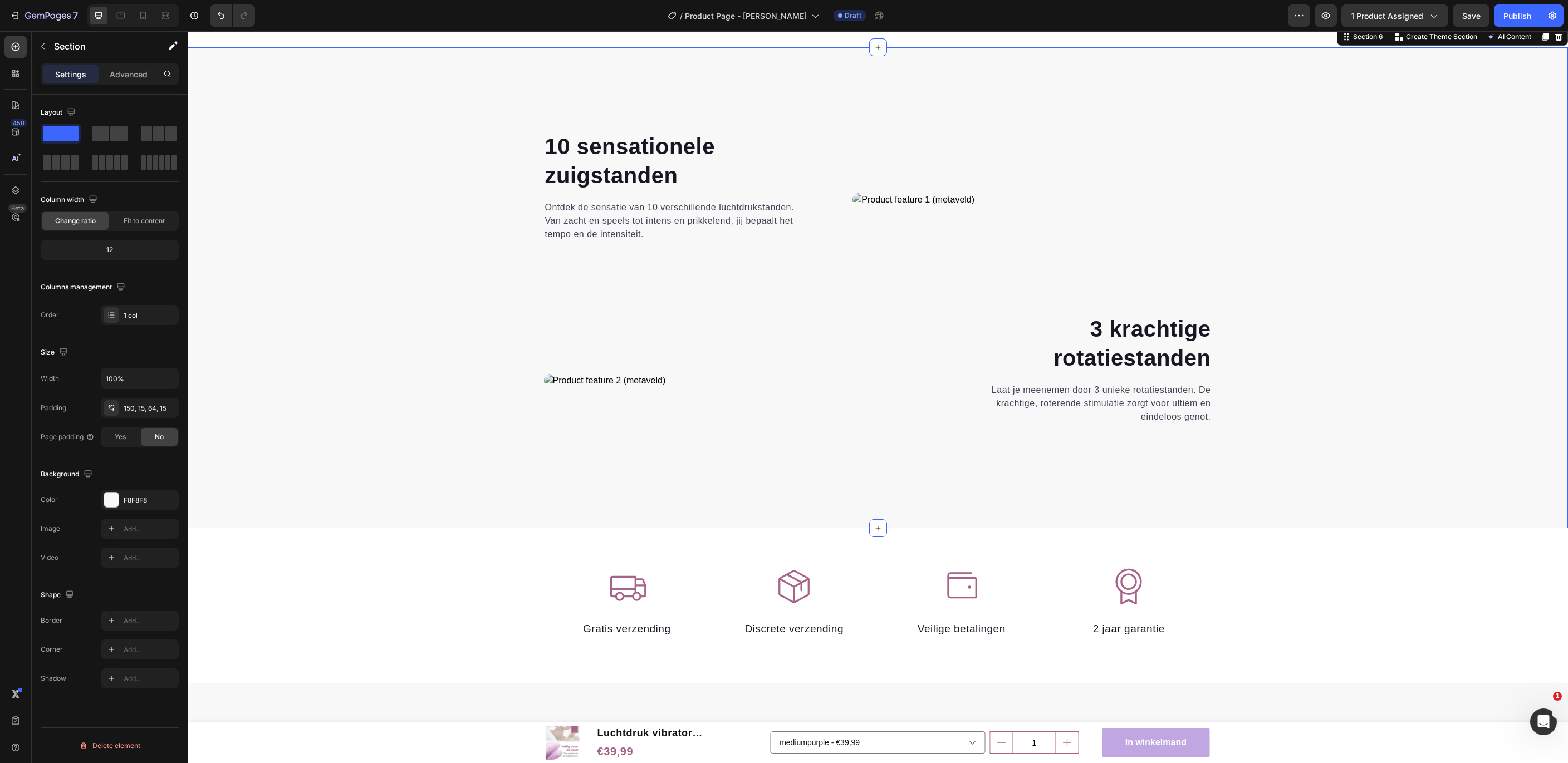
scroll to position [1766, 0]
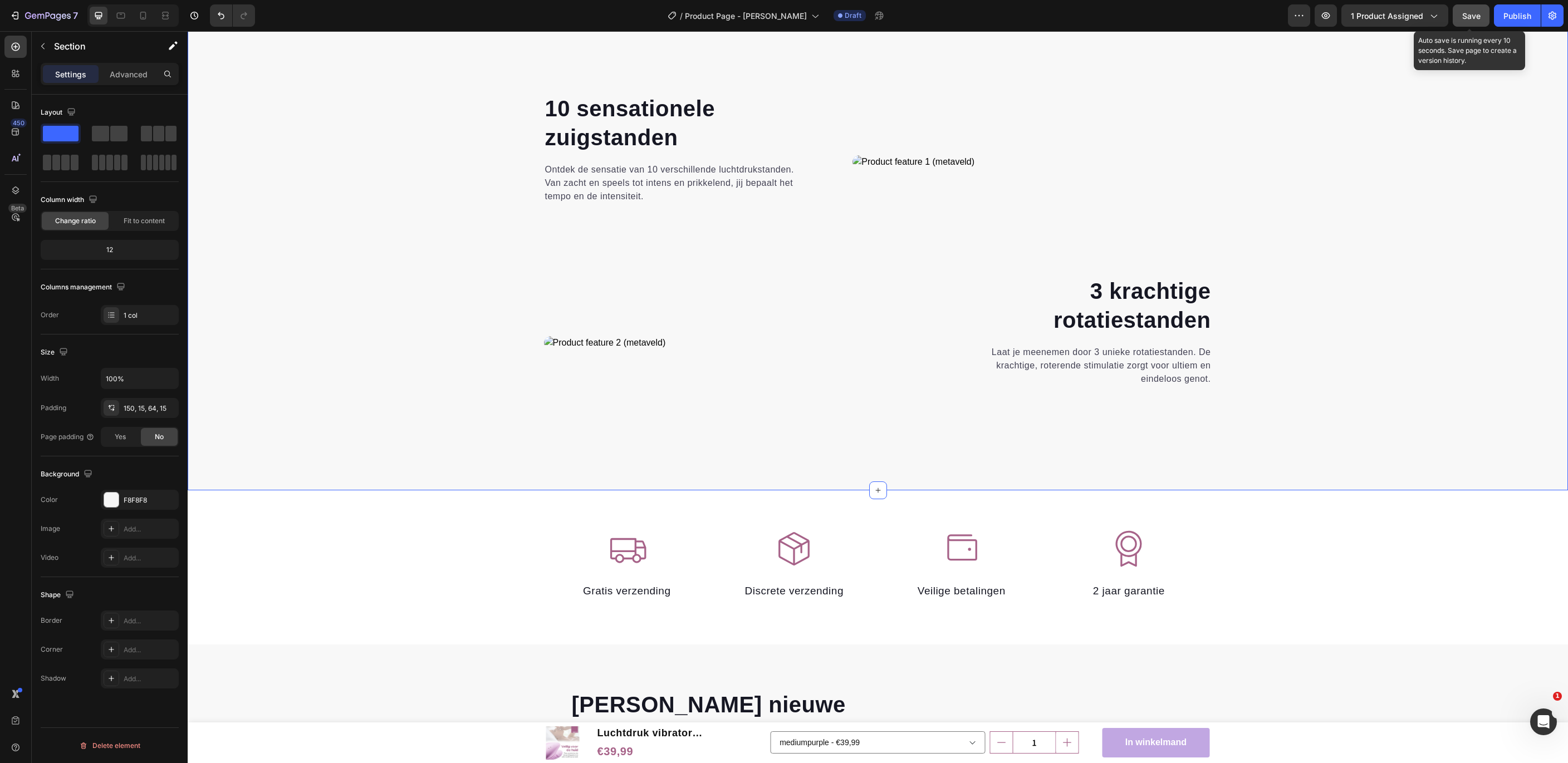
click at [1477, 14] on span "Save" at bounding box center [1471, 16] width 18 height 10
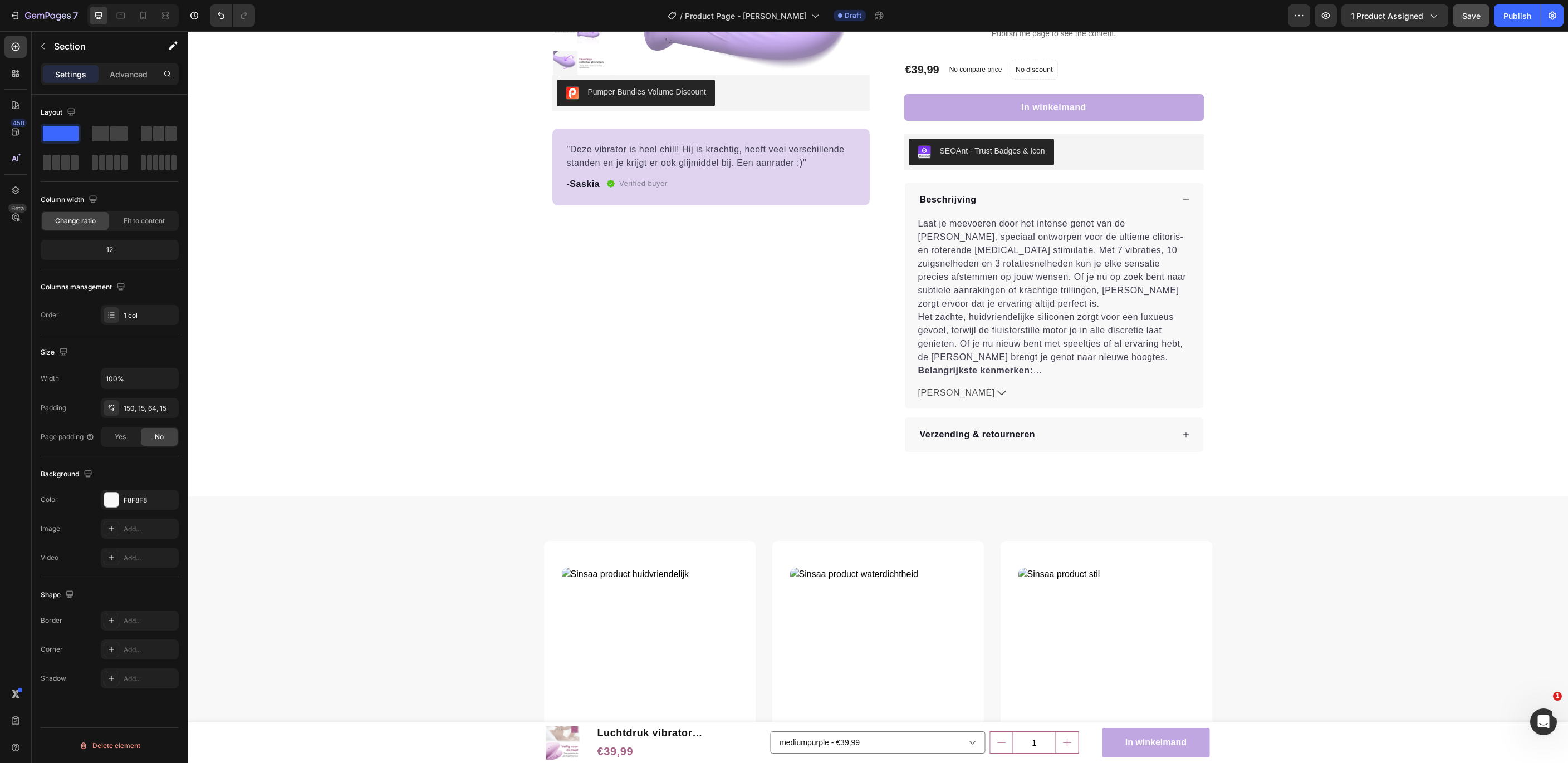
scroll to position [0, 0]
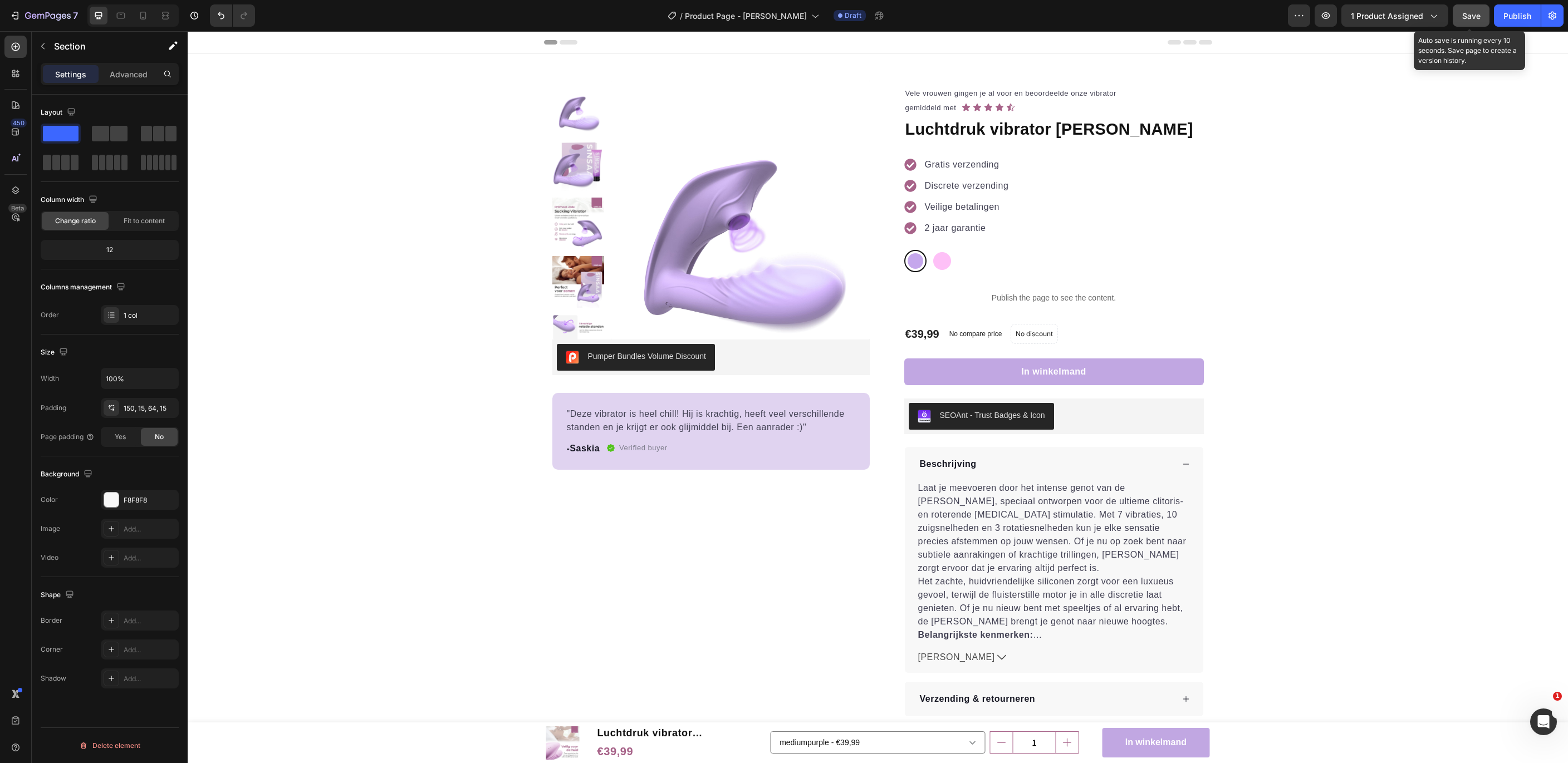
click at [1480, 20] on span "Save" at bounding box center [1471, 16] width 18 height 10
click at [1510, 16] on div "Publish" at bounding box center [1517, 15] width 28 height 12
click at [21, 13] on div "7" at bounding box center [44, 16] width 69 height 13
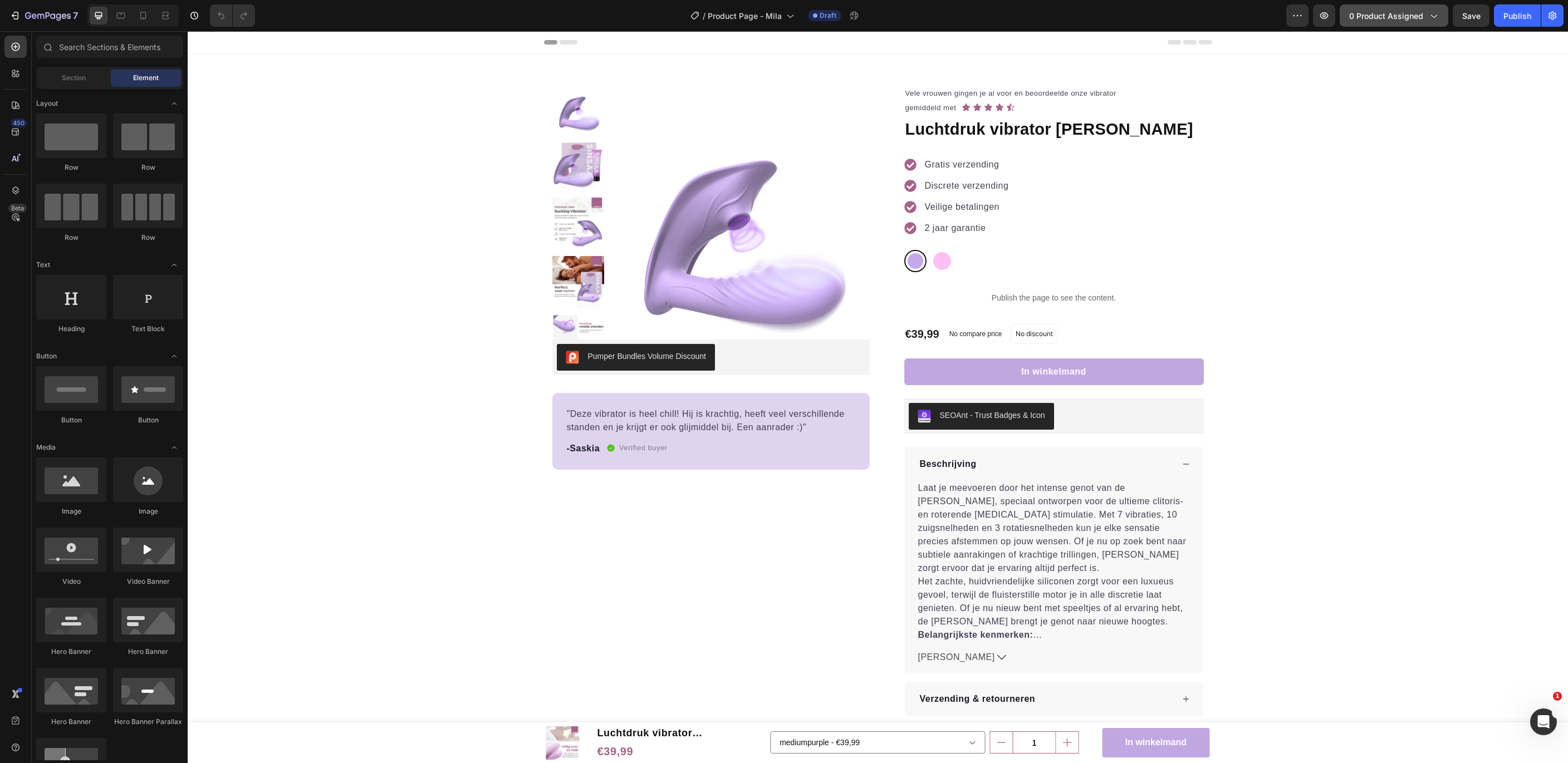
click at [1401, 18] on span "0 product assigned" at bounding box center [1386, 15] width 74 height 12
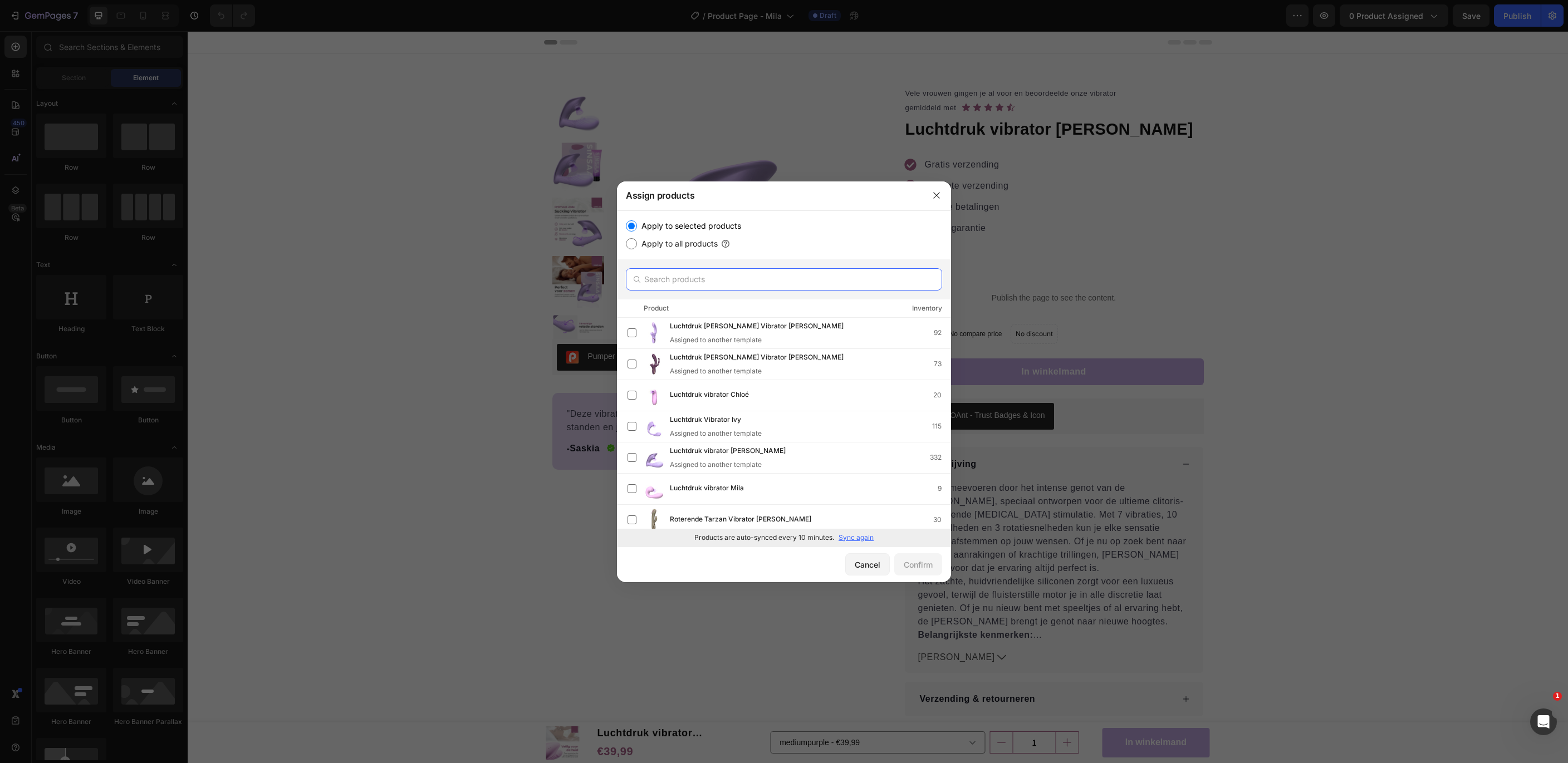
click at [659, 280] on input "text" at bounding box center [784, 279] width 317 height 23
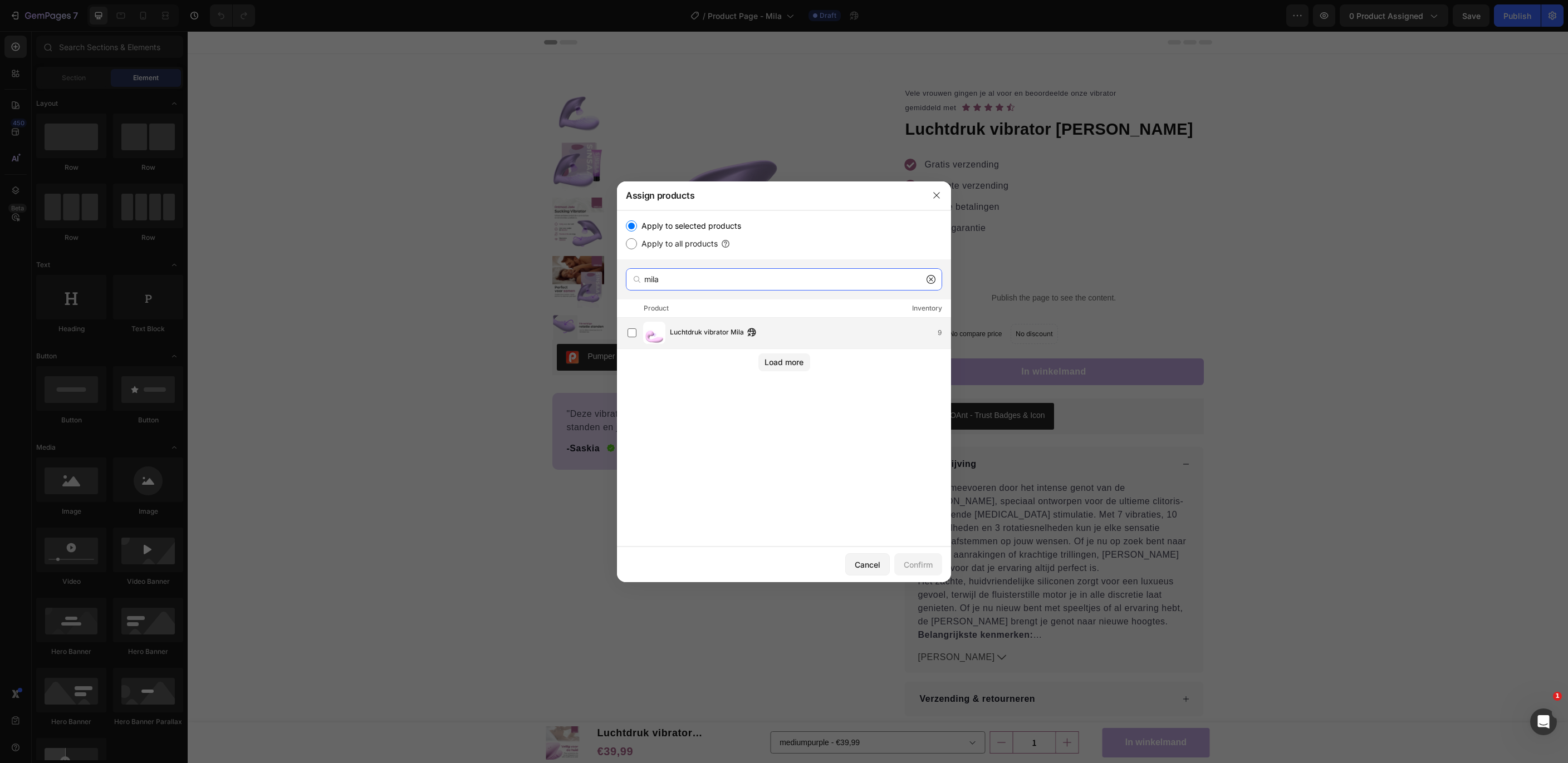
type input "mila"
click at [751, 343] on div "Luchtdruk vibrator Mila 9" at bounding box center [789, 333] width 323 height 23
click at [917, 559] on div "Confirm" at bounding box center [919, 564] width 29 height 12
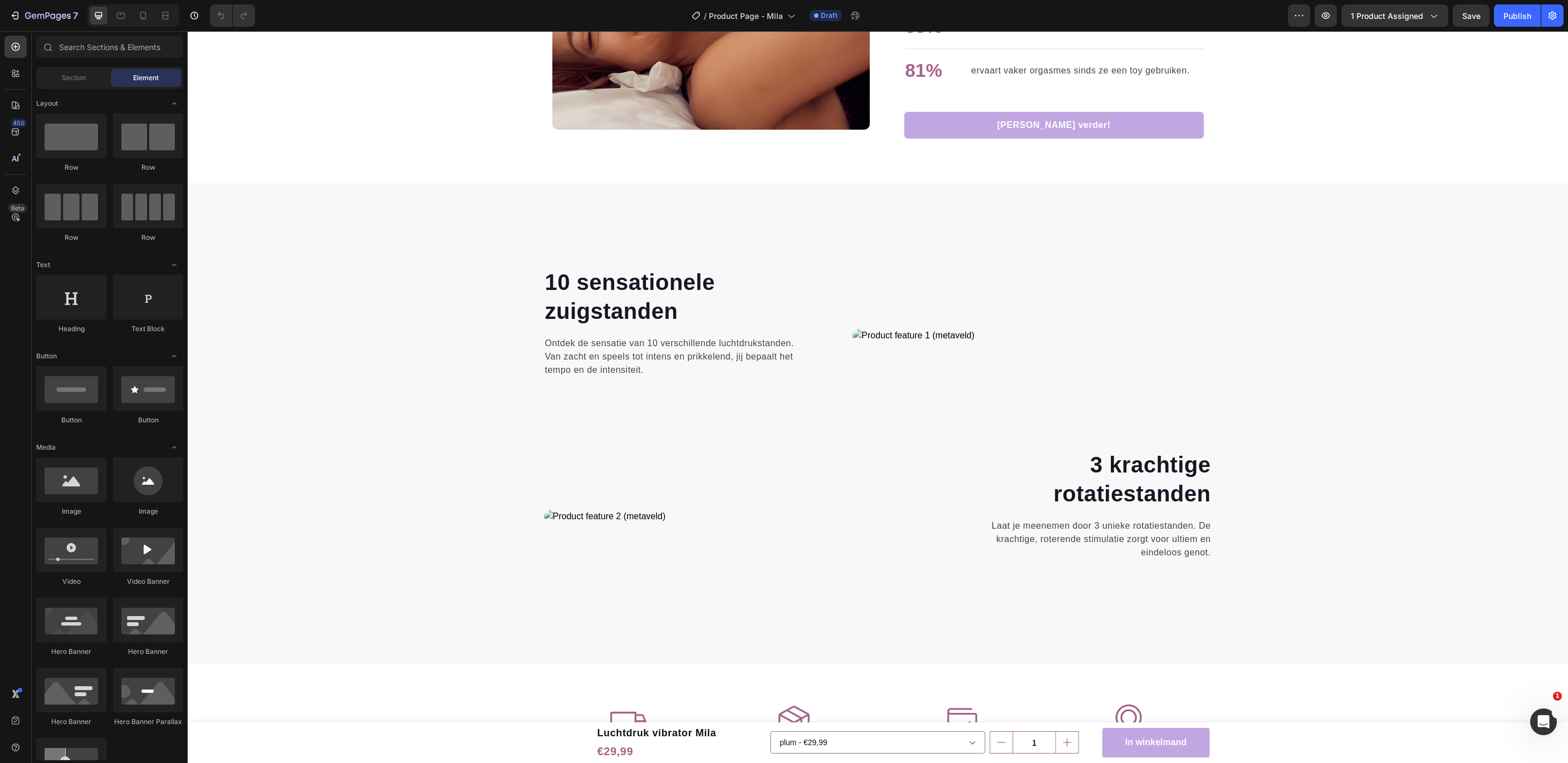
scroll to position [1604, 0]
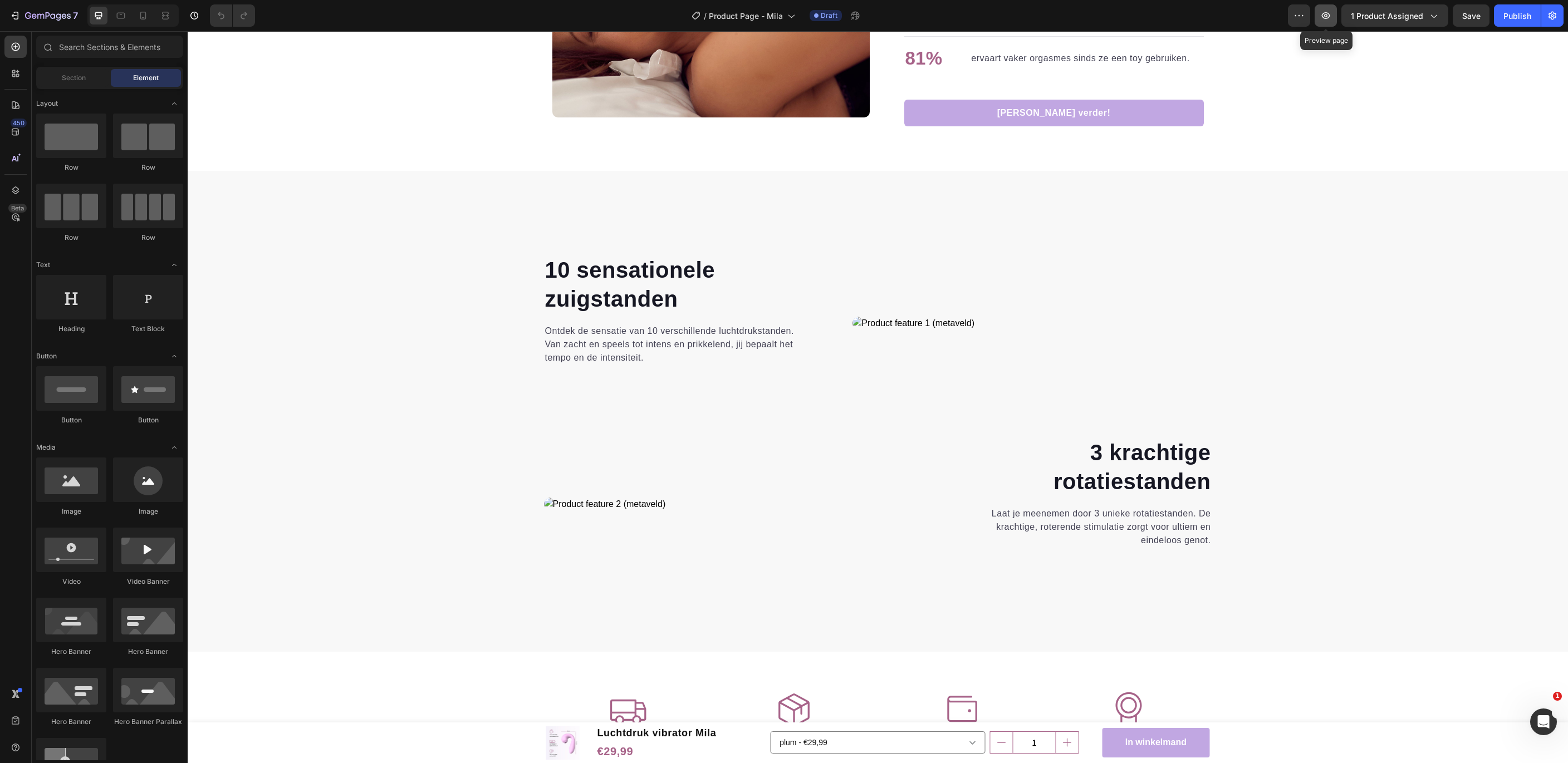
click at [1328, 15] on icon "button" at bounding box center [1326, 15] width 9 height 7
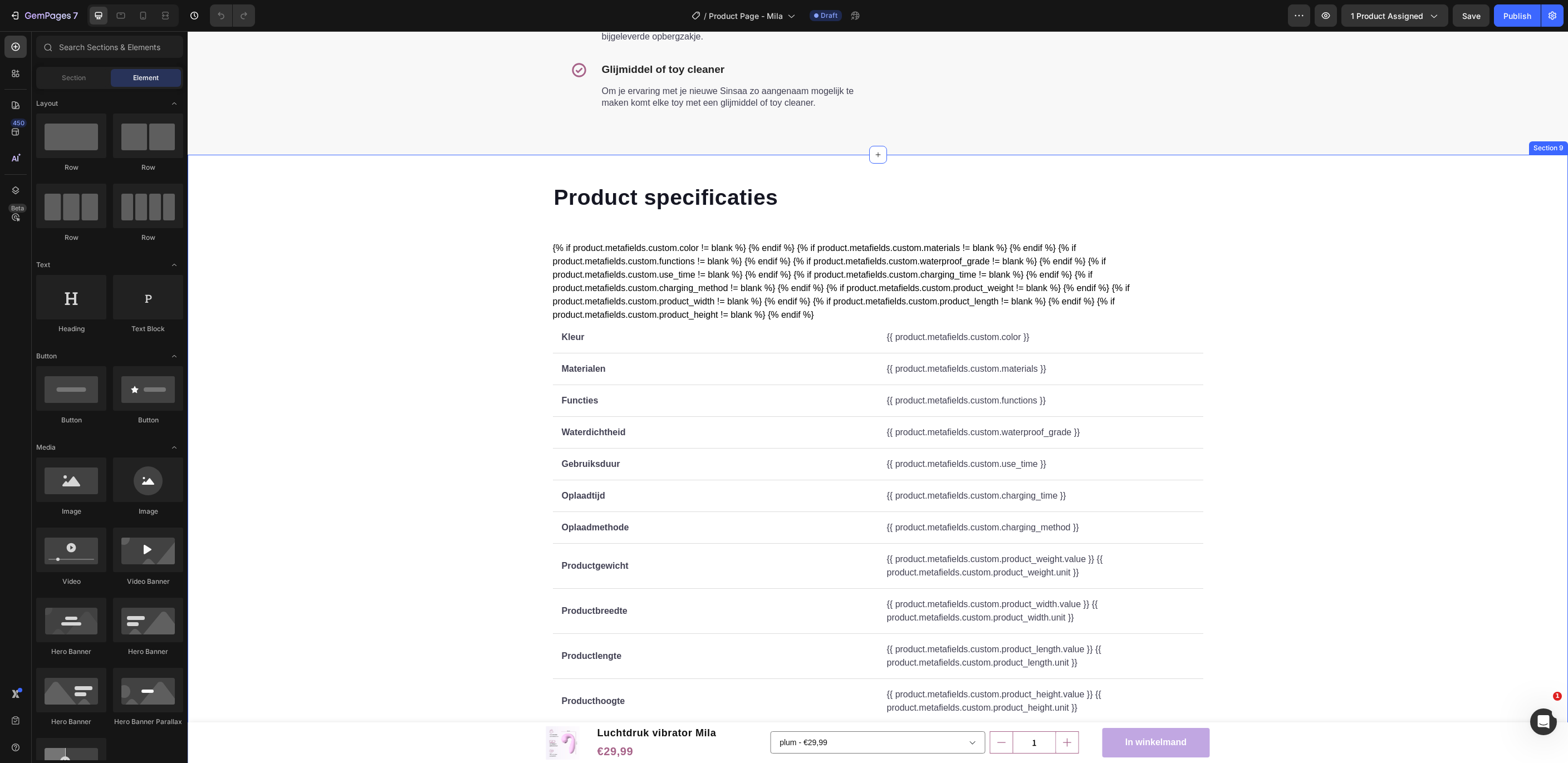
scroll to position [2629, 0]
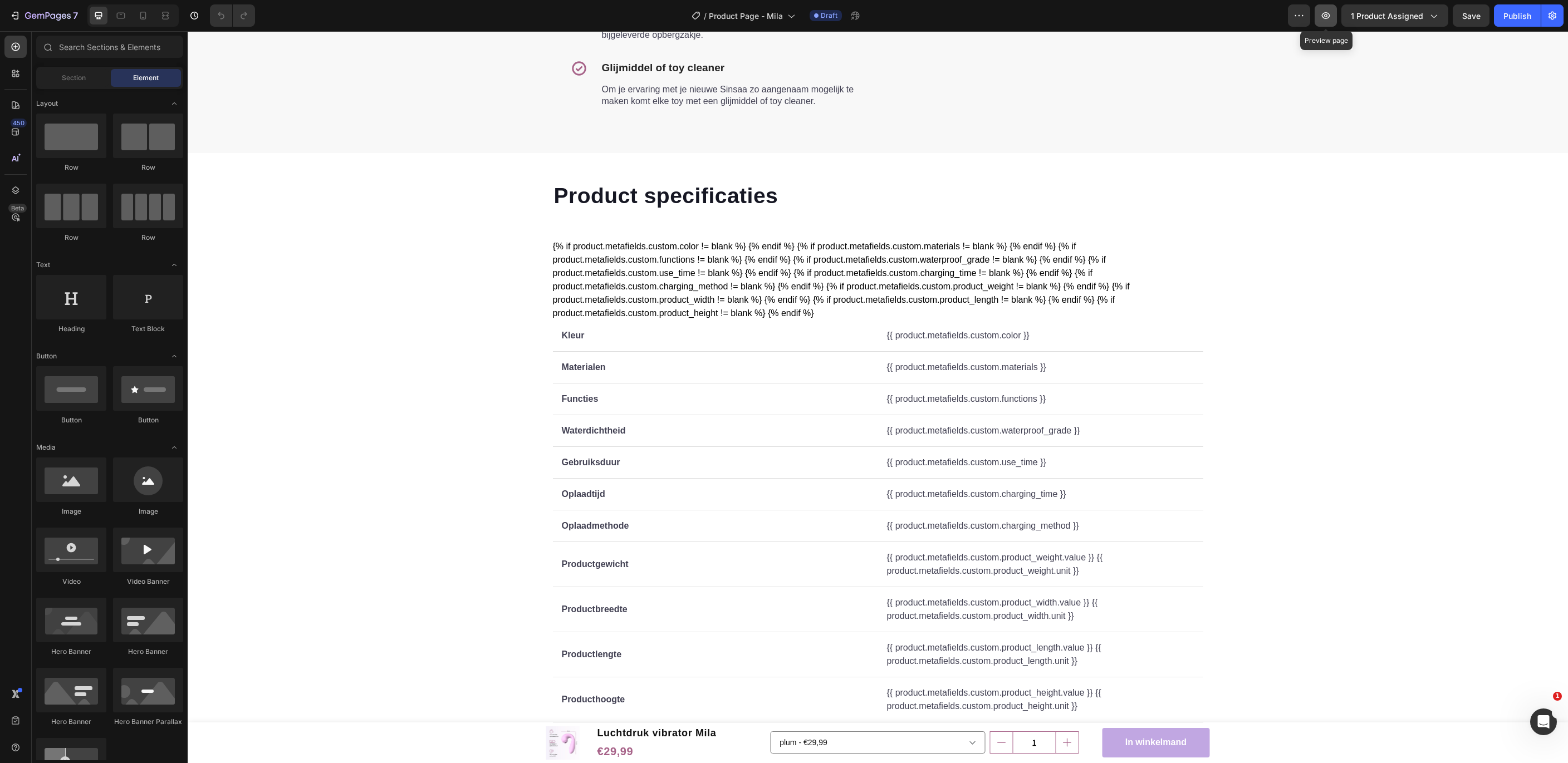
click at [1336, 18] on button "button" at bounding box center [1326, 15] width 23 height 23
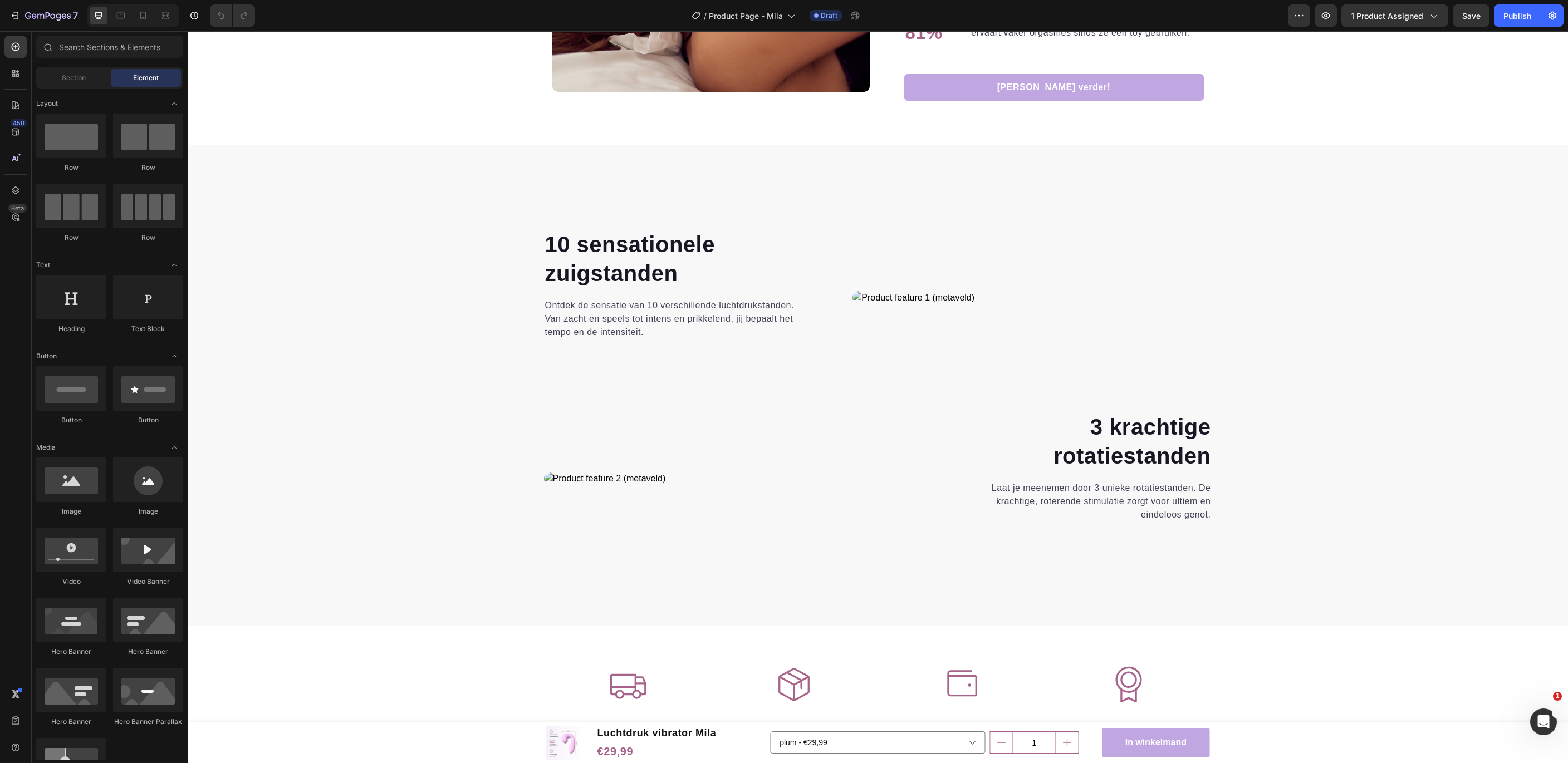
scroll to position [1636, 0]
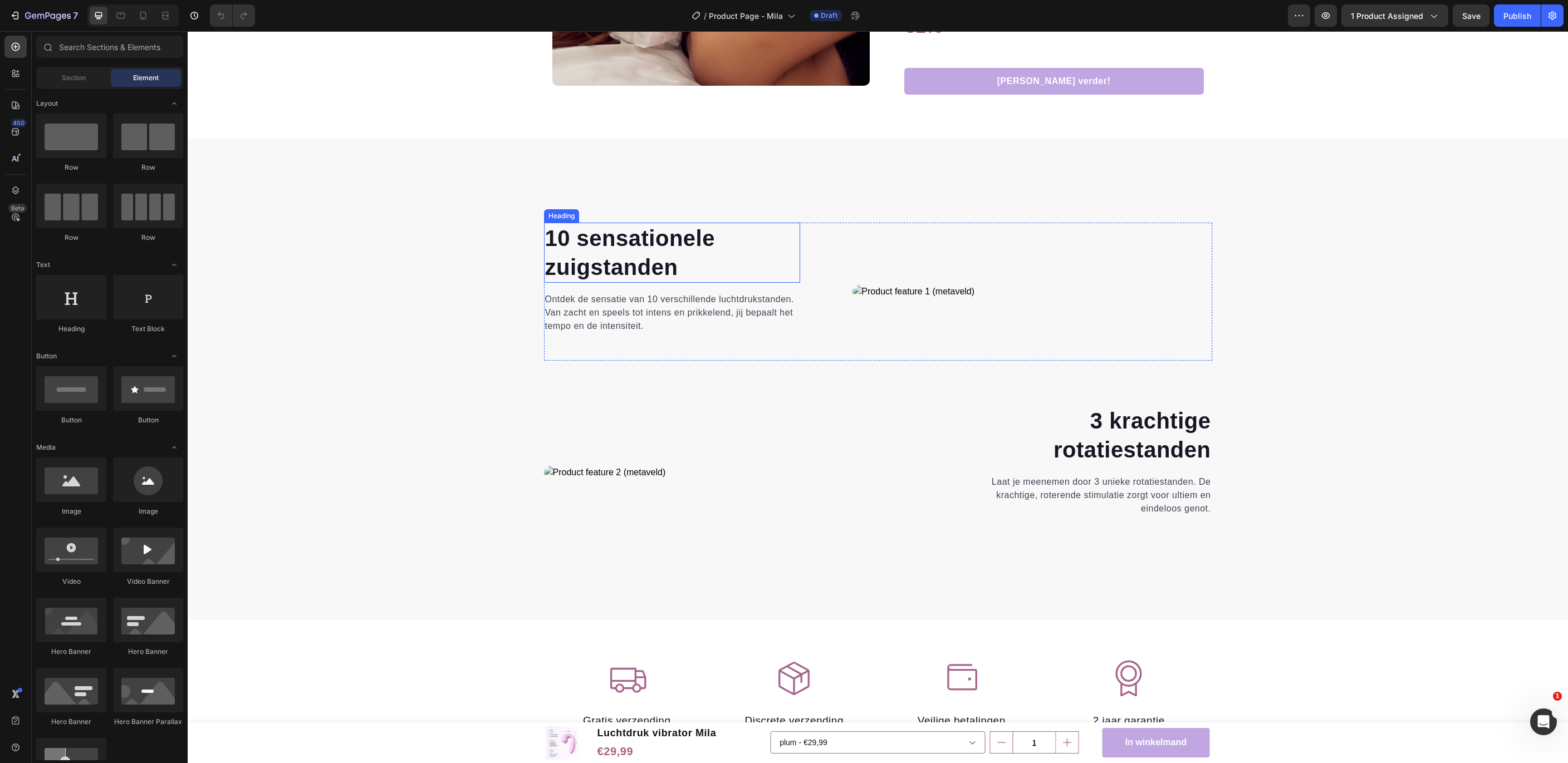
click at [556, 238] on strong "10 sensationele" at bounding box center [630, 238] width 170 height 24
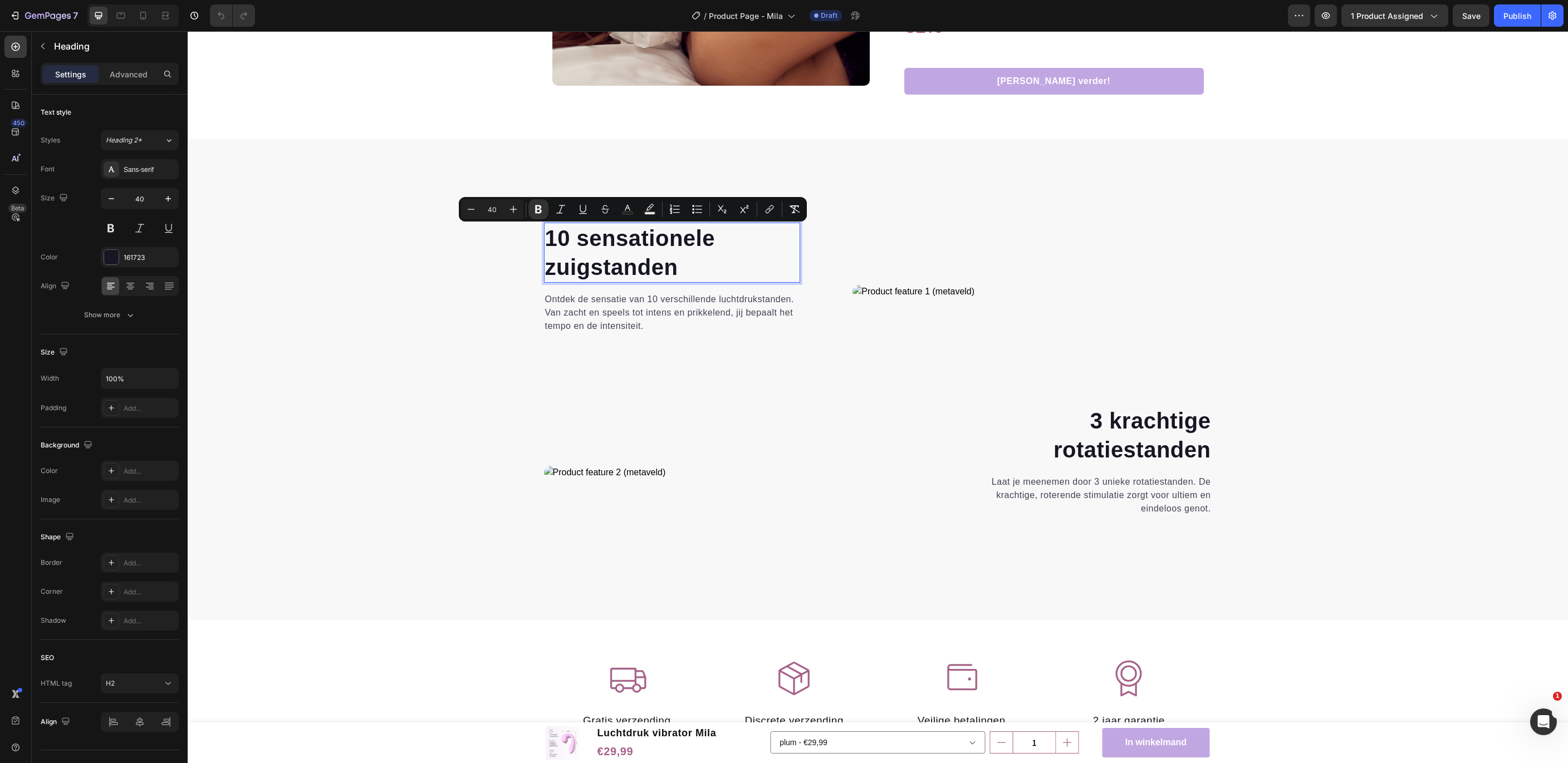
click at [563, 239] on strong "10 sensationele" at bounding box center [630, 238] width 170 height 24
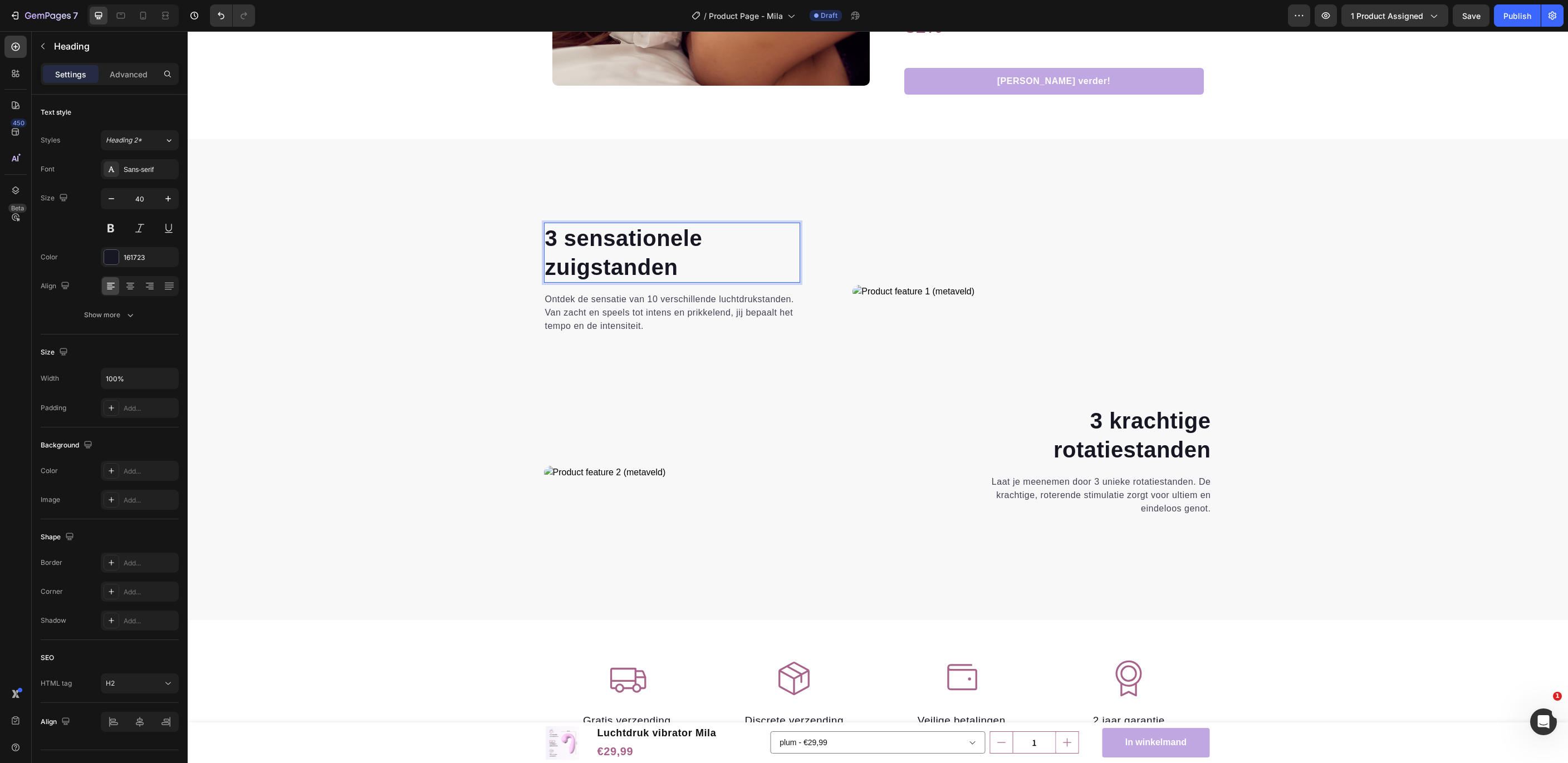
click at [621, 232] on strong "3 sensationele" at bounding box center [624, 238] width 158 height 24
click at [489, 302] on div "3 heerlijke zuigstanden Heading 0 Ontdek de sensatie van 10 verschillende lucht…" at bounding box center [878, 403] width 1363 height 362
click at [1156, 418] on div "3 krachtige rotatiestanden Heading 0 Laat je meenemen door 3 unieke rotatiestan…" at bounding box center [1084, 472] width 257 height 134
click at [1156, 418] on strong "3 krachtige" at bounding box center [1150, 420] width 121 height 24
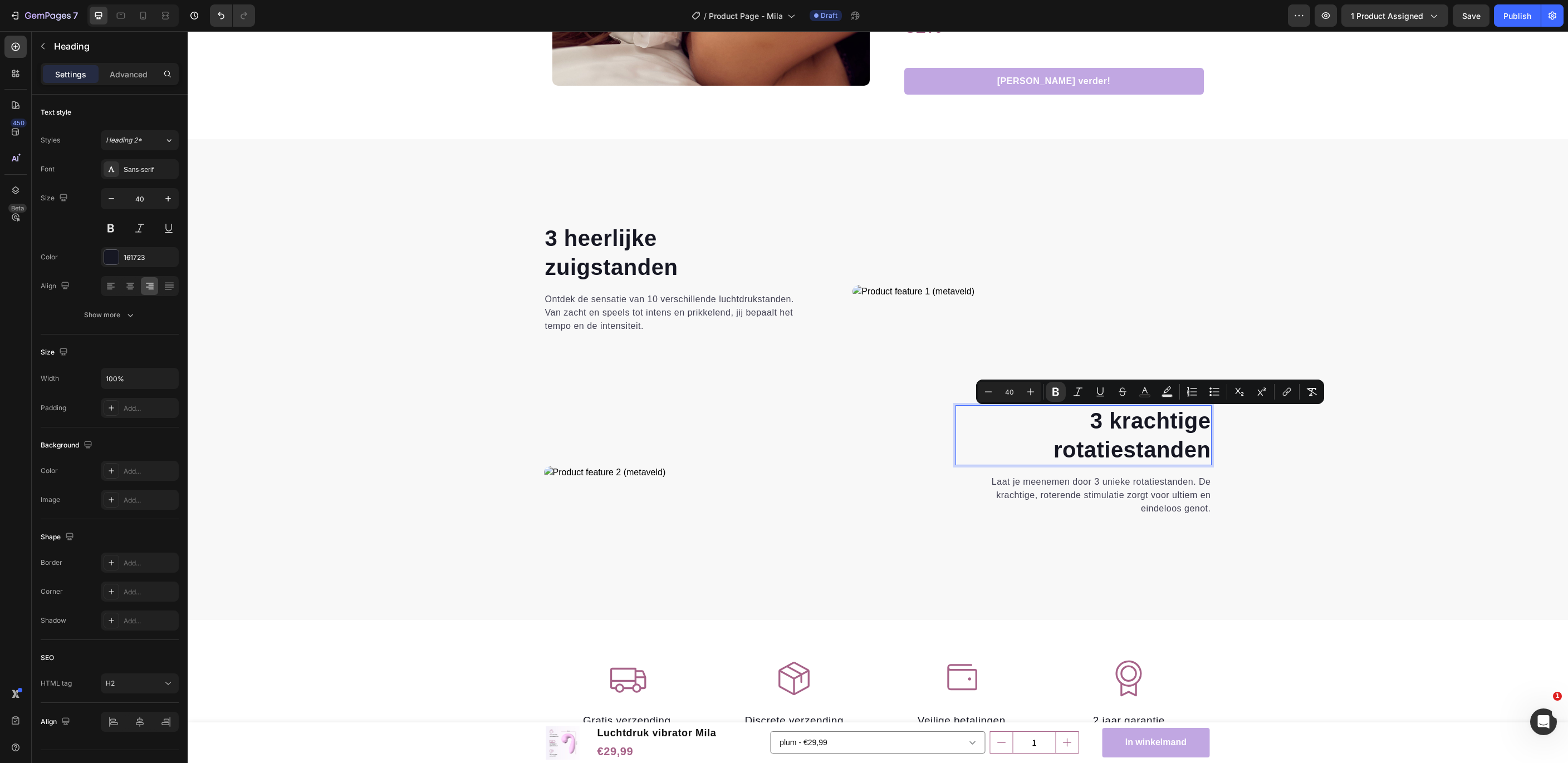
click at [1159, 414] on strong "3 krachtige" at bounding box center [1150, 420] width 121 height 24
click at [1110, 447] on p "3 krachtige rotatiestanden" at bounding box center [1084, 435] width 254 height 58
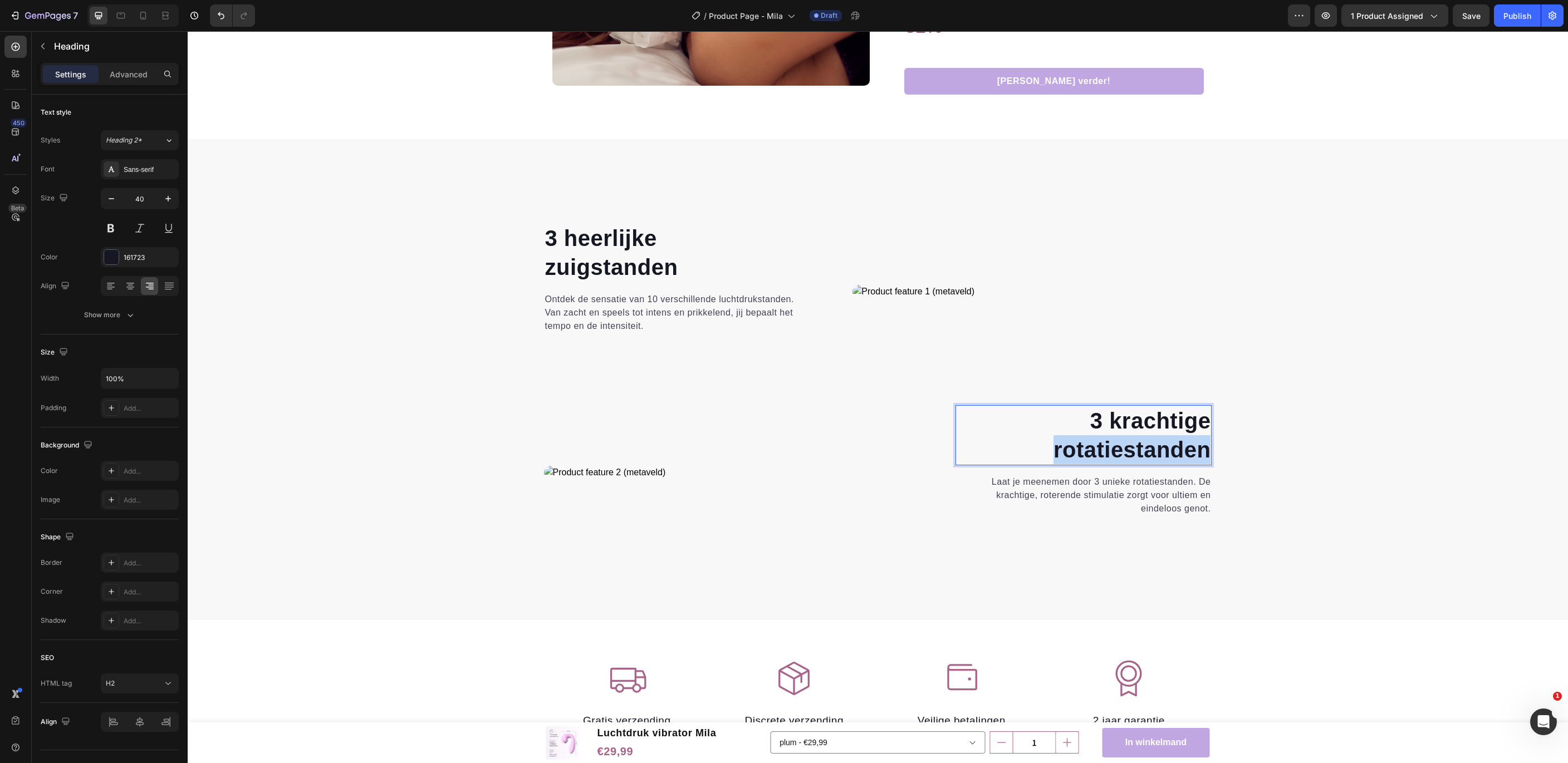
click at [1110, 447] on p "3 krachtige rotatiestanden" at bounding box center [1084, 435] width 254 height 58
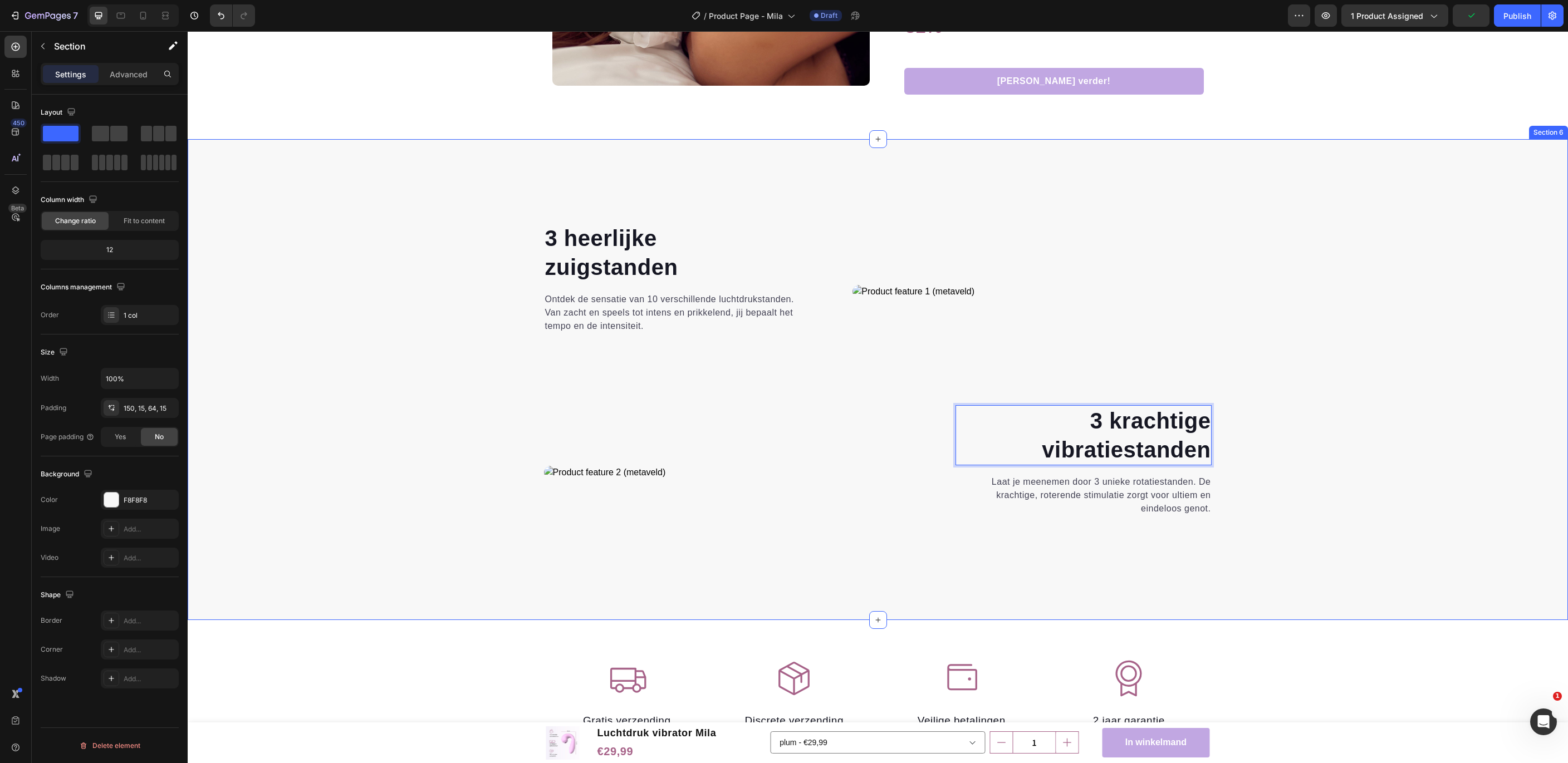
click at [1360, 508] on div "⁠⁠⁠⁠⁠⁠⁠ 3 heerlijke zuigstanden Heading Ontdek de sensatie van 10 verschillende…" at bounding box center [878, 403] width 1363 height 362
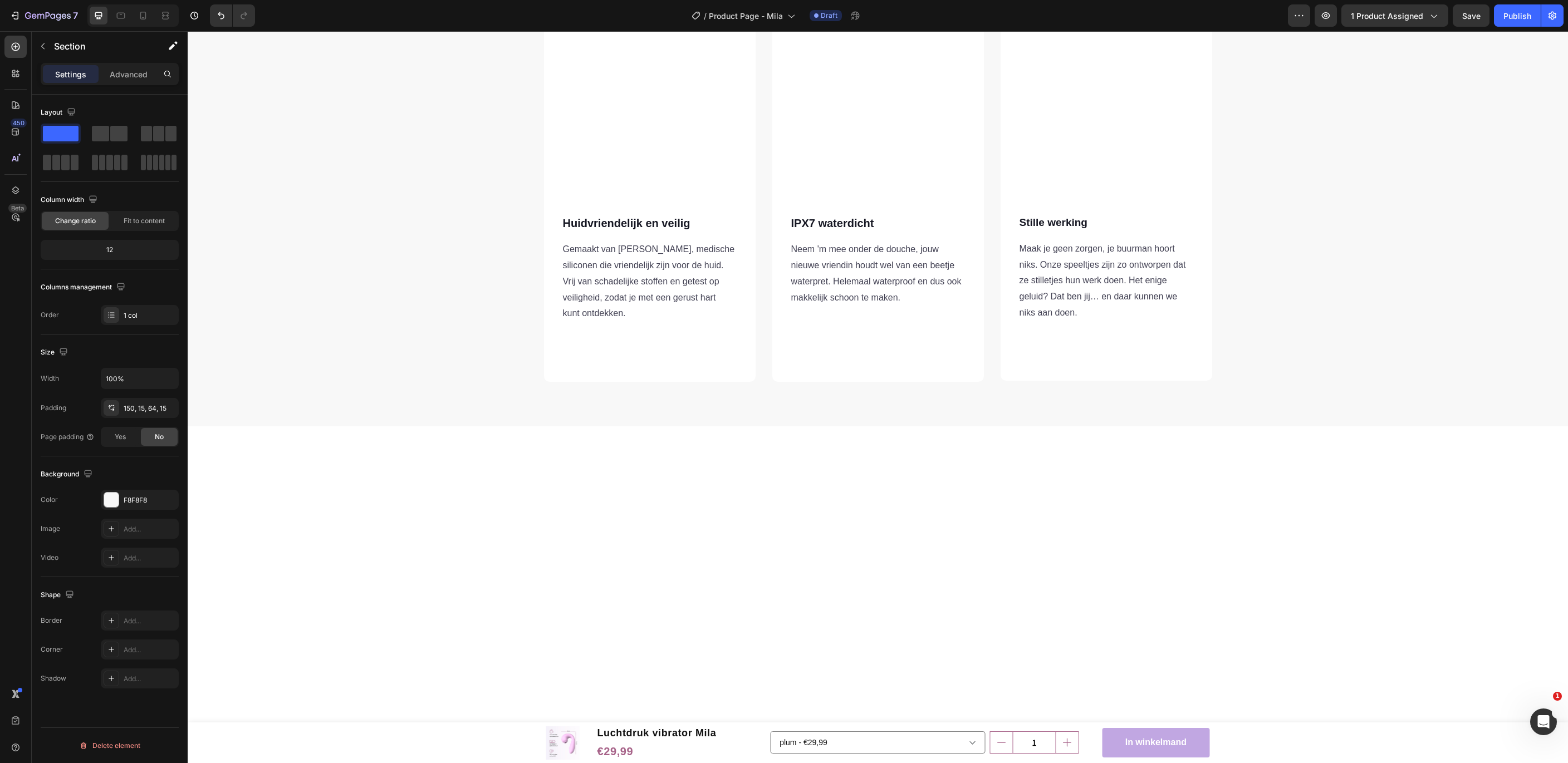
scroll to position [0, 0]
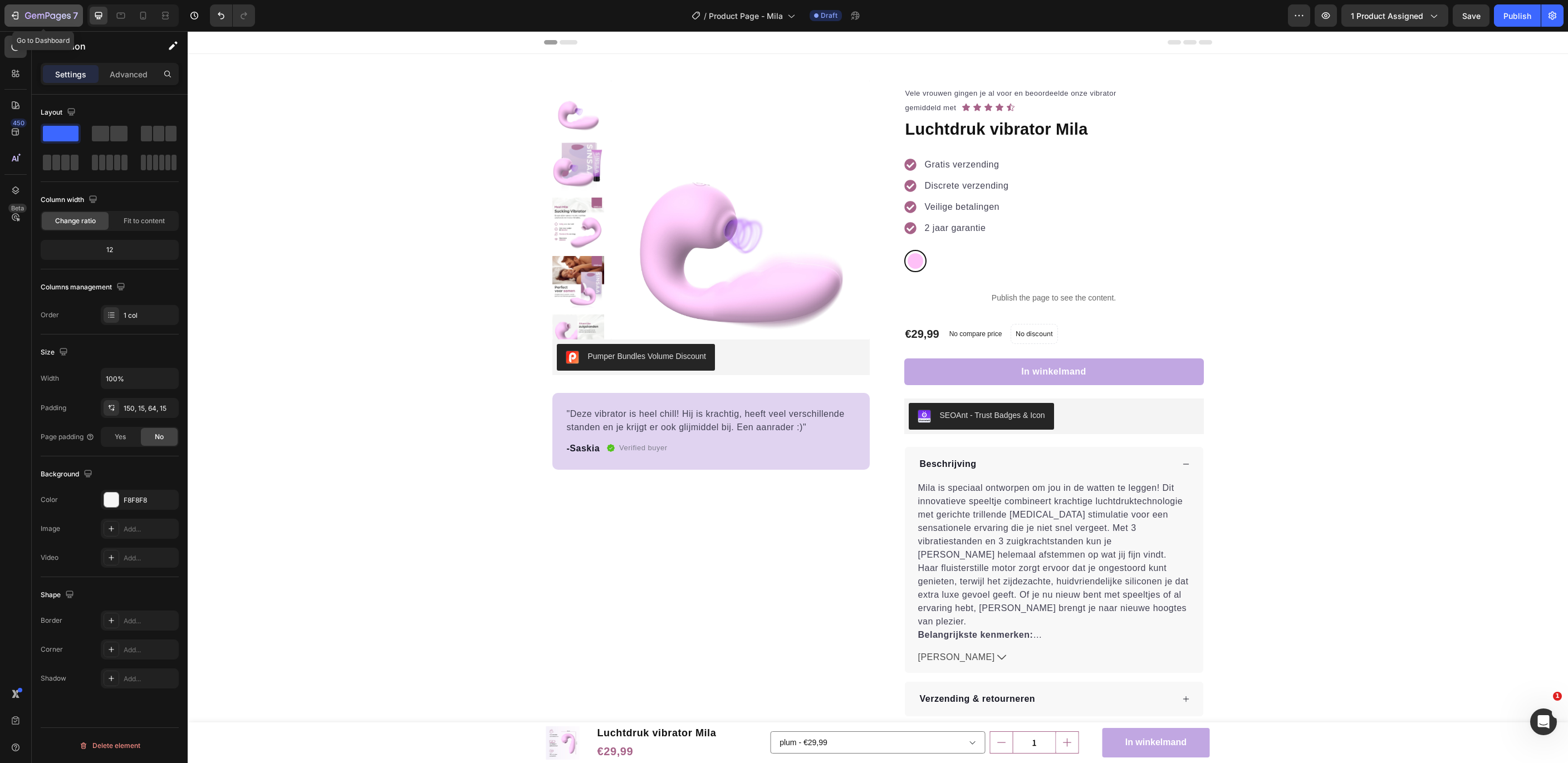
click at [31, 14] on icon "button" at bounding box center [47, 16] width 46 height 10
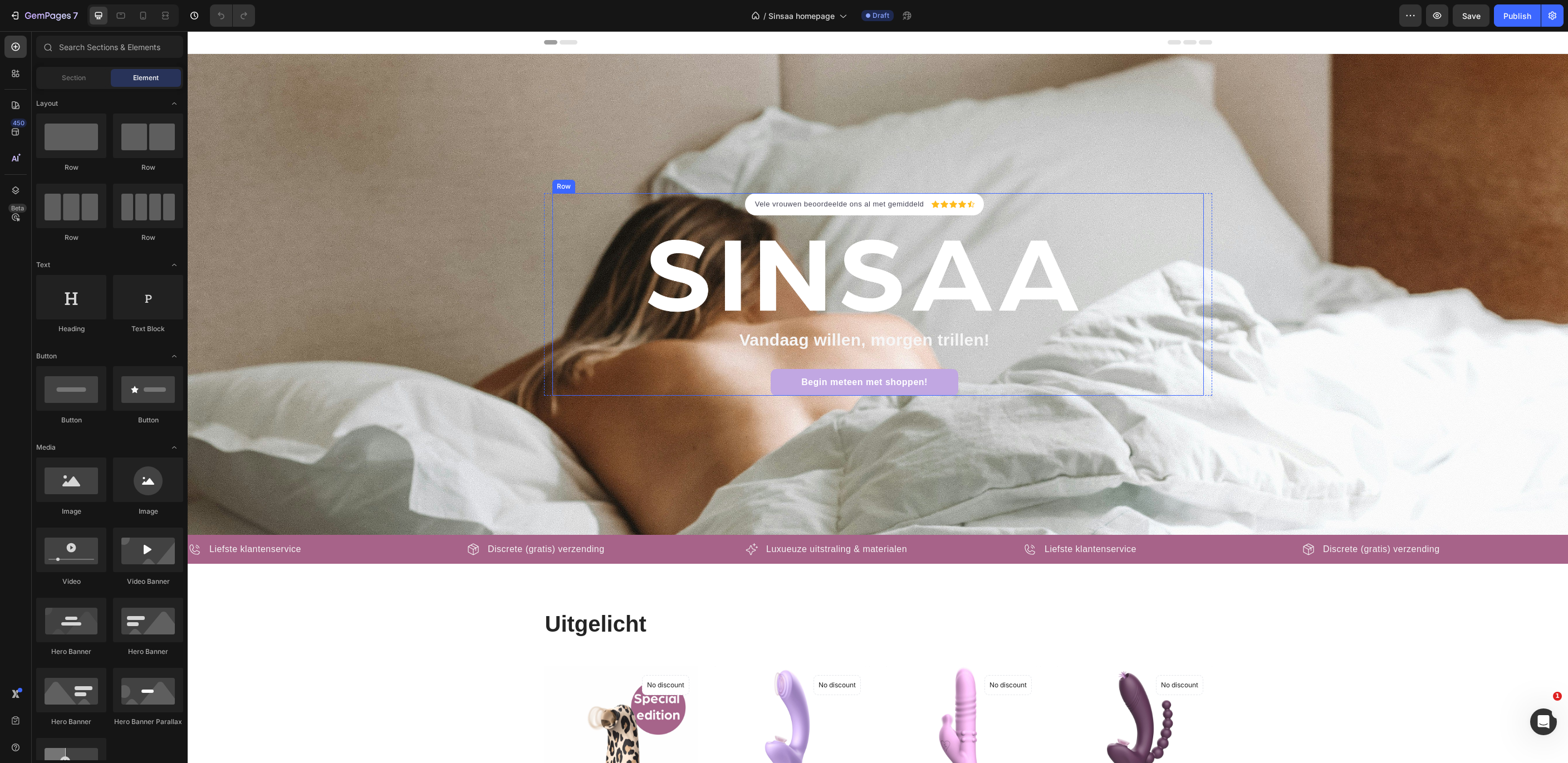
click at [1192, 367] on div "Icon Icon Icon Icon Icon Icon List Hoz Vele vrouwen beoordeelde ons al met gemi…" at bounding box center [878, 294] width 651 height 203
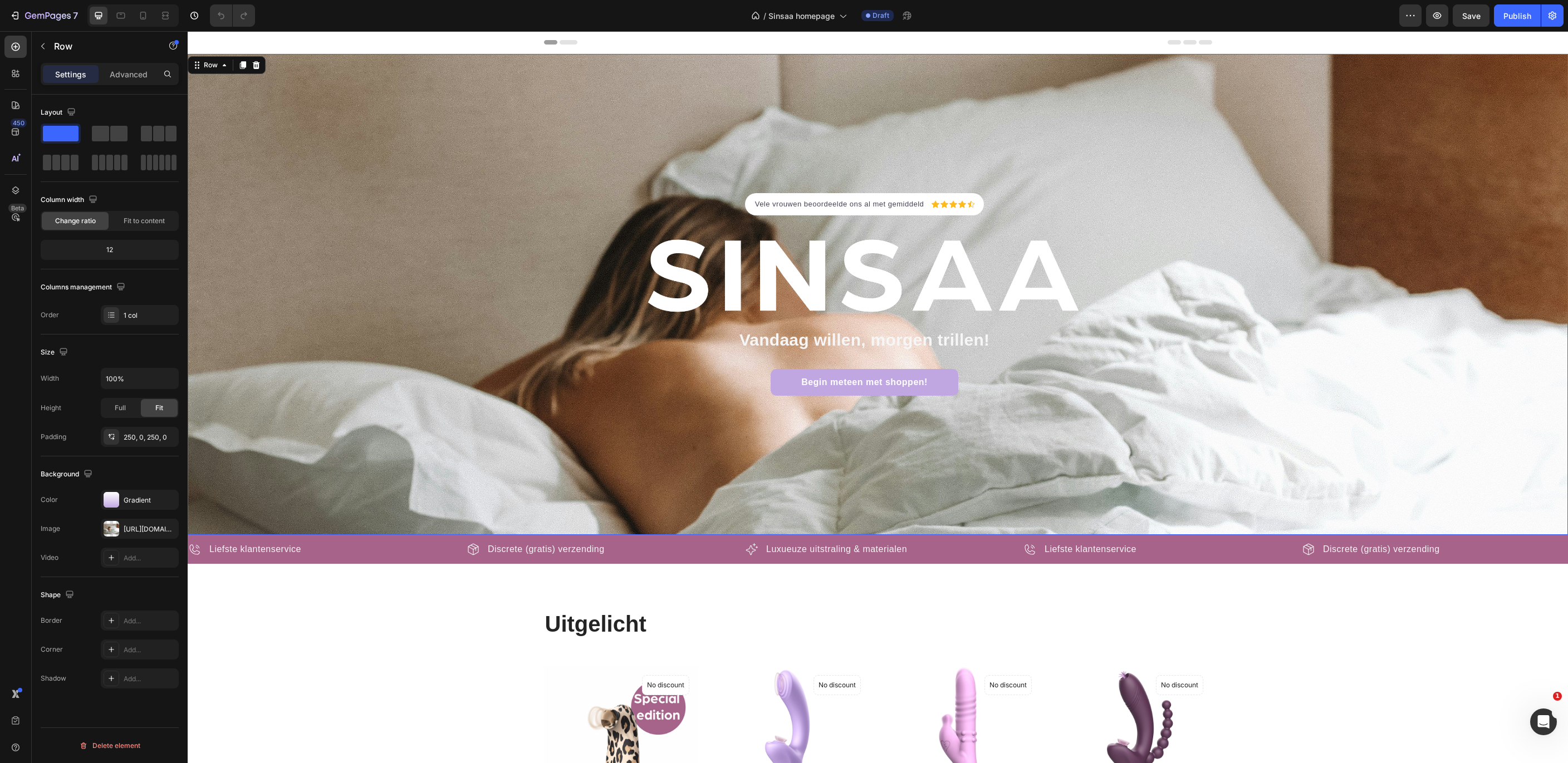
click at [1368, 366] on div "Icon Icon Icon Icon Icon Icon List Hoz Vele vrouwen beoordeelde ons al met gemi…" at bounding box center [878, 294] width 1381 height 203
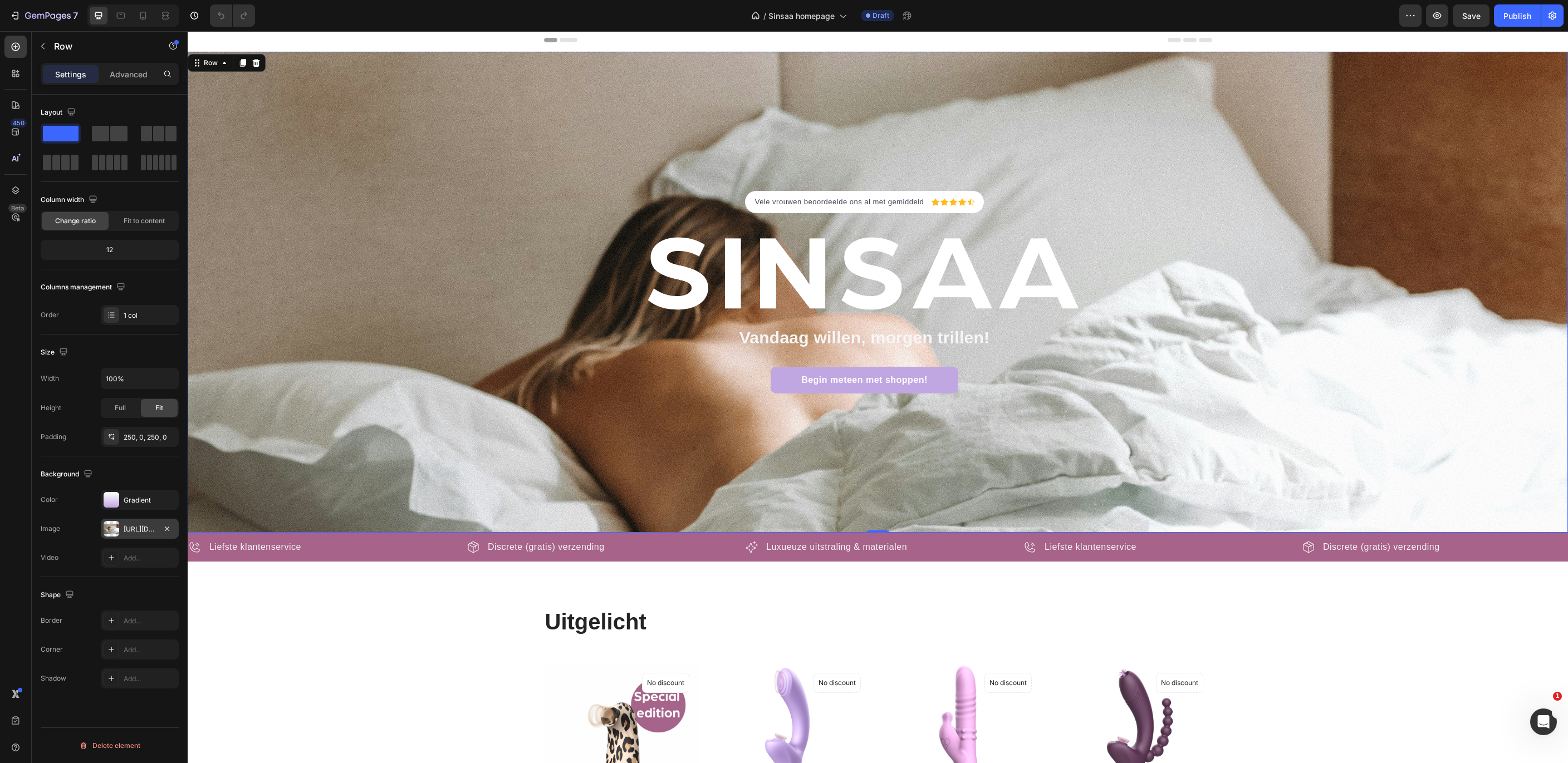
click at [146, 531] on div "[URL][DOMAIN_NAME]" at bounding box center [139, 529] width 32 height 10
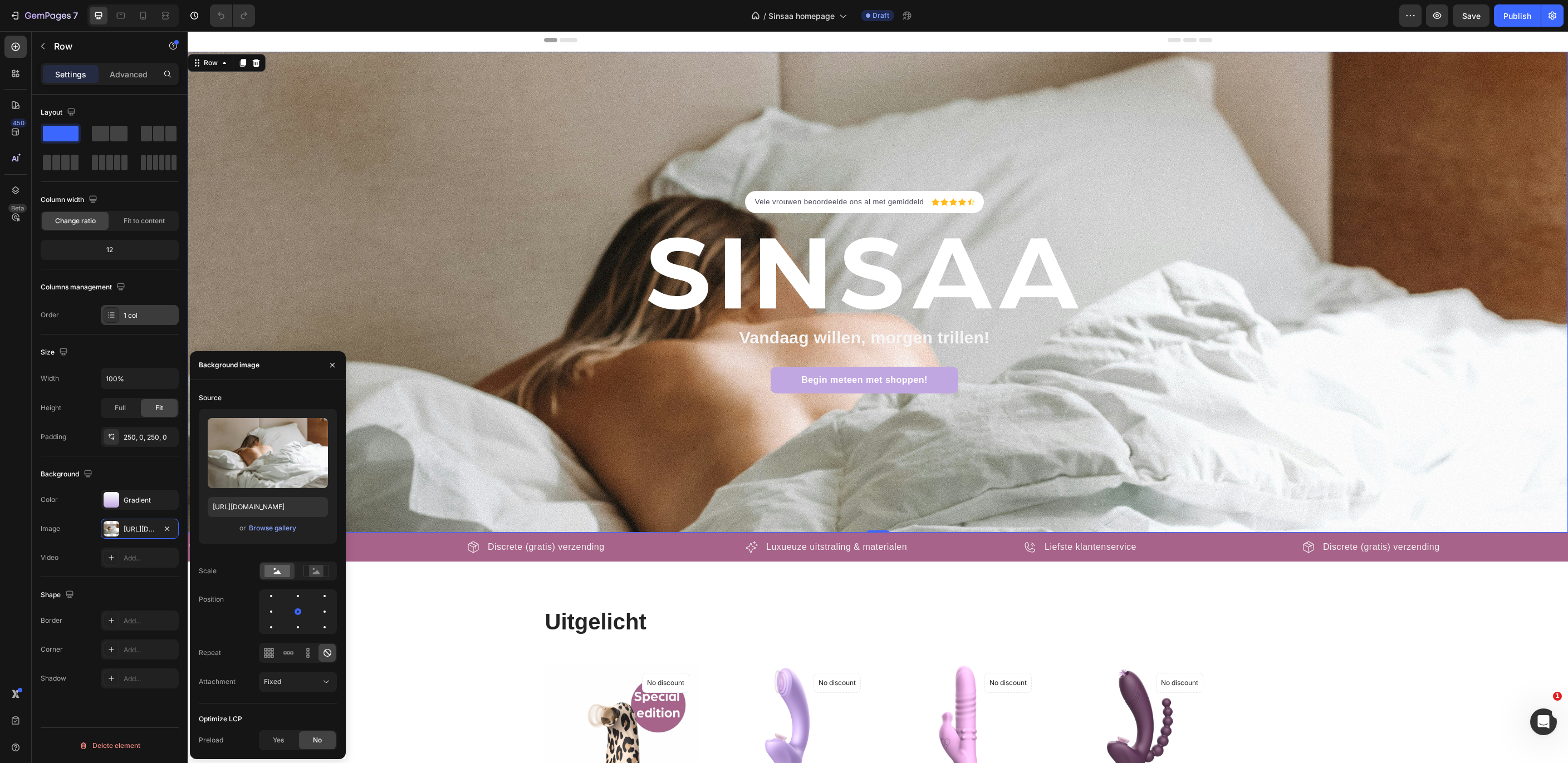
click at [147, 311] on div "1 col" at bounding box center [150, 315] width 52 height 10
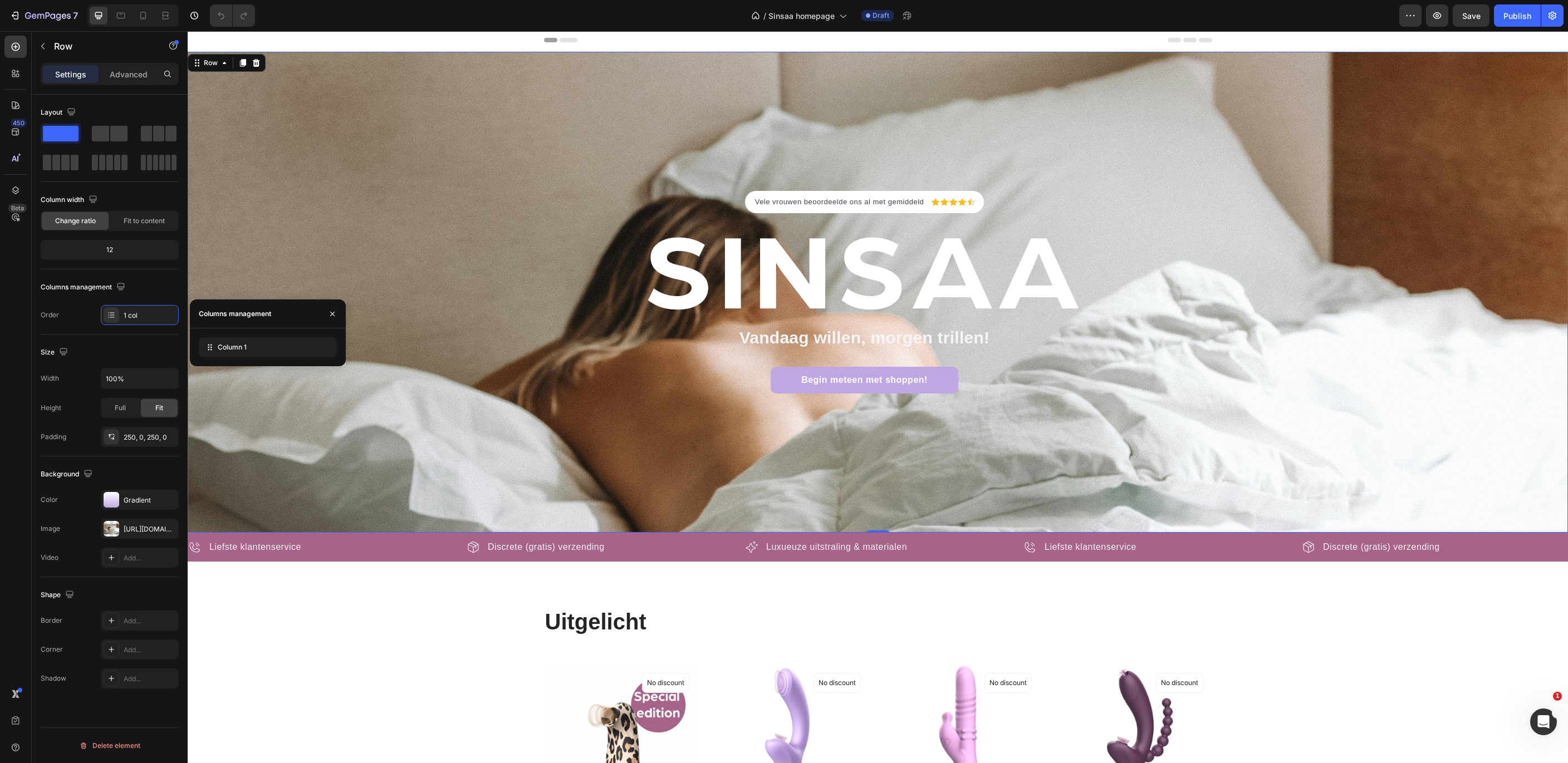
click at [63, 323] on div "Order 1 col" at bounding box center [110, 315] width 138 height 20
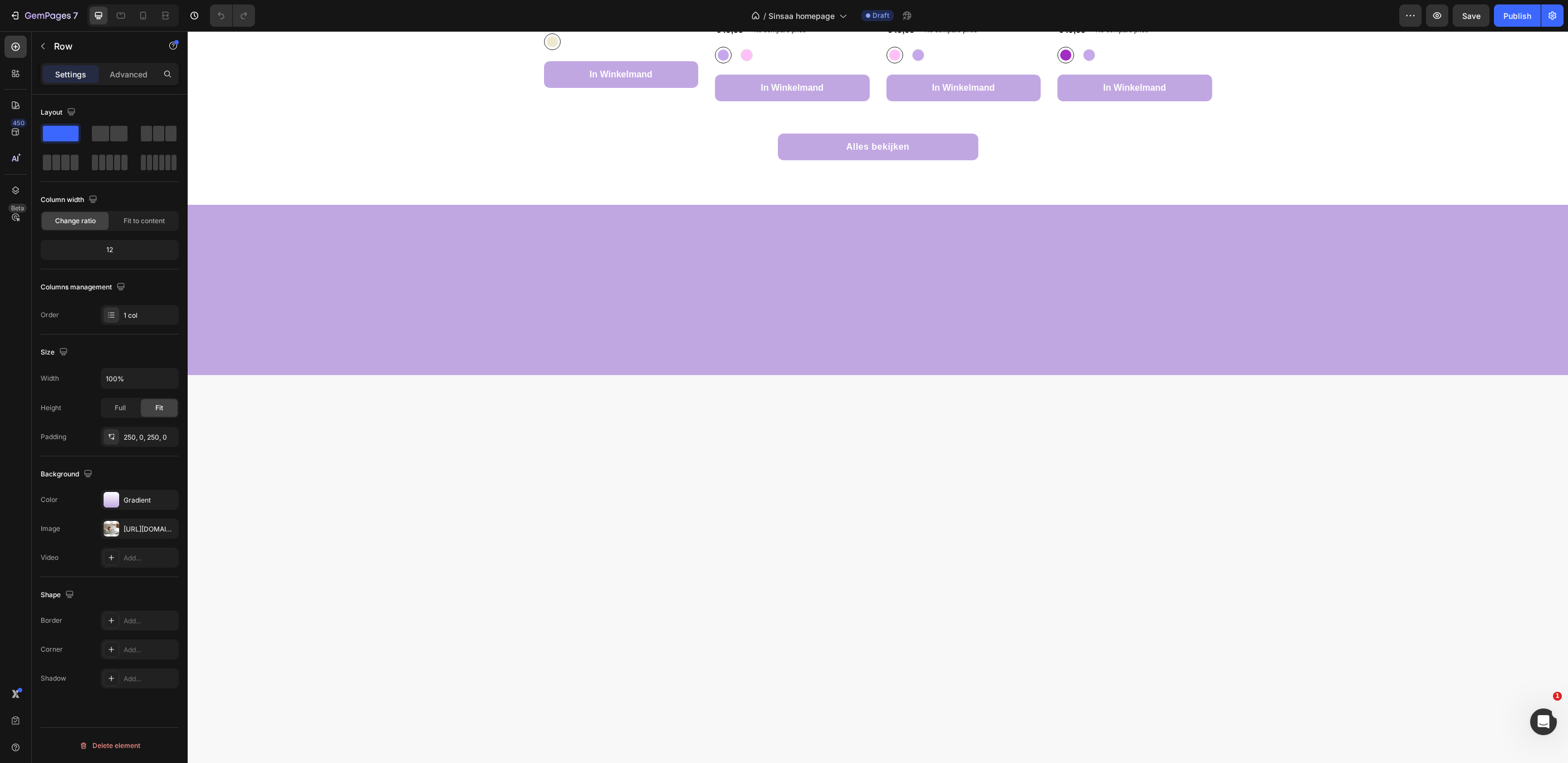
scroll to position [0, 0]
